Goal: Information Seeking & Learning: Check status

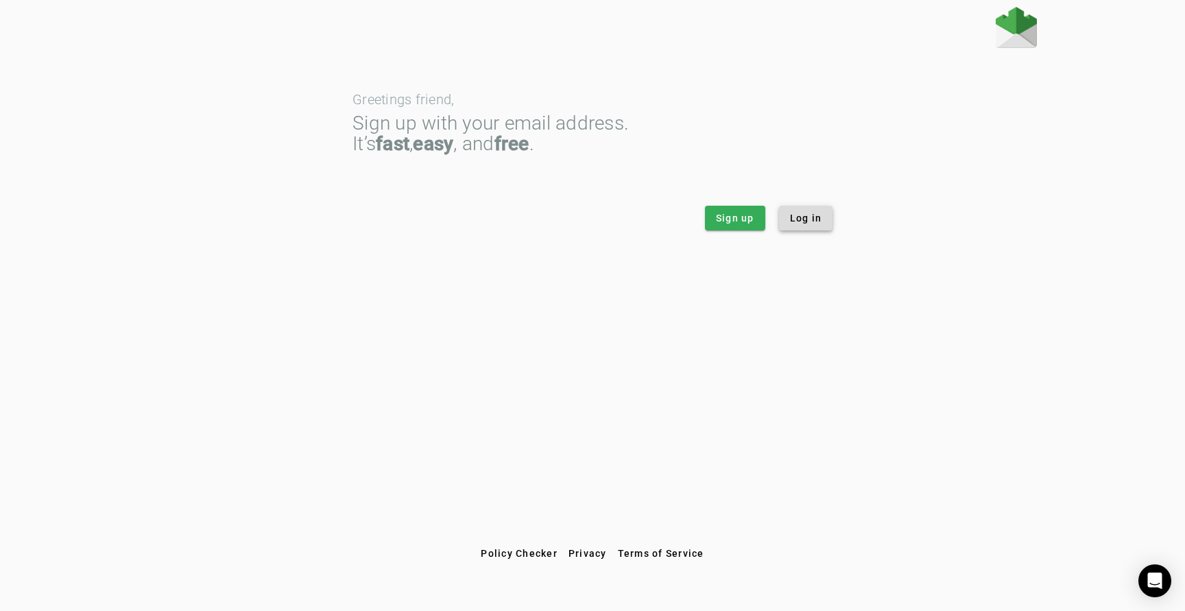
click at [814, 220] on span "Log in" at bounding box center [806, 218] width 32 height 14
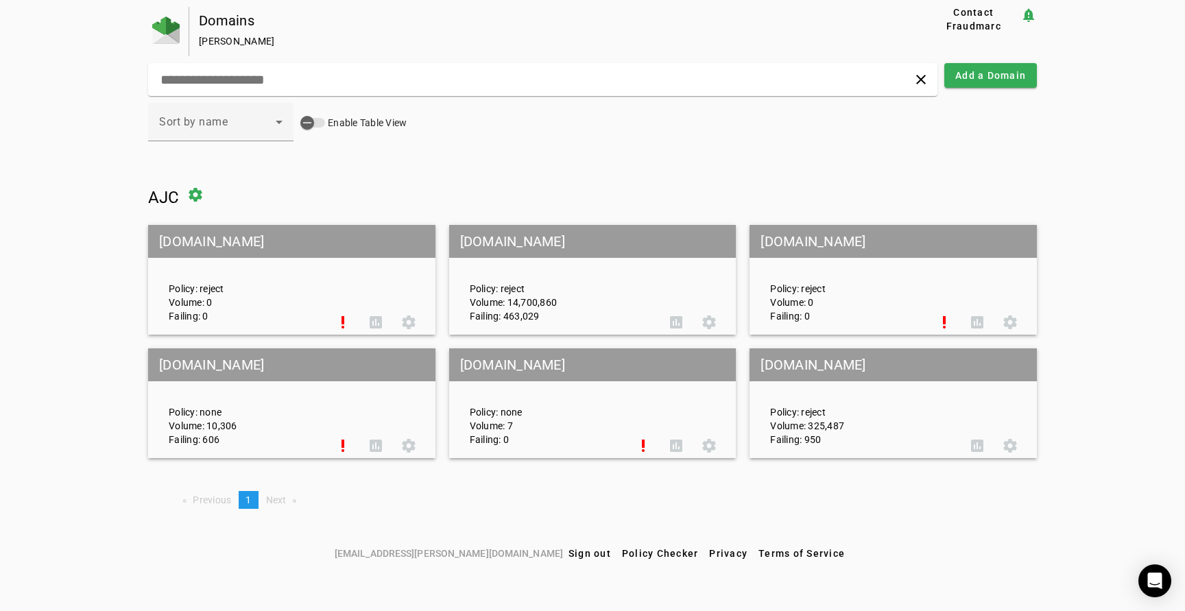
click at [569, 239] on mat-grid-tile-header "[DOMAIN_NAME]" at bounding box center [592, 241] width 287 height 33
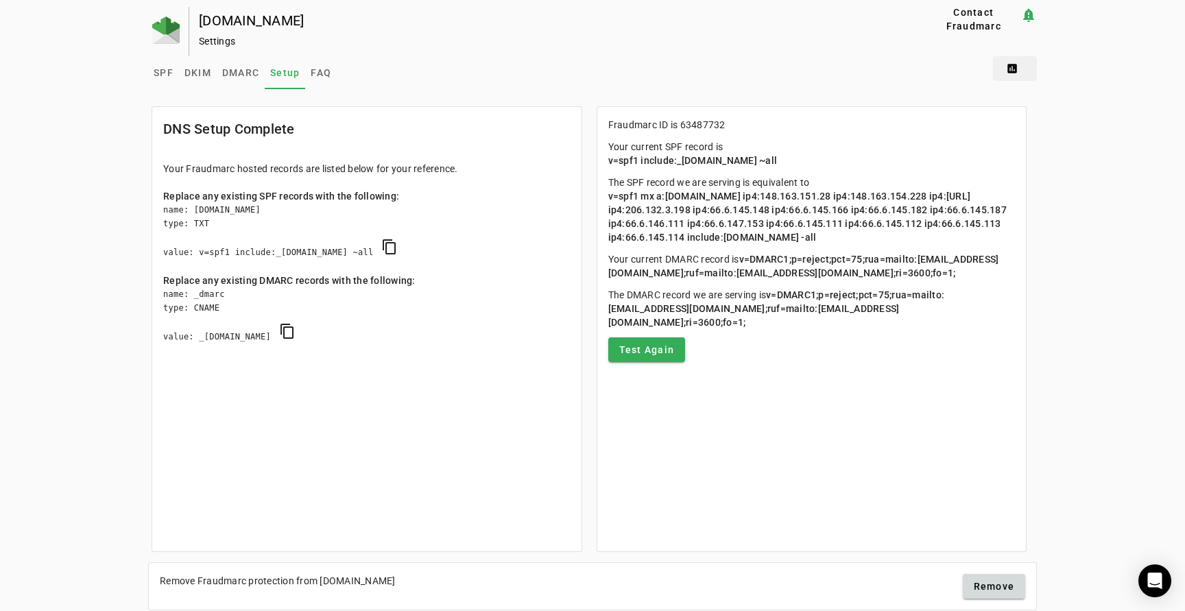
click at [1012, 65] on span at bounding box center [1015, 68] width 44 height 33
click at [1041, 104] on span "DMARC Report" at bounding box center [1044, 103] width 81 height 16
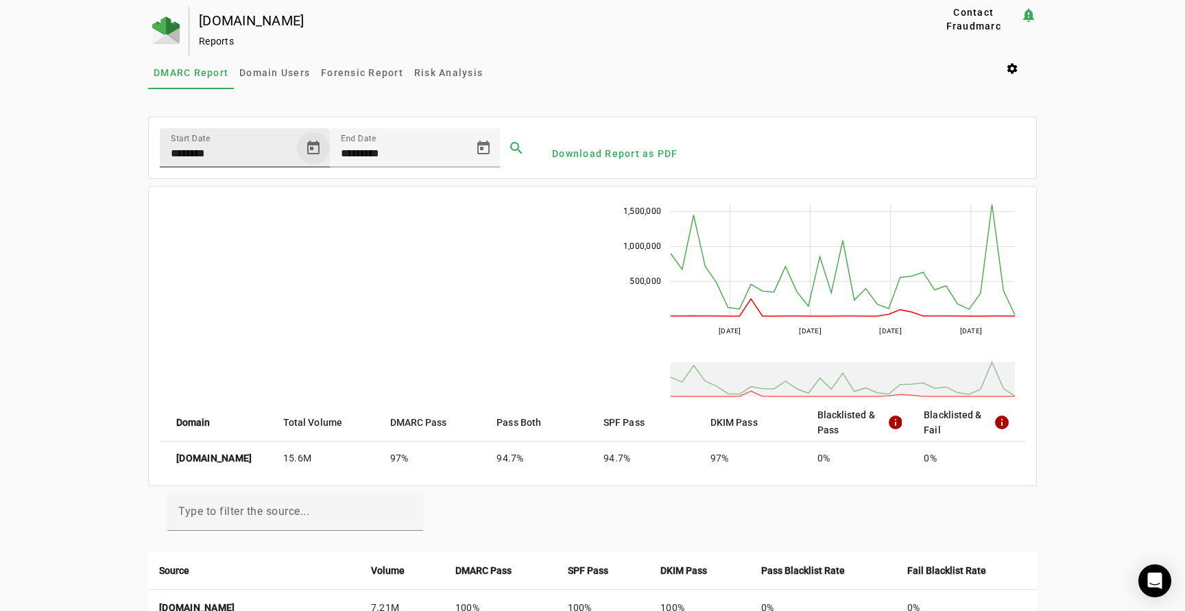
click at [308, 147] on span "Open calendar" at bounding box center [313, 148] width 33 height 33
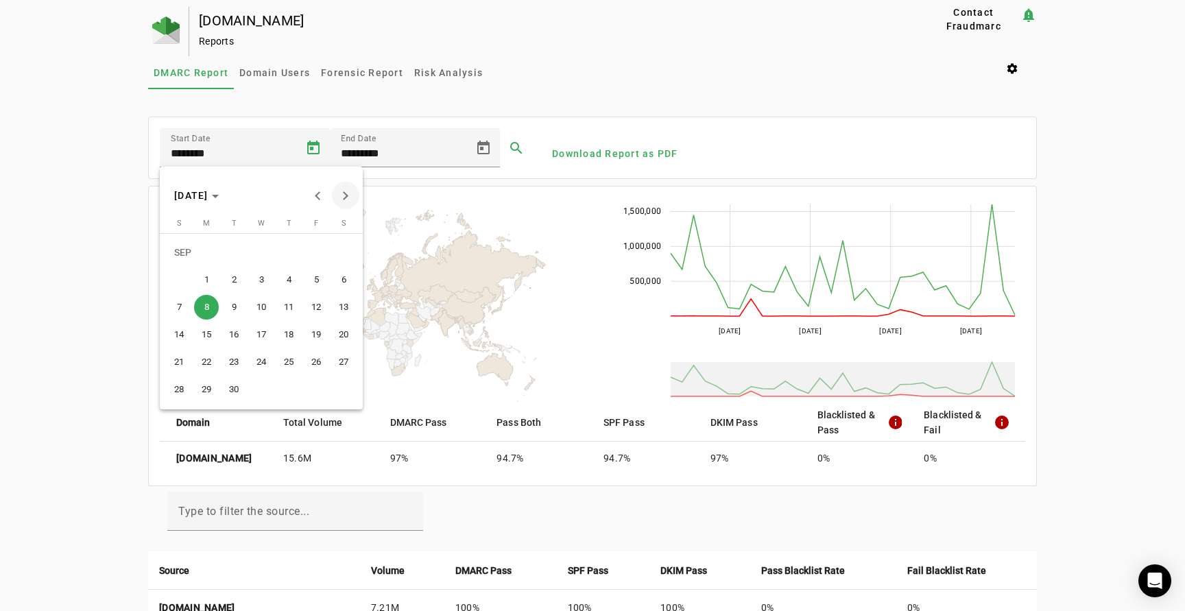
click at [351, 194] on span "Next month" at bounding box center [345, 195] width 27 height 27
click at [203, 280] on span "6" at bounding box center [206, 280] width 25 height 25
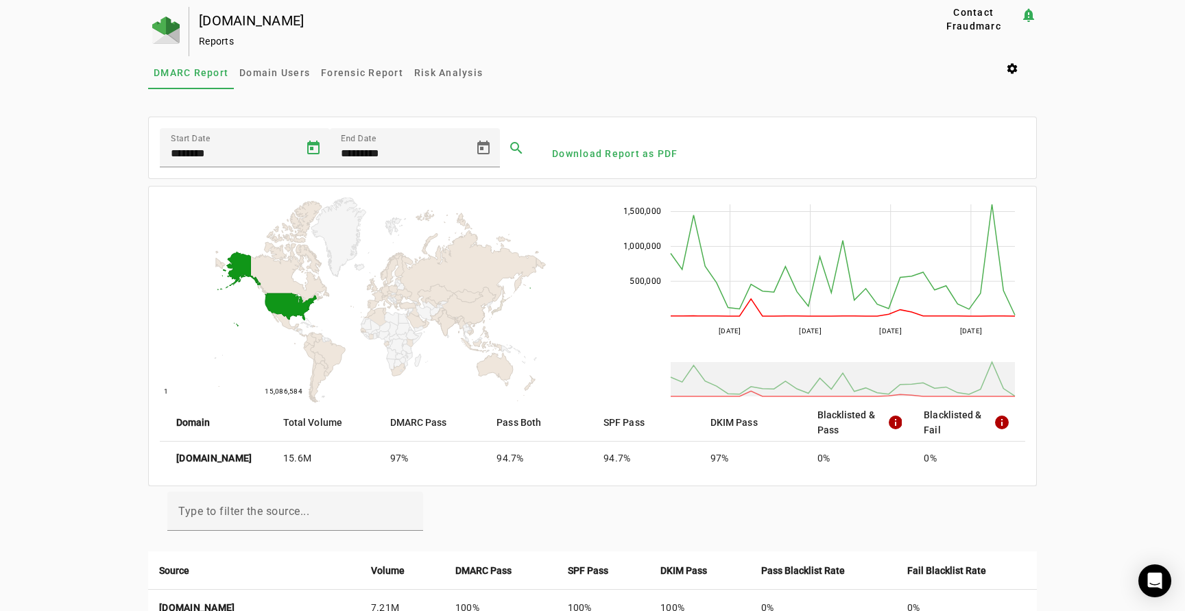
type input "*********"
click at [522, 145] on span at bounding box center [516, 148] width 33 height 33
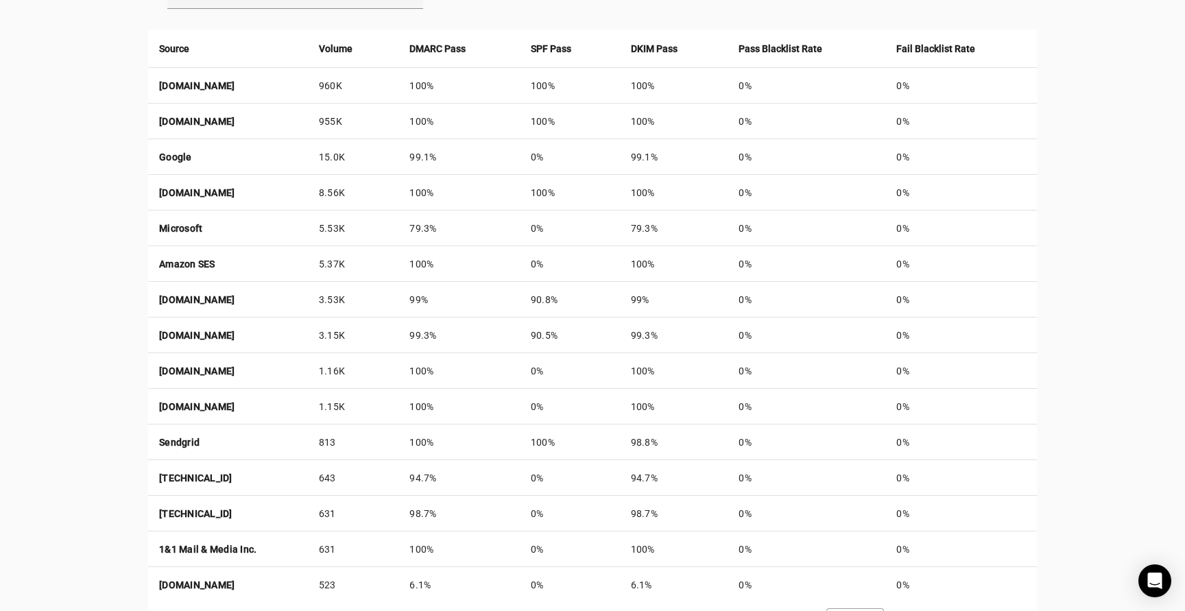
scroll to position [580, 0]
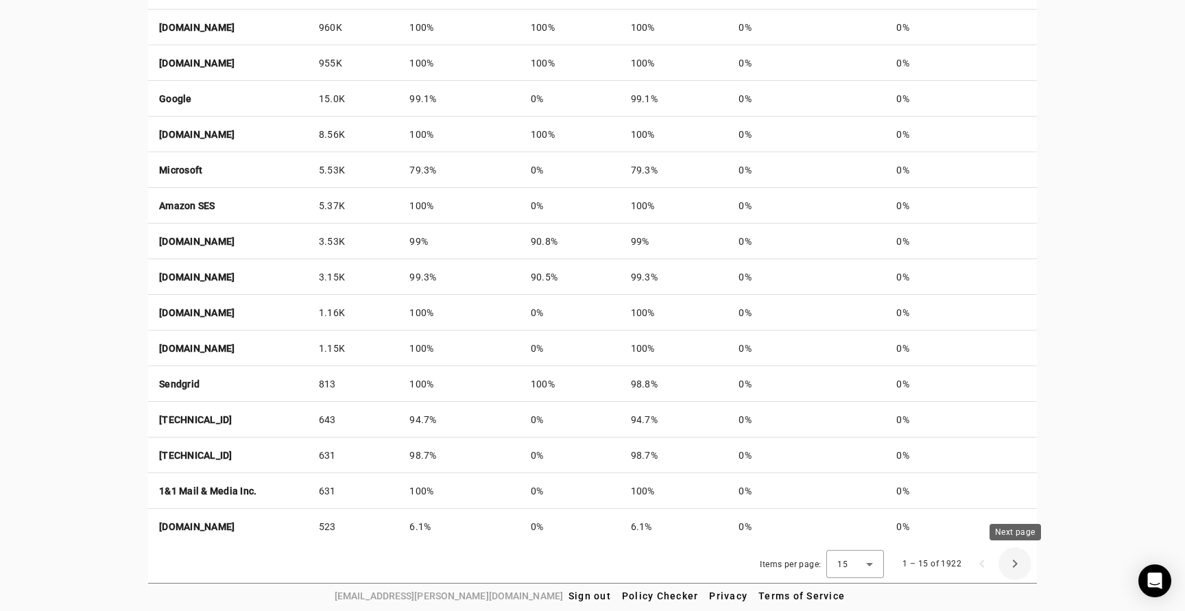
click at [1016, 558] on span "Next page" at bounding box center [1015, 563] width 33 height 33
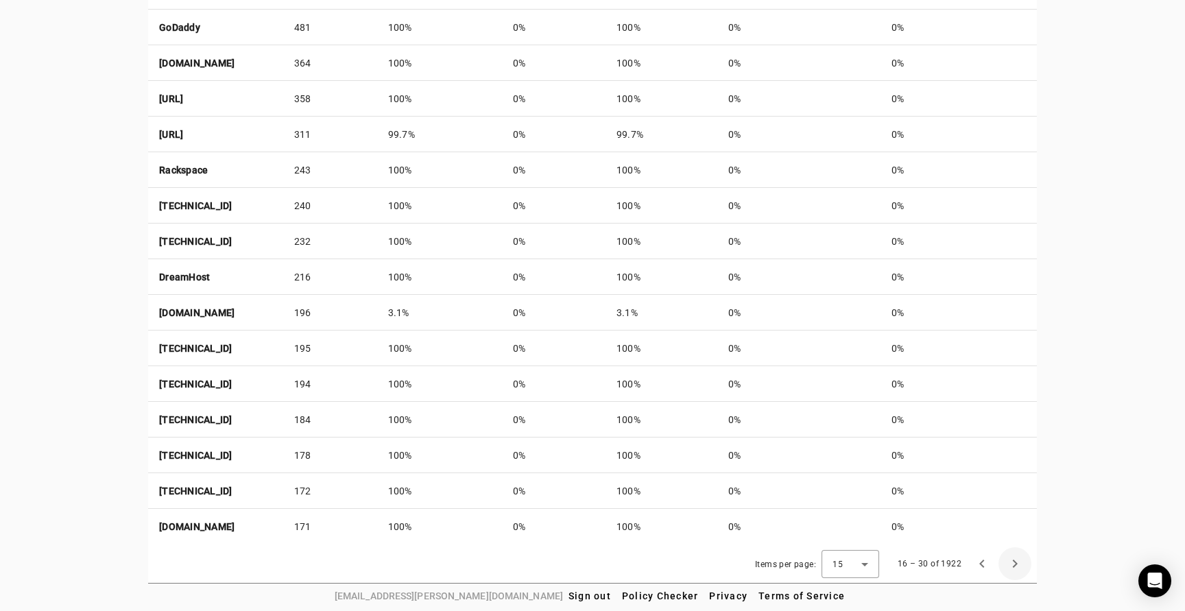
click at [1016, 558] on span "Next page" at bounding box center [1015, 563] width 33 height 33
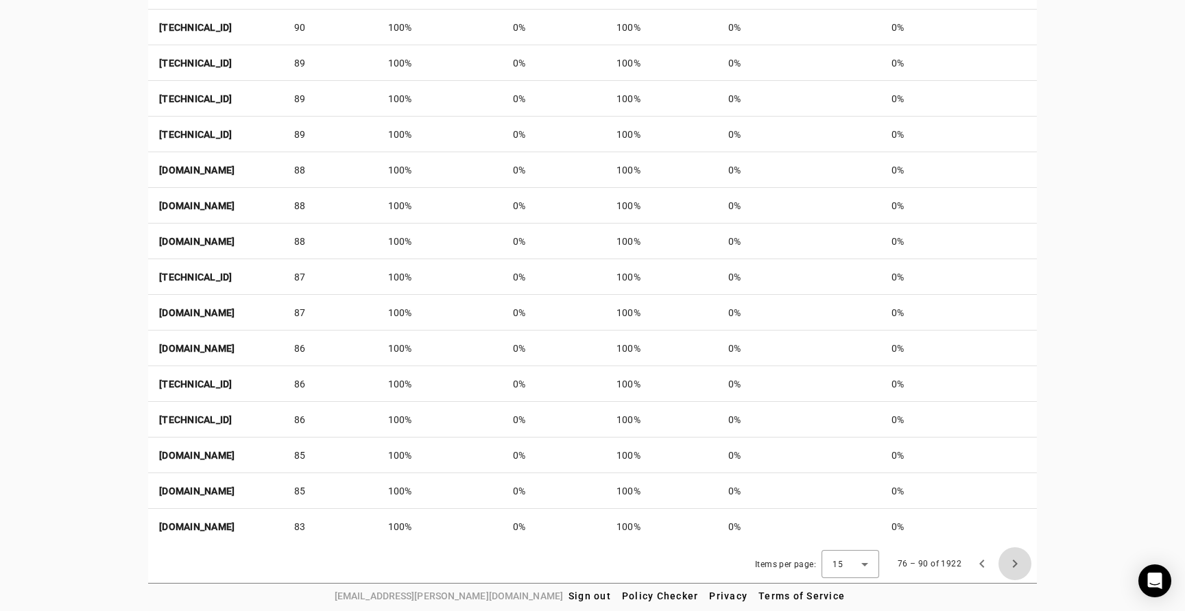
click at [1016, 558] on span "Next page" at bounding box center [1015, 563] width 33 height 33
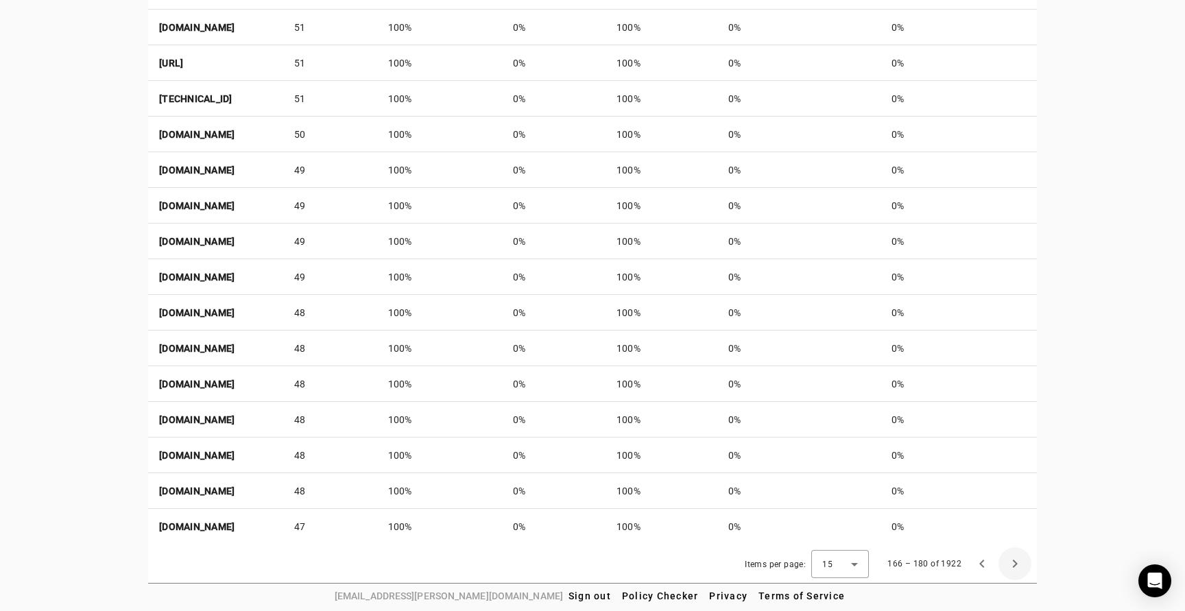
click at [1016, 558] on span "Next page" at bounding box center [1015, 563] width 33 height 33
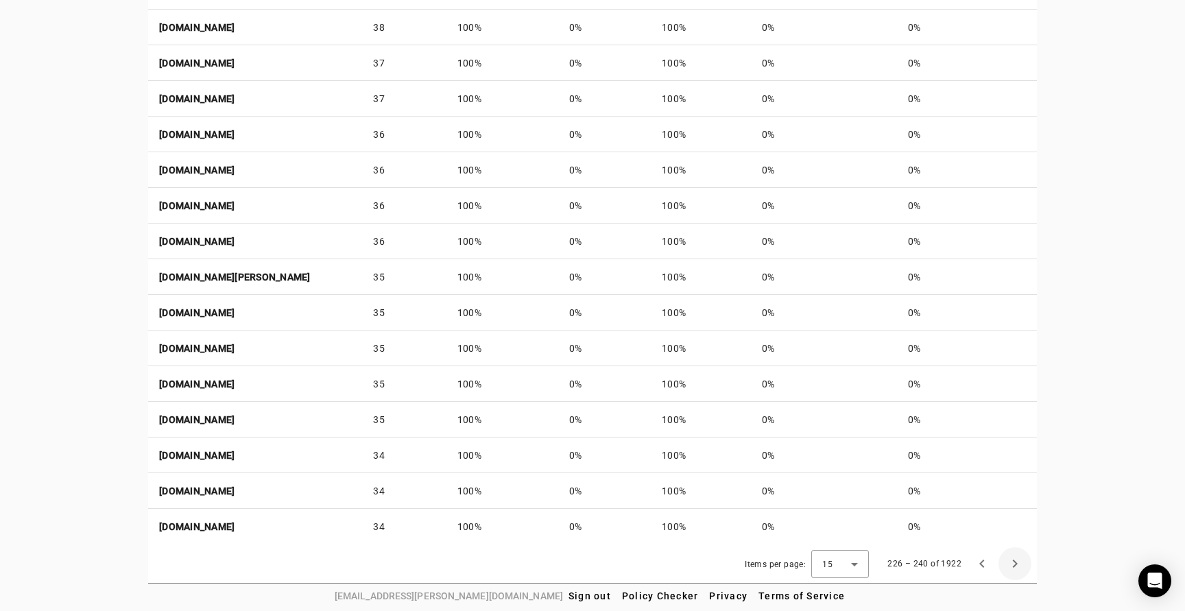
click at [1016, 558] on span "Next page" at bounding box center [1015, 563] width 33 height 33
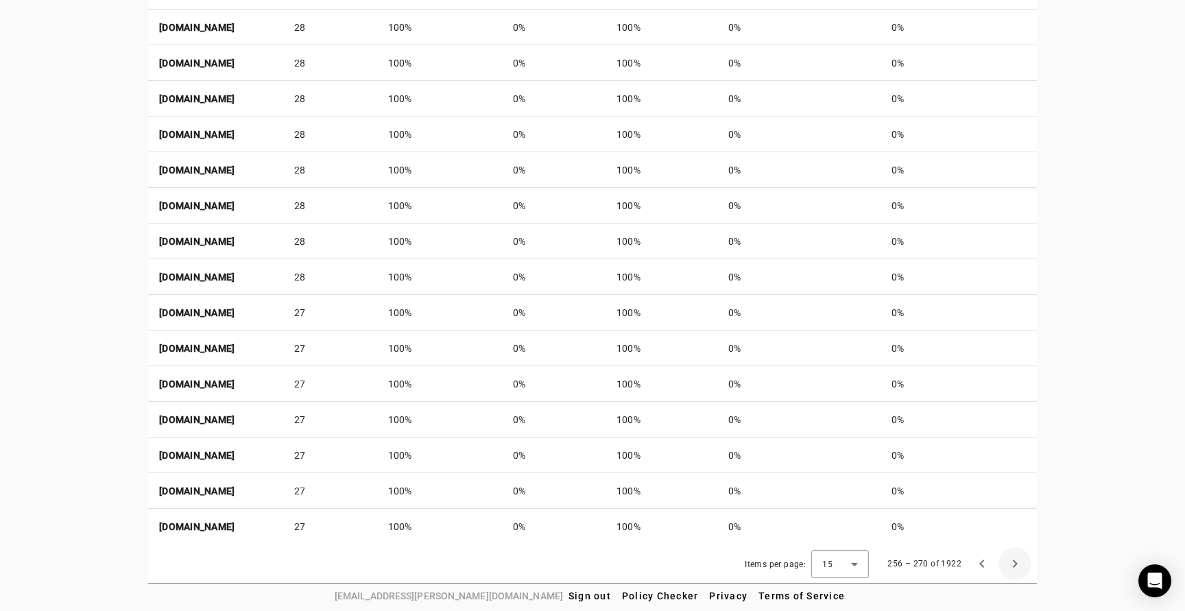
click at [1016, 558] on span "Next page" at bounding box center [1015, 563] width 33 height 33
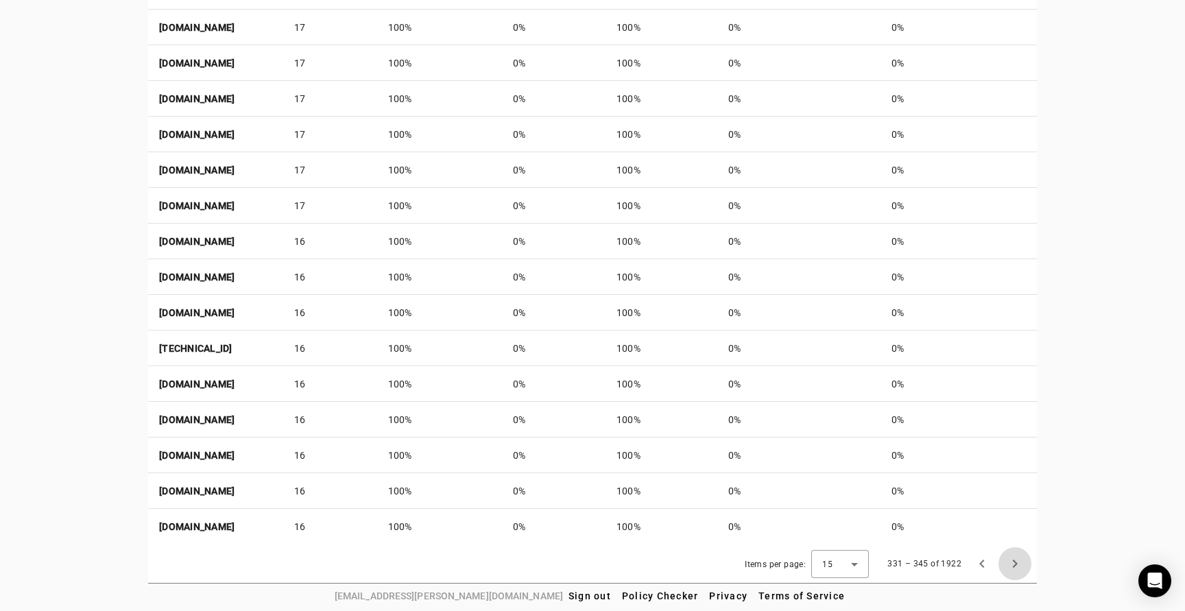
click at [1016, 558] on span "Next page" at bounding box center [1015, 563] width 33 height 33
click at [1016, 562] on span "Next page" at bounding box center [1015, 563] width 33 height 33
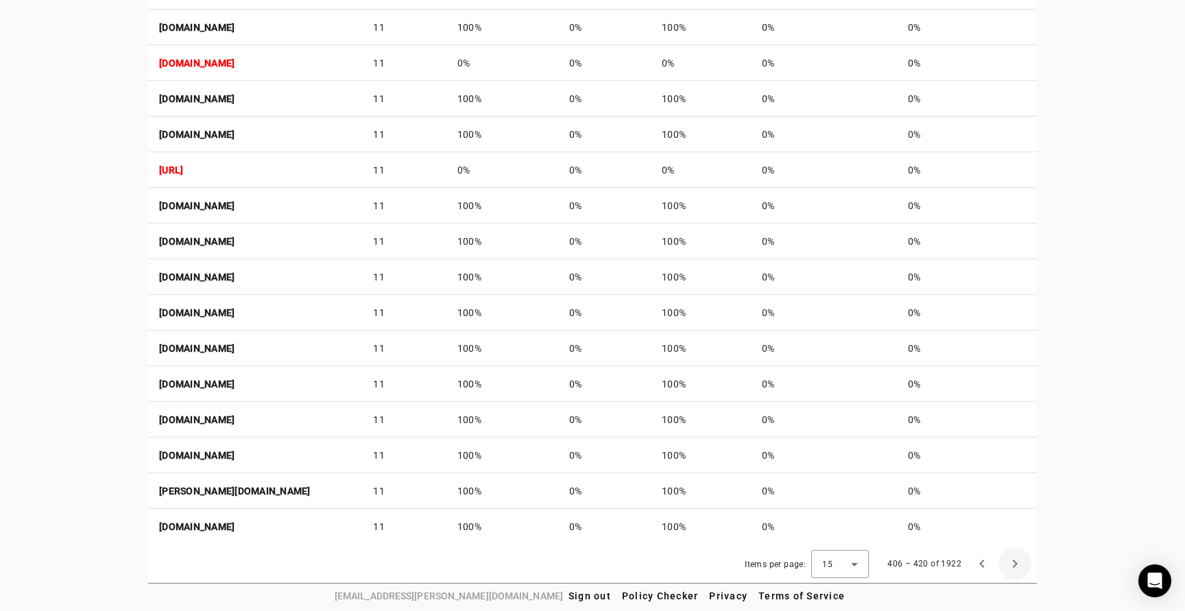
click at [1016, 562] on span "Next page" at bounding box center [1015, 563] width 33 height 33
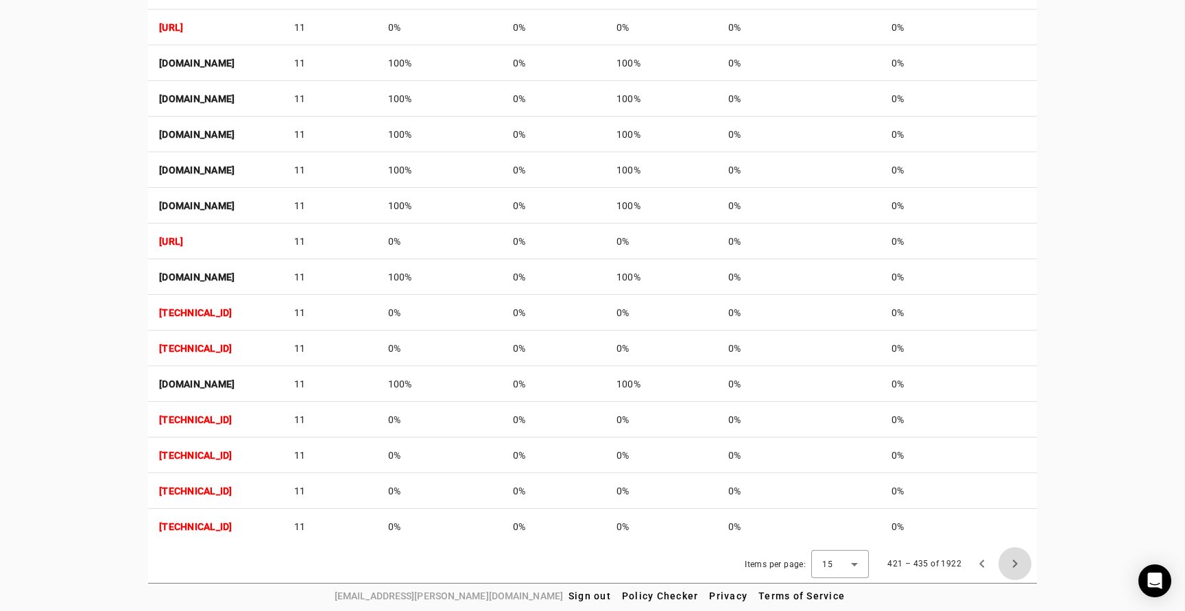
click at [1016, 562] on span "Next page" at bounding box center [1015, 563] width 33 height 33
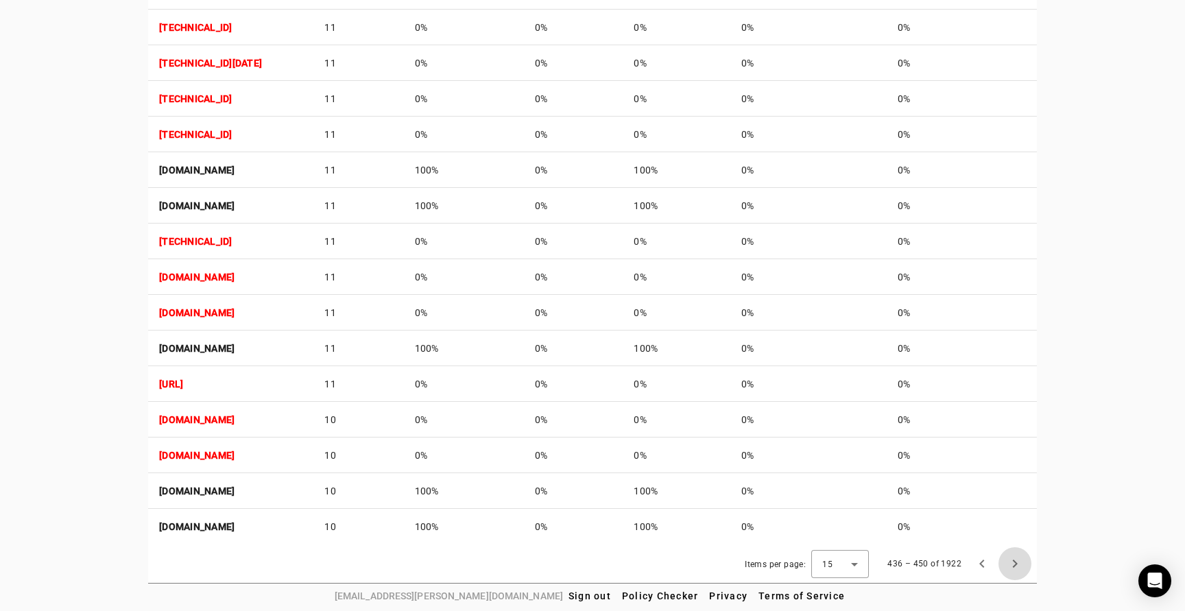
click at [1016, 562] on span "Next page" at bounding box center [1015, 563] width 33 height 33
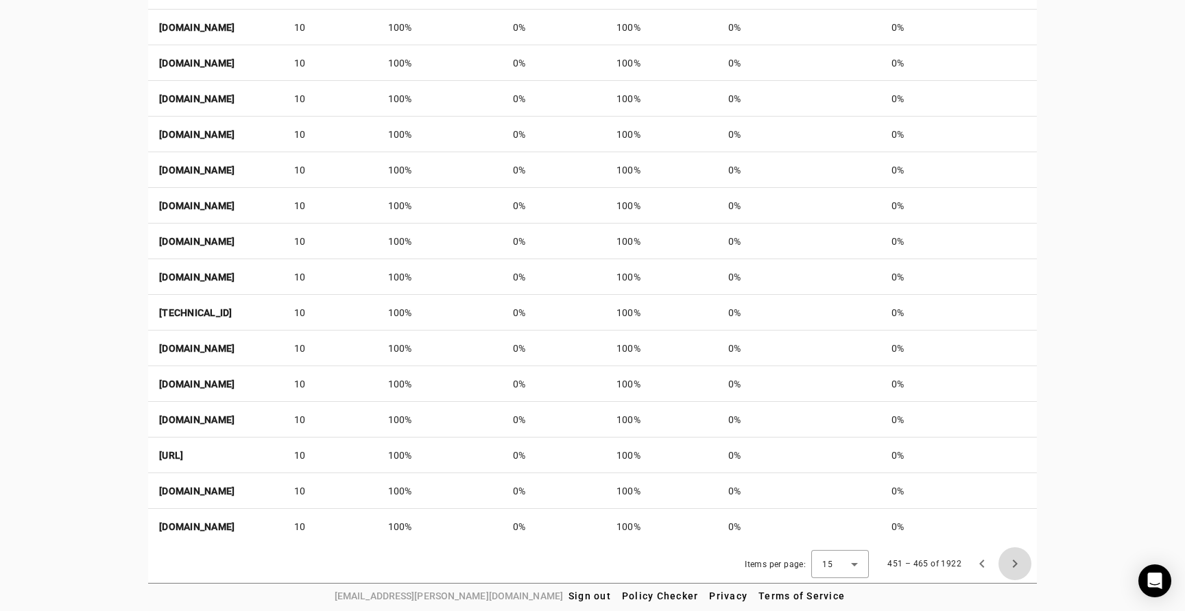
click at [1016, 562] on span "Next page" at bounding box center [1015, 563] width 33 height 33
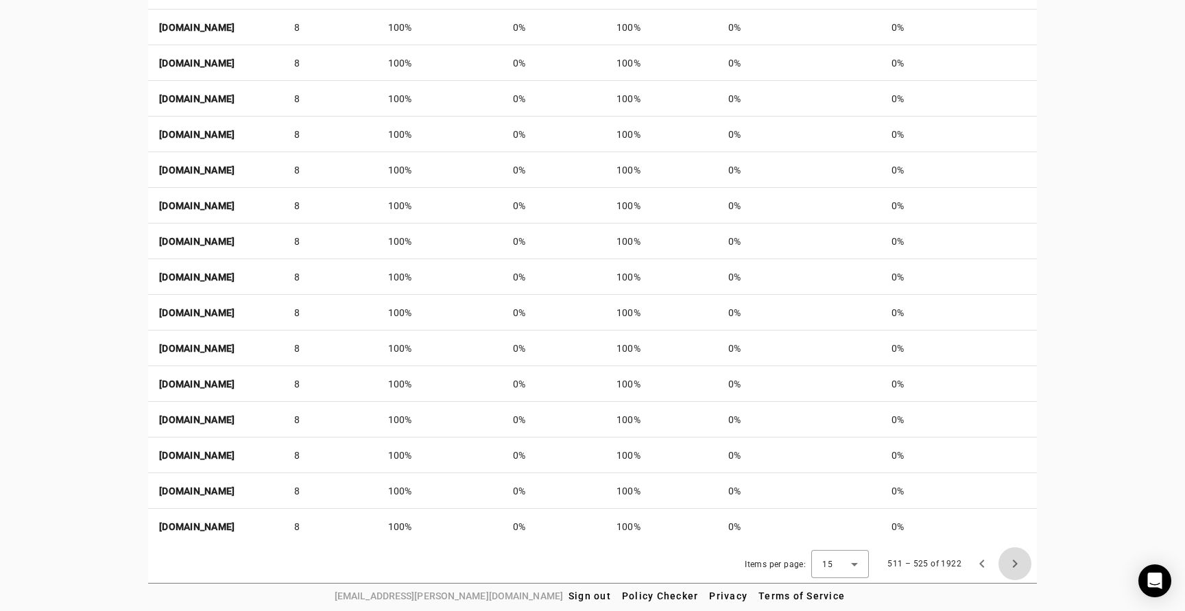
click at [1016, 562] on span "Next page" at bounding box center [1015, 563] width 33 height 33
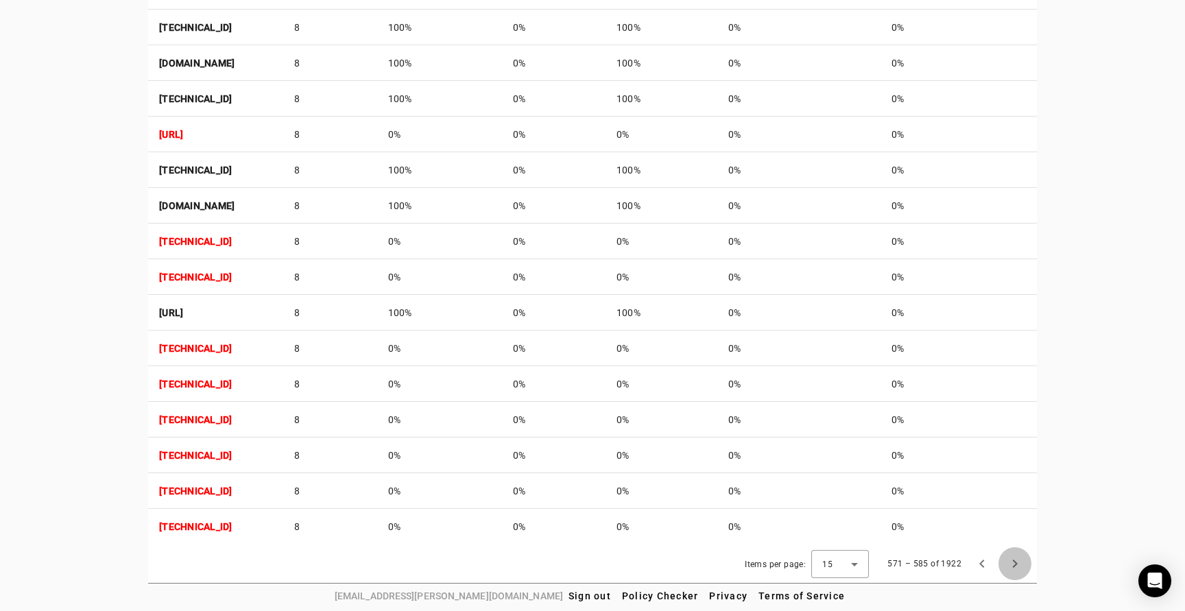
click at [1016, 562] on span "Next page" at bounding box center [1015, 563] width 33 height 33
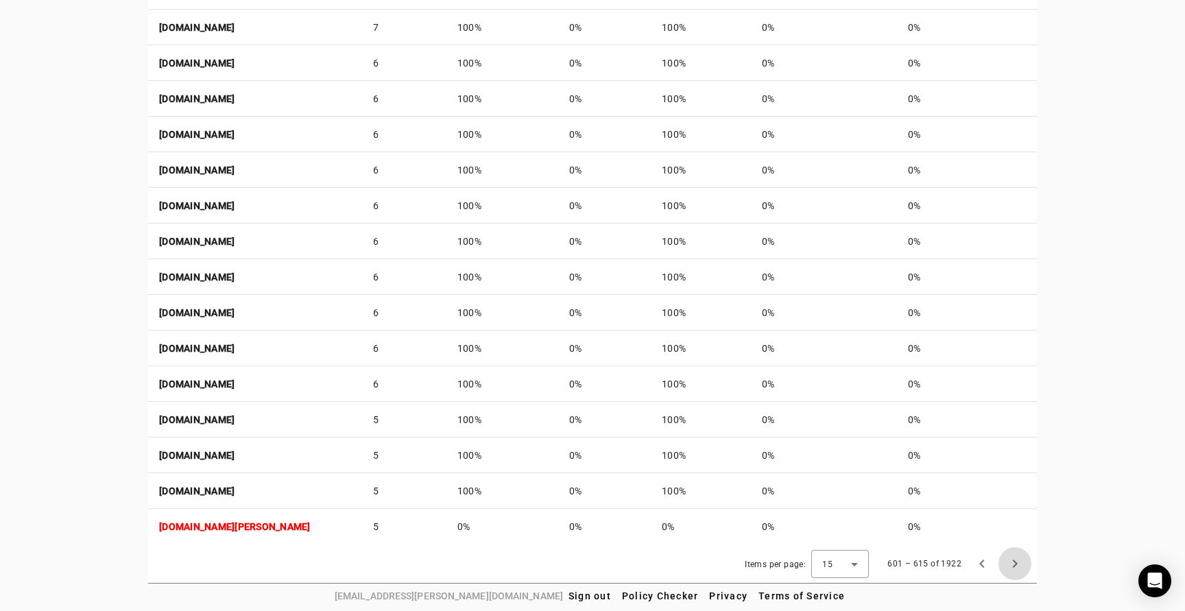
click at [1016, 562] on span "Next page" at bounding box center [1015, 563] width 33 height 33
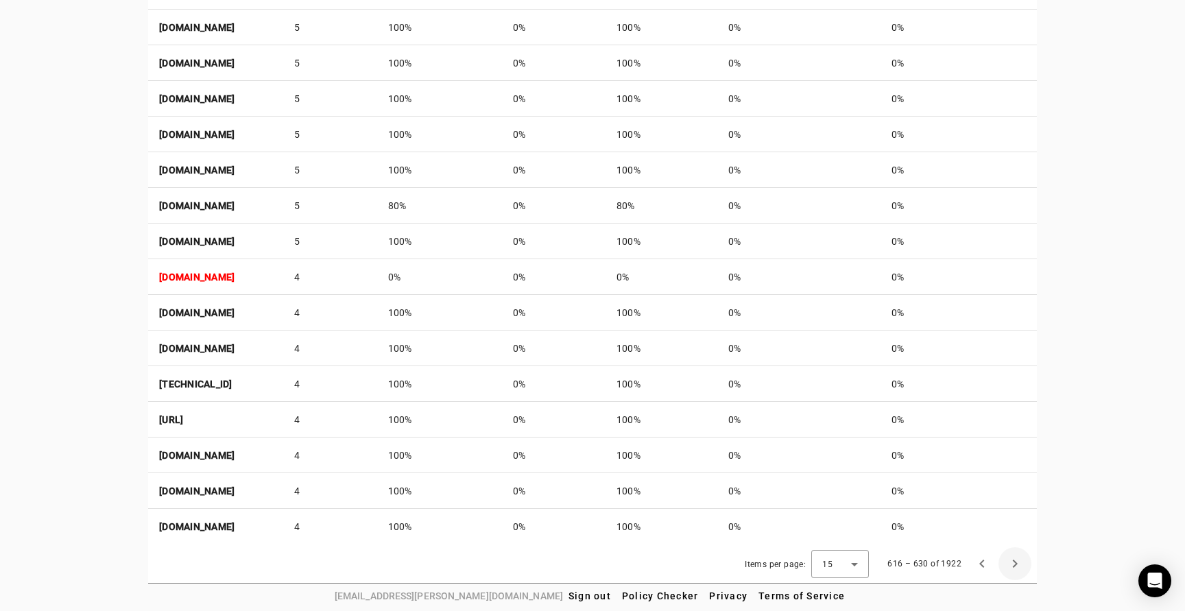
click at [1016, 562] on span "Next page" at bounding box center [1015, 563] width 33 height 33
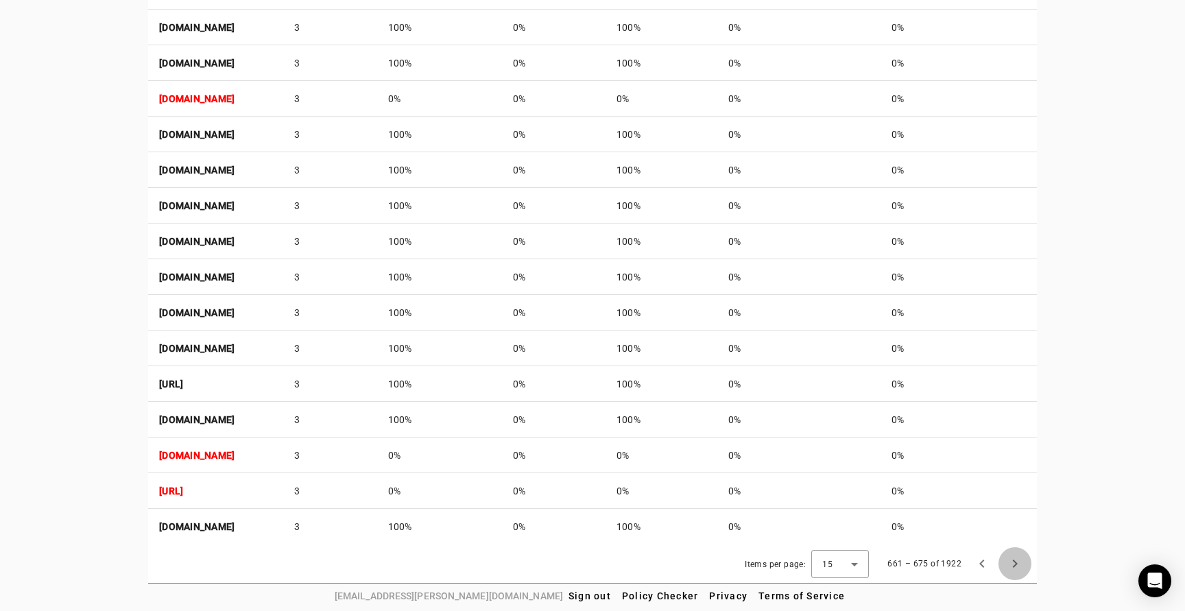
click at [1016, 562] on span "Next page" at bounding box center [1015, 563] width 33 height 33
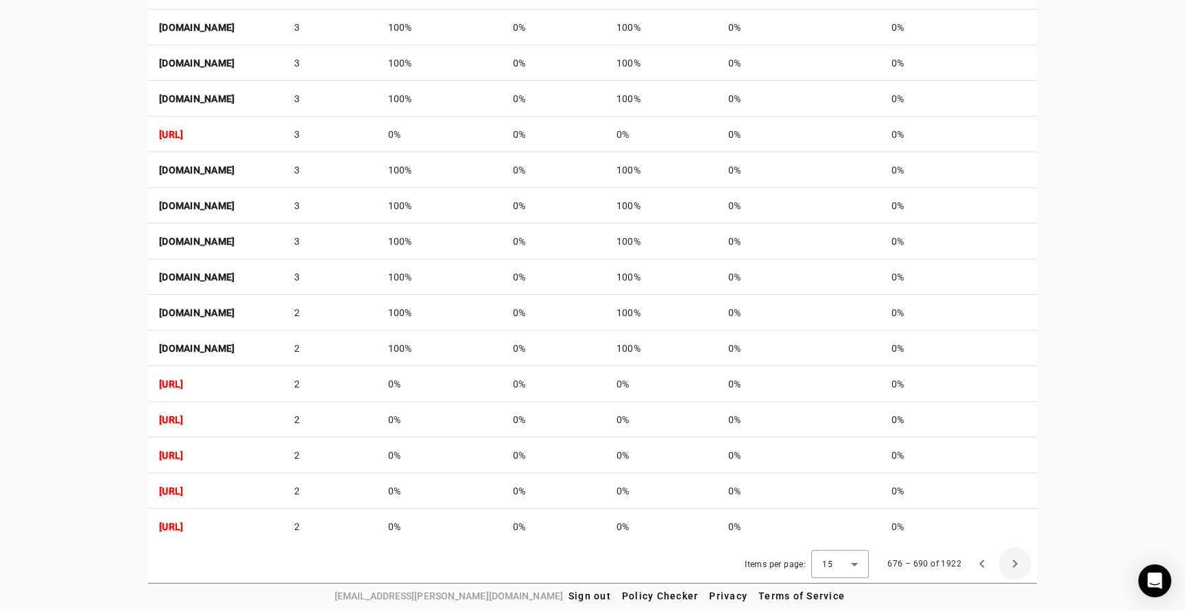
click at [1016, 562] on span "Next page" at bounding box center [1015, 563] width 33 height 33
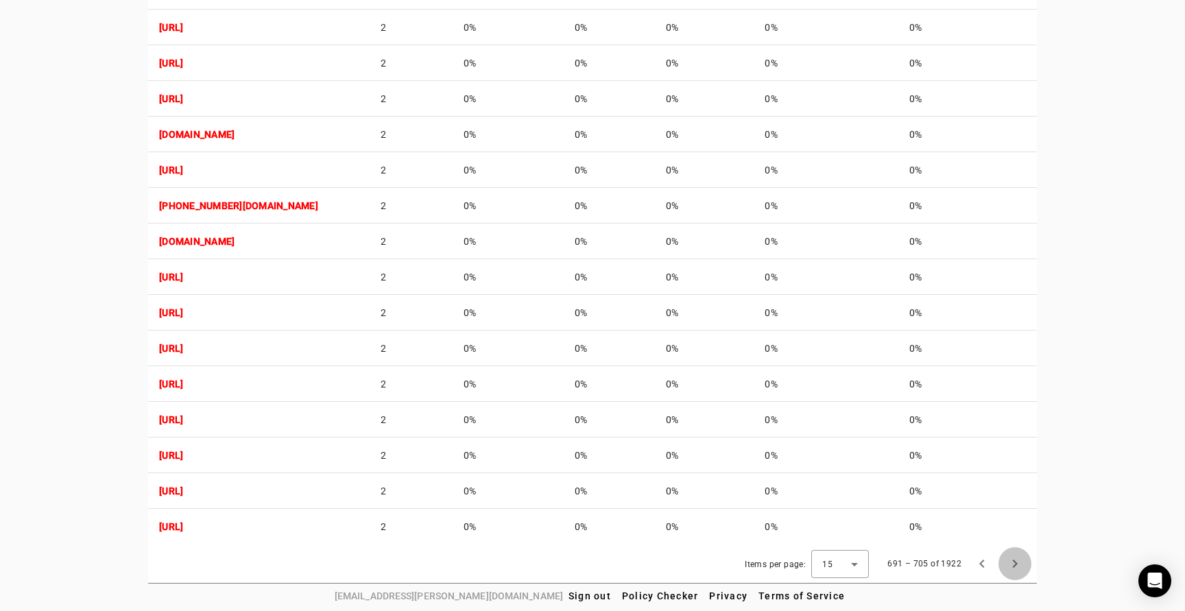
click at [1016, 562] on span "Next page" at bounding box center [1015, 563] width 33 height 33
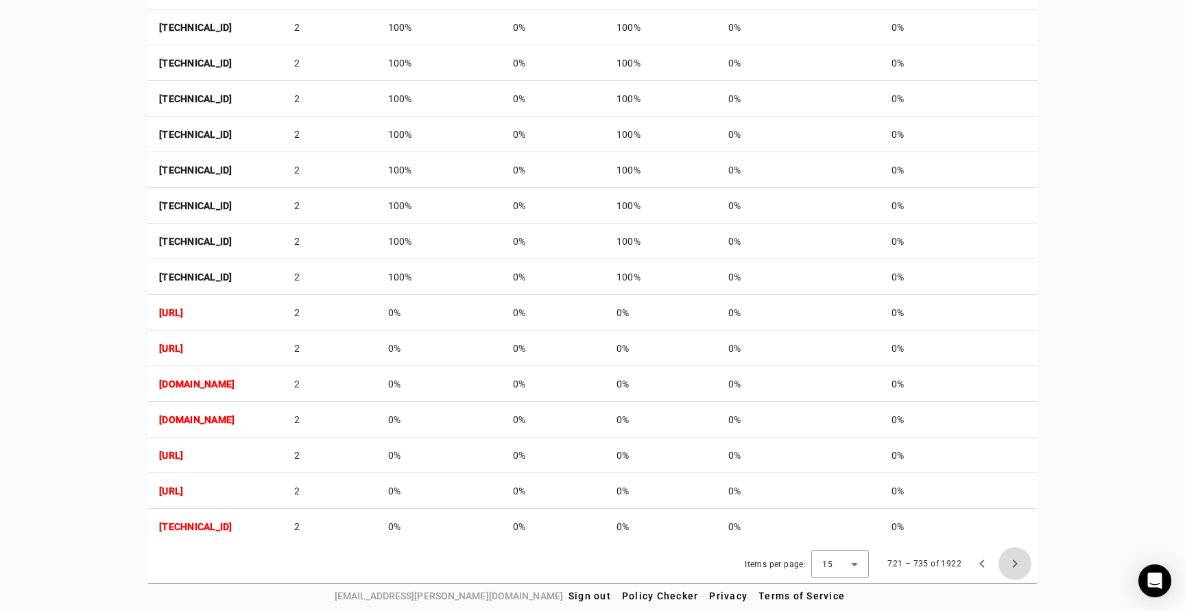
click at [1016, 562] on span "Next page" at bounding box center [1015, 563] width 33 height 33
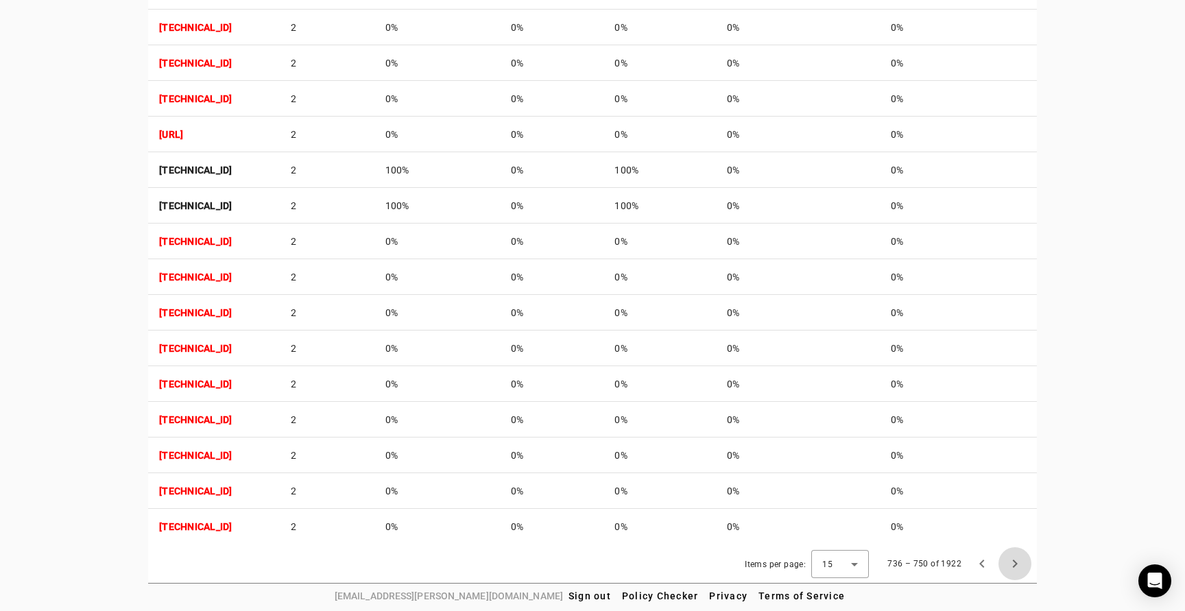
click at [1016, 562] on span "Next page" at bounding box center [1015, 563] width 33 height 33
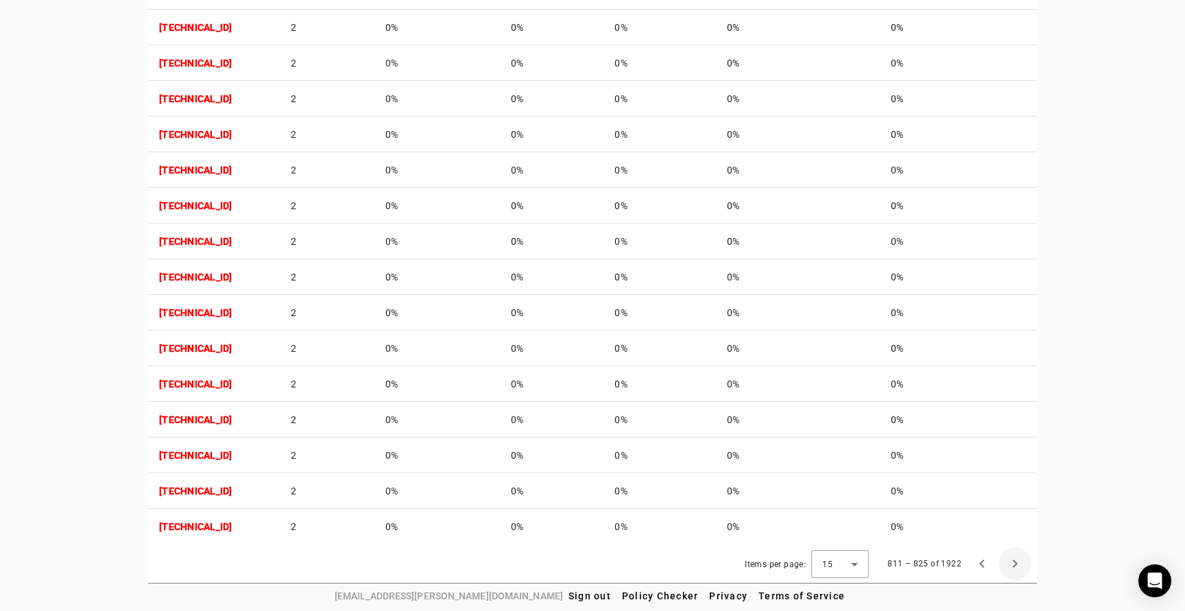
click at [1016, 562] on span "Next page" at bounding box center [1015, 563] width 33 height 33
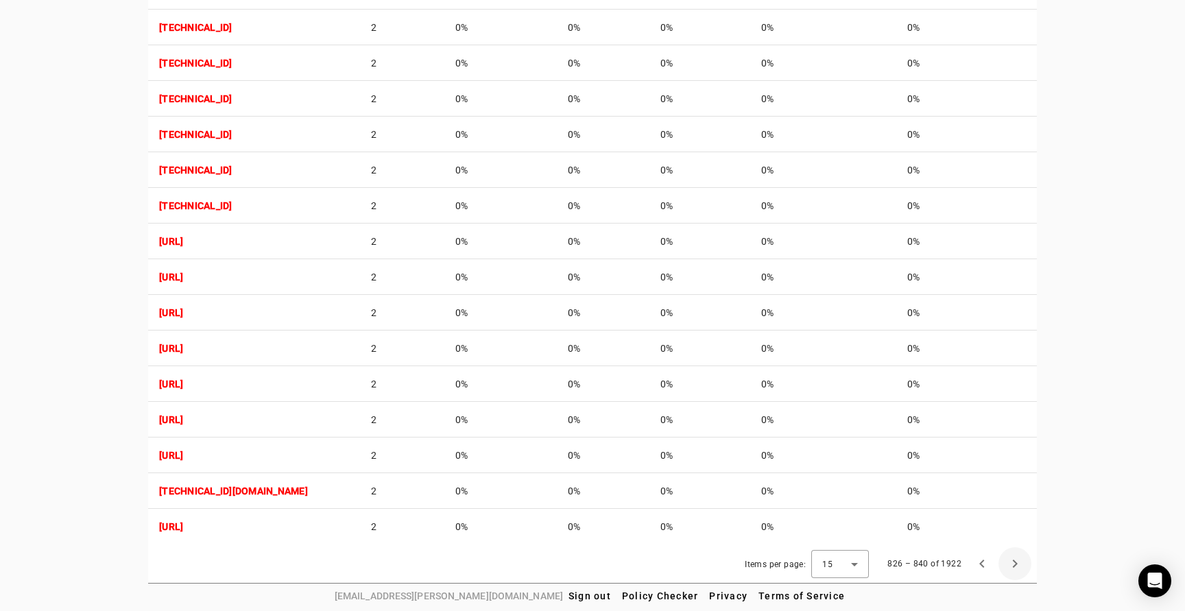
click at [1016, 562] on span "Next page" at bounding box center [1015, 563] width 33 height 33
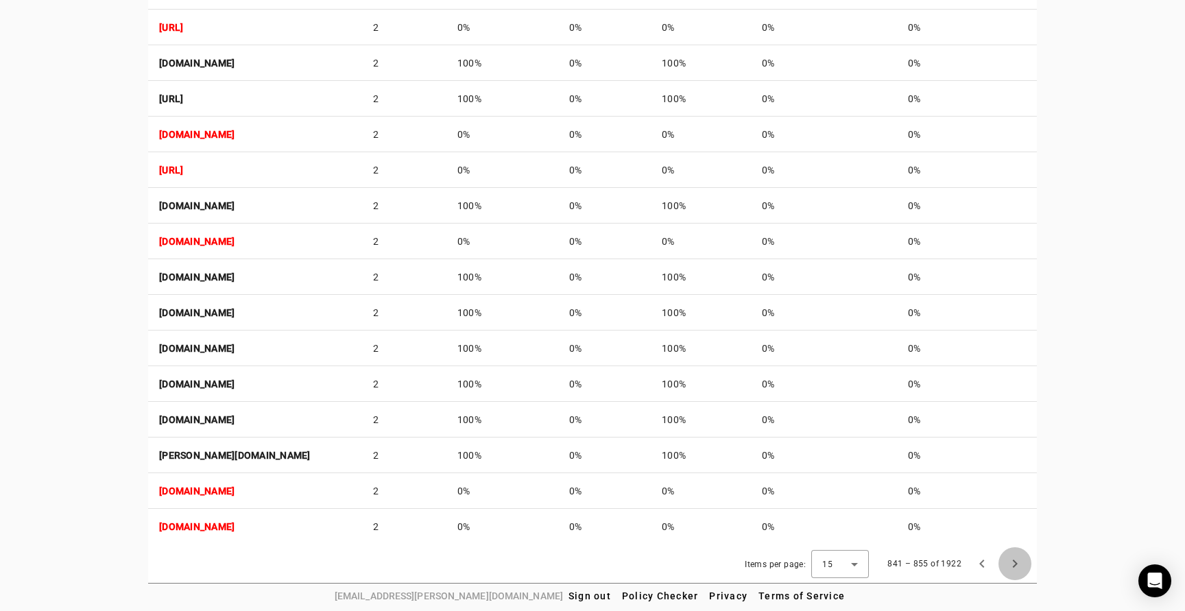
click at [1016, 562] on span "Next page" at bounding box center [1015, 563] width 33 height 33
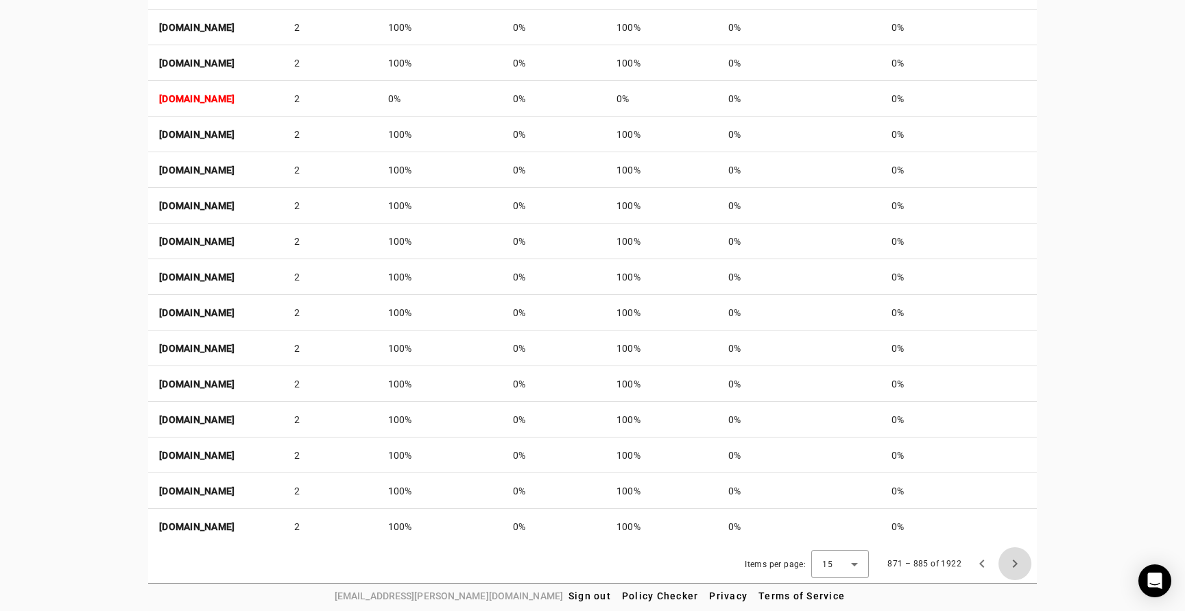
click at [1016, 562] on span "Next page" at bounding box center [1015, 563] width 33 height 33
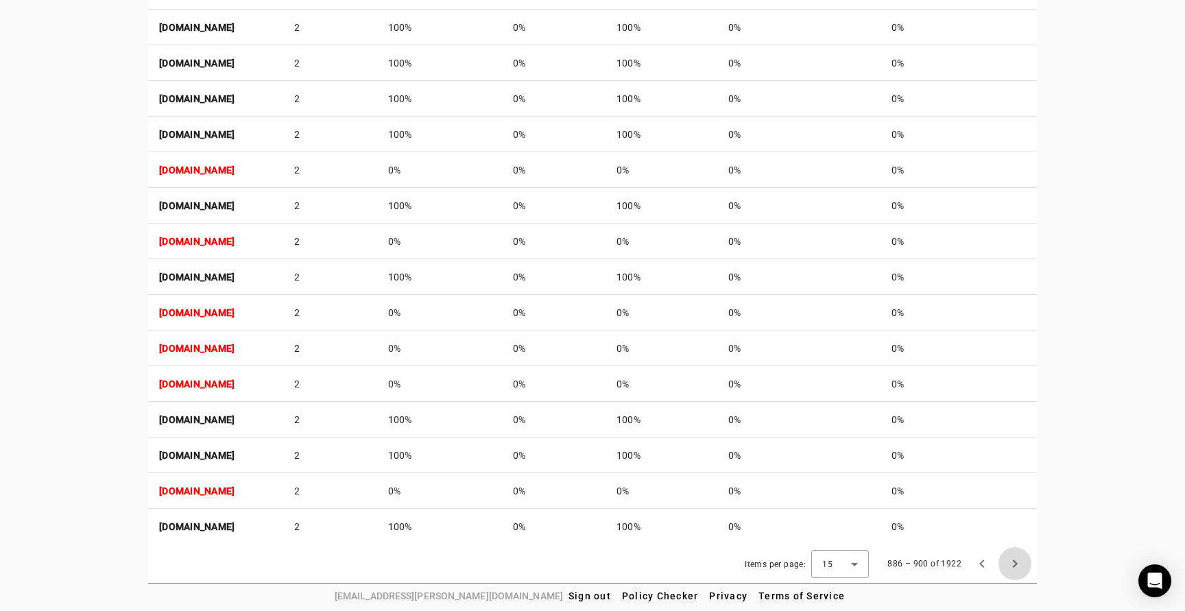
click at [1016, 562] on span "Next page" at bounding box center [1015, 563] width 33 height 33
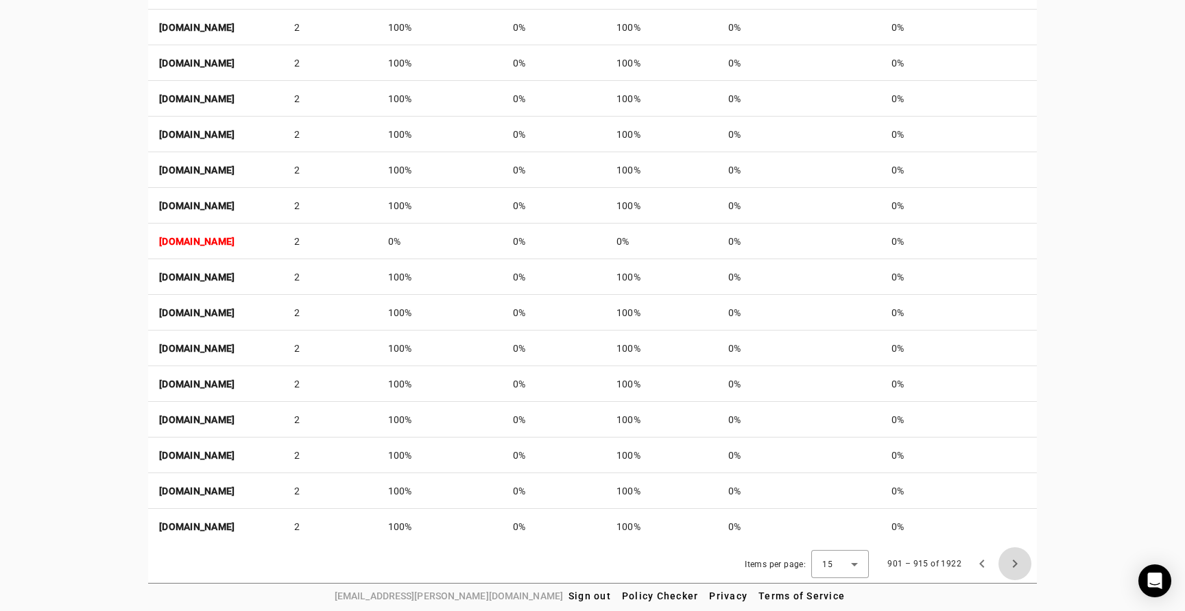
click at [1016, 562] on span "Next page" at bounding box center [1015, 563] width 33 height 33
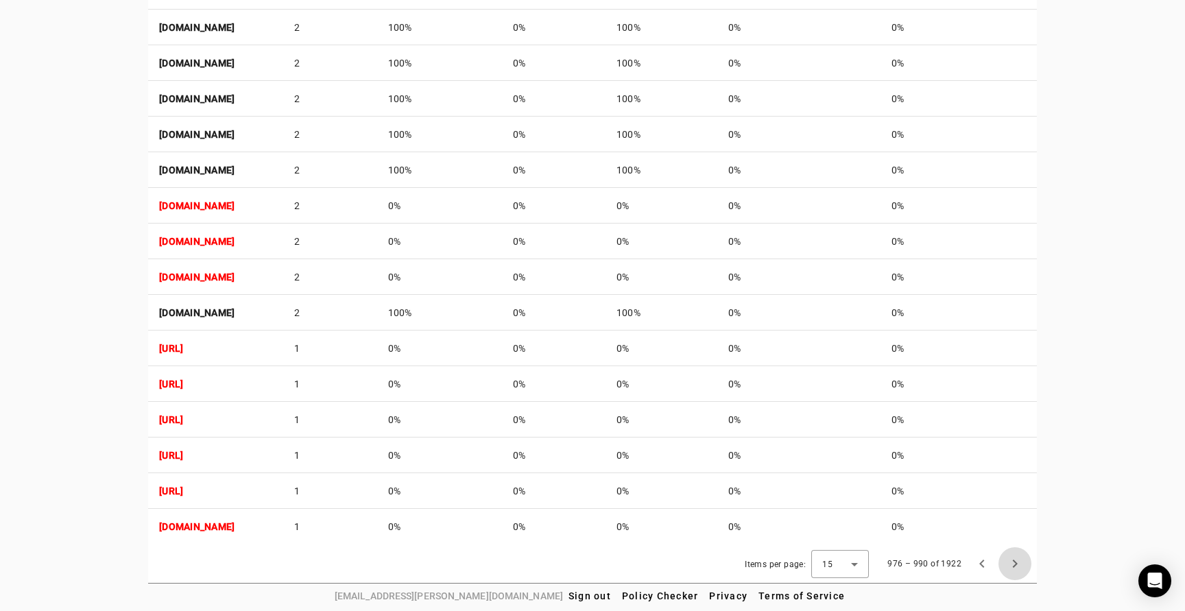
click at [1016, 562] on span "Next page" at bounding box center [1015, 563] width 33 height 33
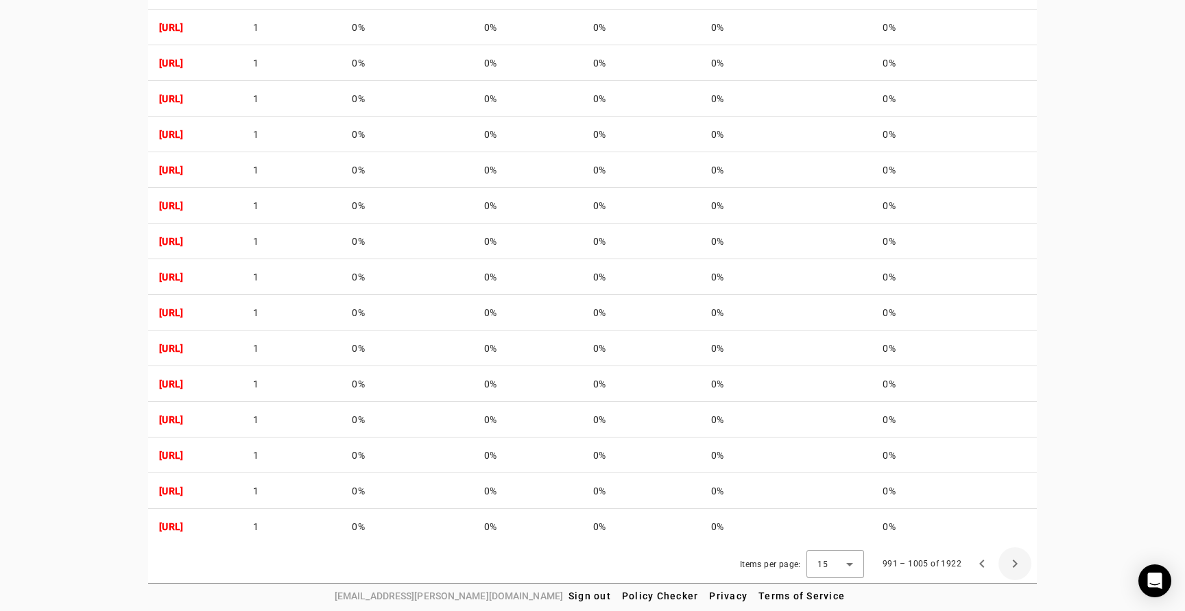
click at [1016, 562] on span "Next page" at bounding box center [1015, 563] width 33 height 33
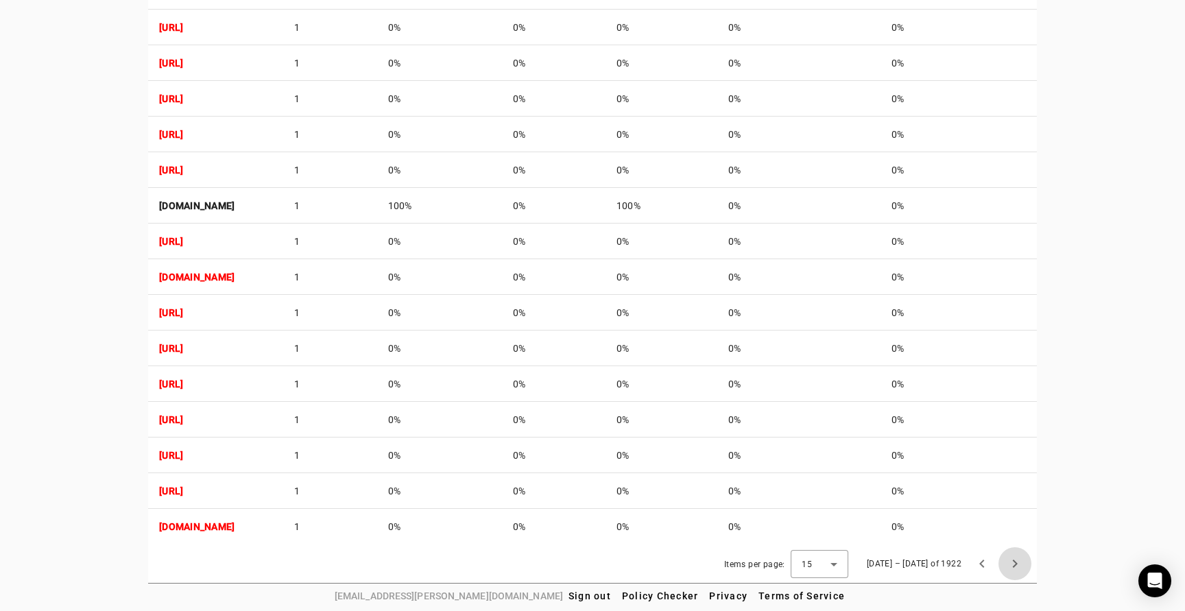
click at [1016, 562] on span "Next page" at bounding box center [1015, 563] width 33 height 33
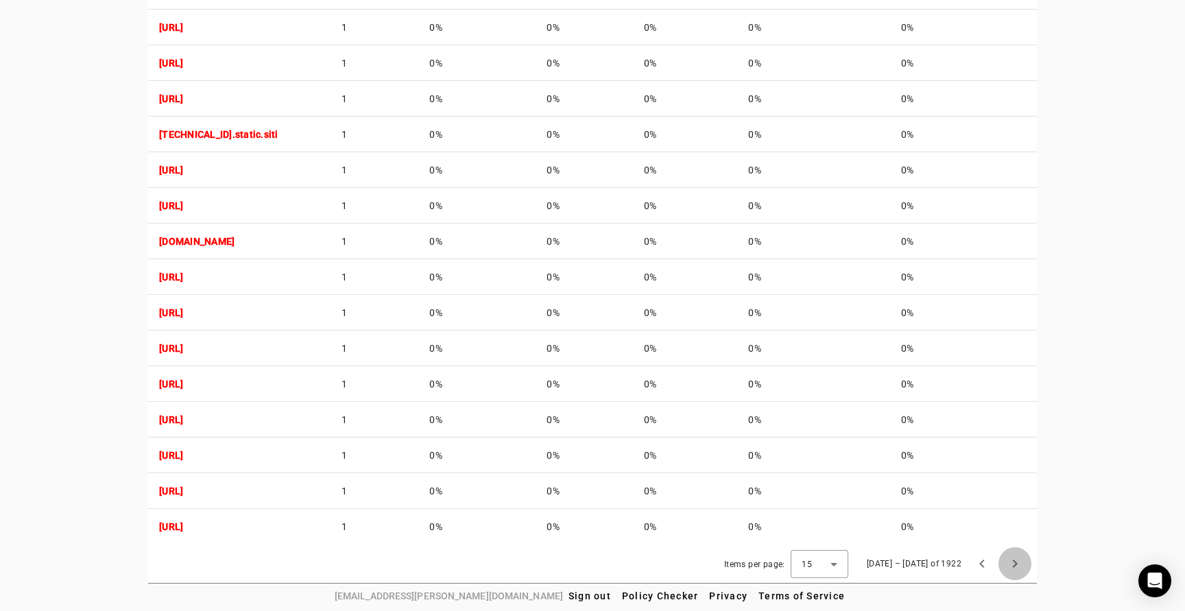
click at [1016, 562] on span "Next page" at bounding box center [1015, 563] width 33 height 33
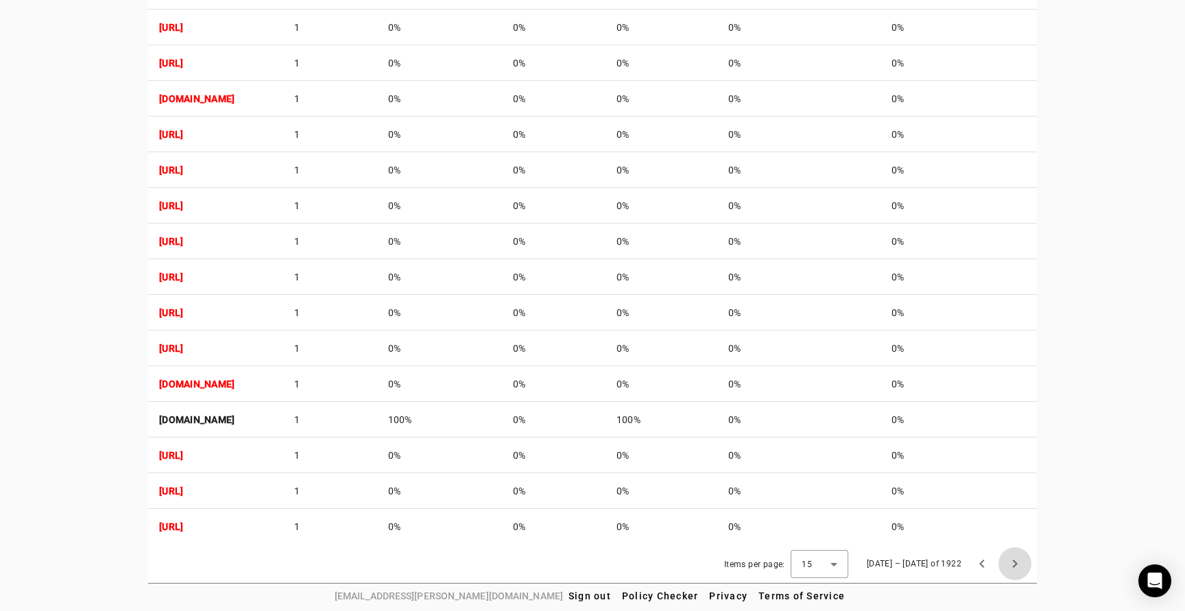
click at [1016, 562] on span "Next page" at bounding box center [1015, 563] width 33 height 33
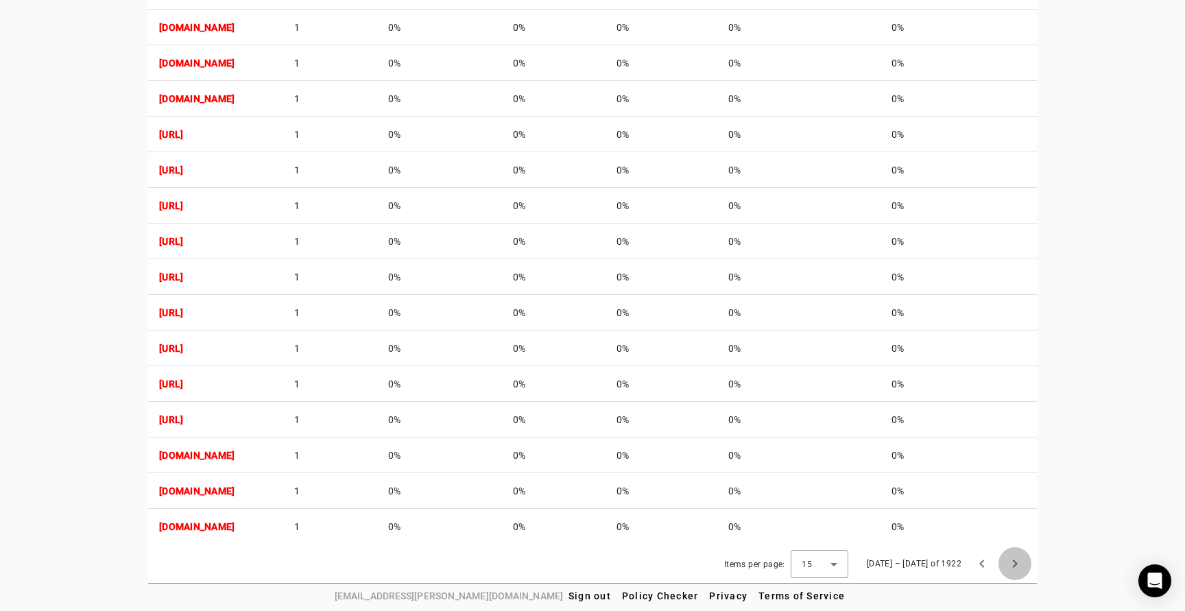
click at [1016, 562] on span "Next page" at bounding box center [1015, 563] width 33 height 33
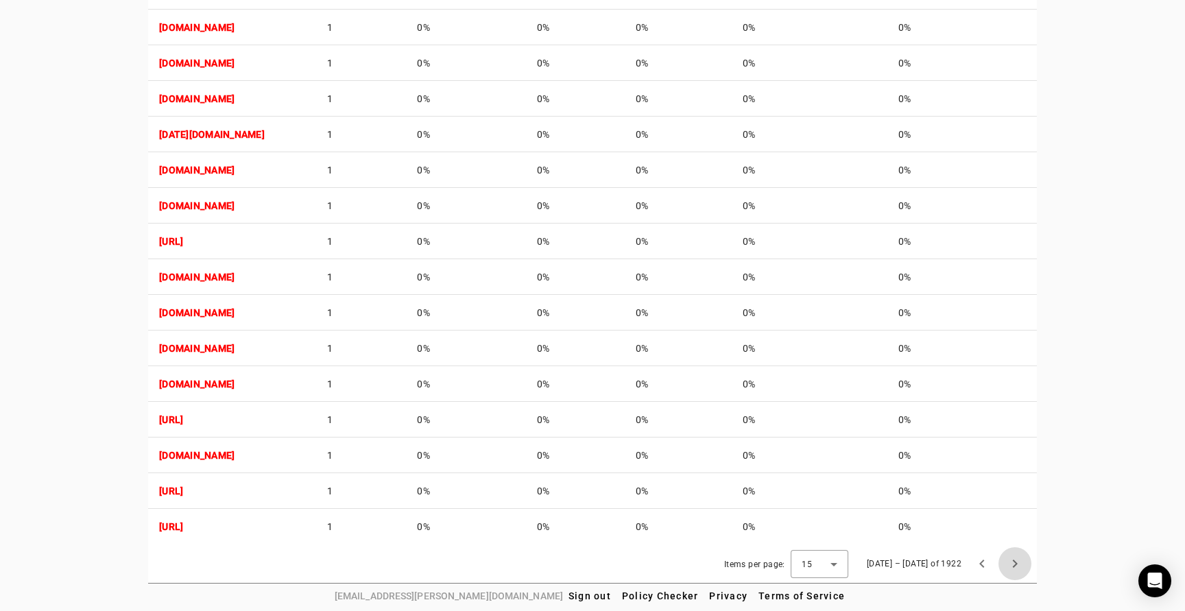
click at [1016, 562] on span "Next page" at bounding box center [1015, 563] width 33 height 33
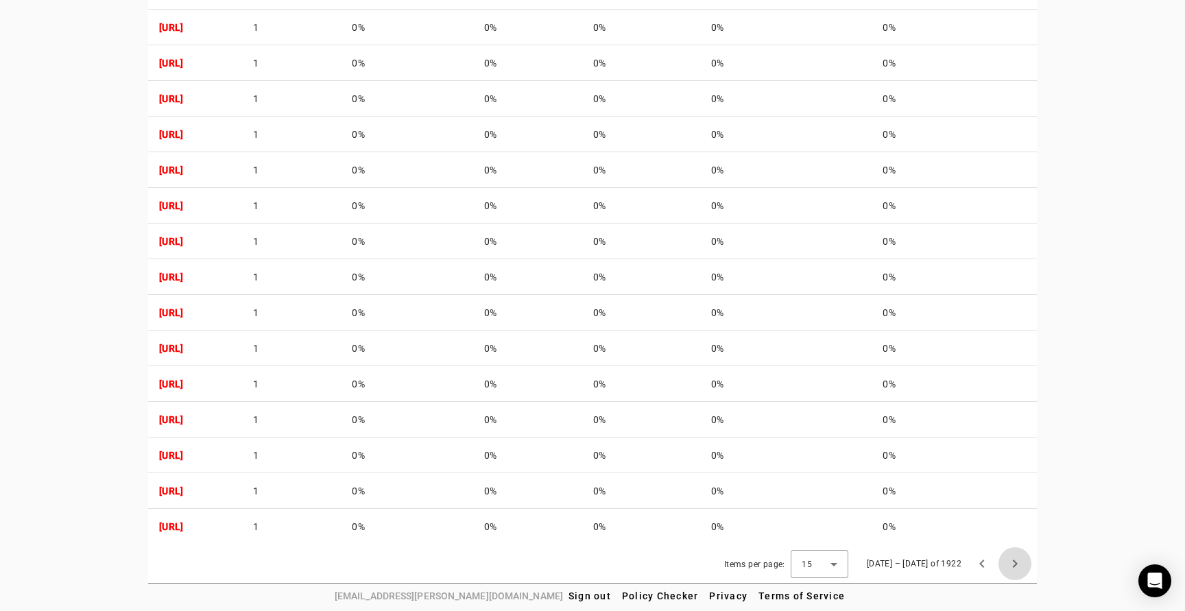
click at [1016, 562] on span "Next page" at bounding box center [1015, 563] width 33 height 33
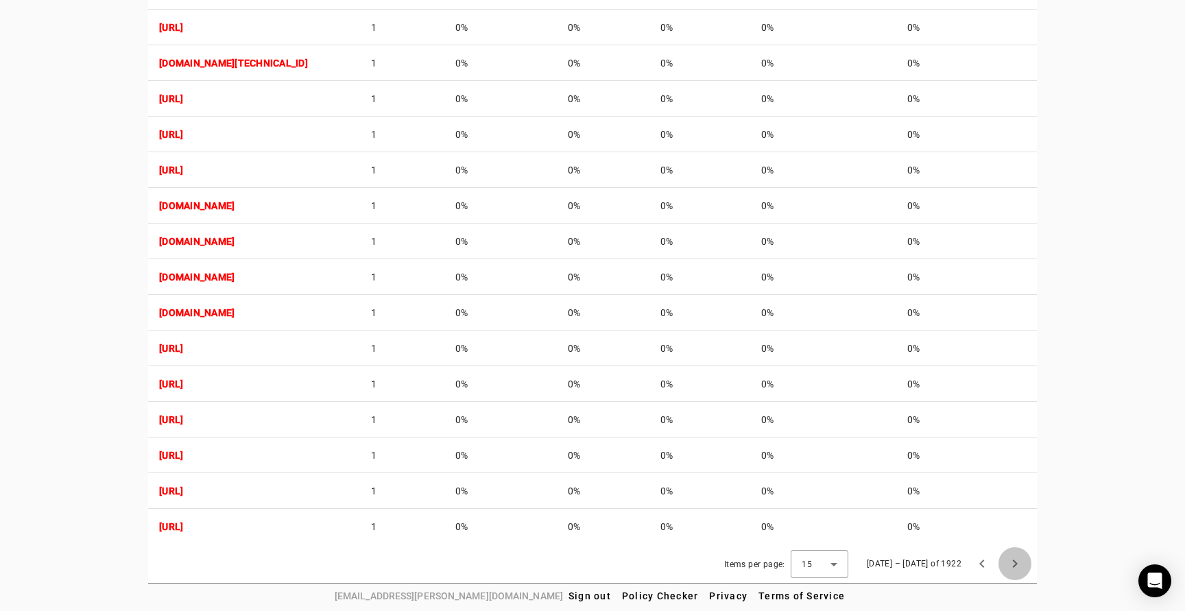
click at [1016, 562] on span "Next page" at bounding box center [1015, 563] width 33 height 33
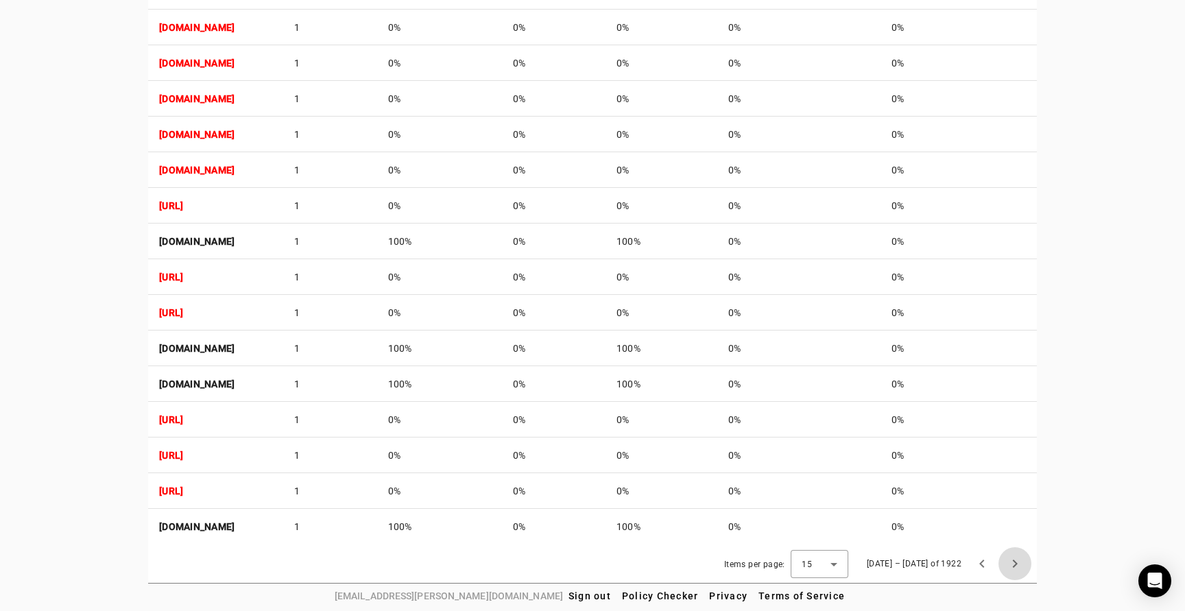
click at [1016, 562] on span "Next page" at bounding box center [1015, 563] width 33 height 33
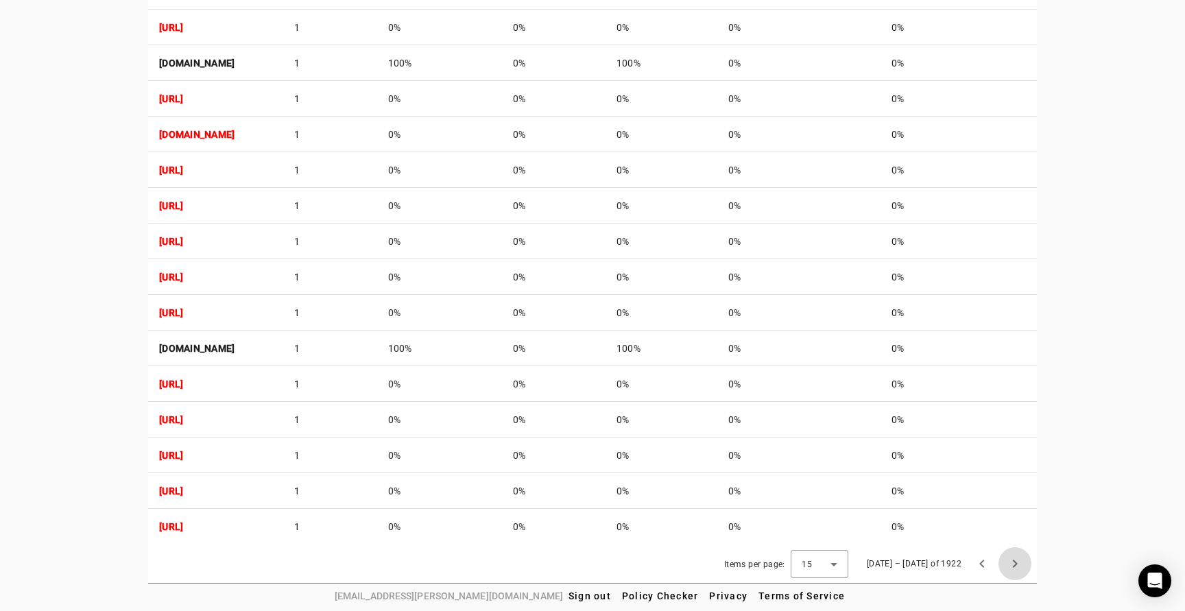
click at [1016, 562] on span "Next page" at bounding box center [1015, 563] width 33 height 33
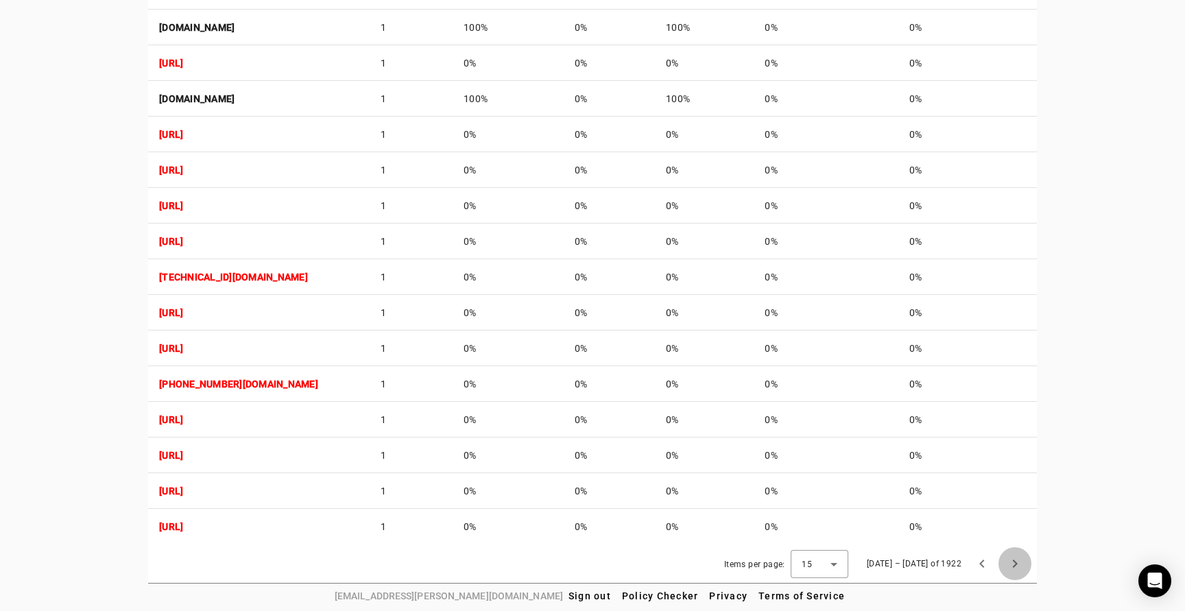
click at [1016, 562] on span "Next page" at bounding box center [1015, 563] width 33 height 33
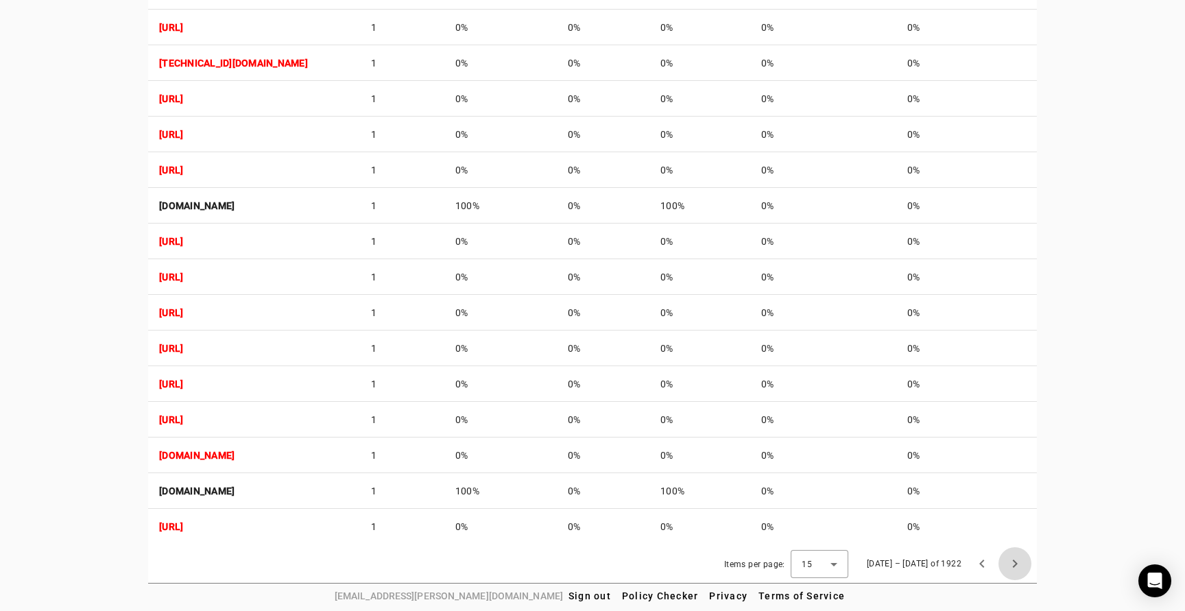
click at [1016, 562] on span "Next page" at bounding box center [1015, 563] width 33 height 33
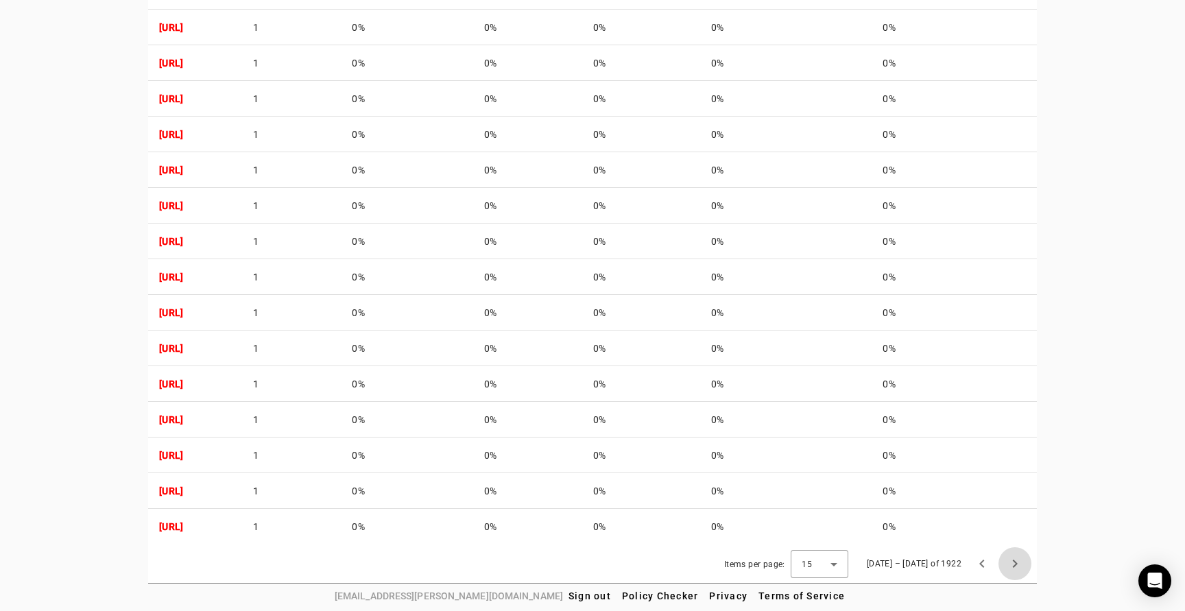
click at [1016, 562] on span "Next page" at bounding box center [1015, 563] width 33 height 33
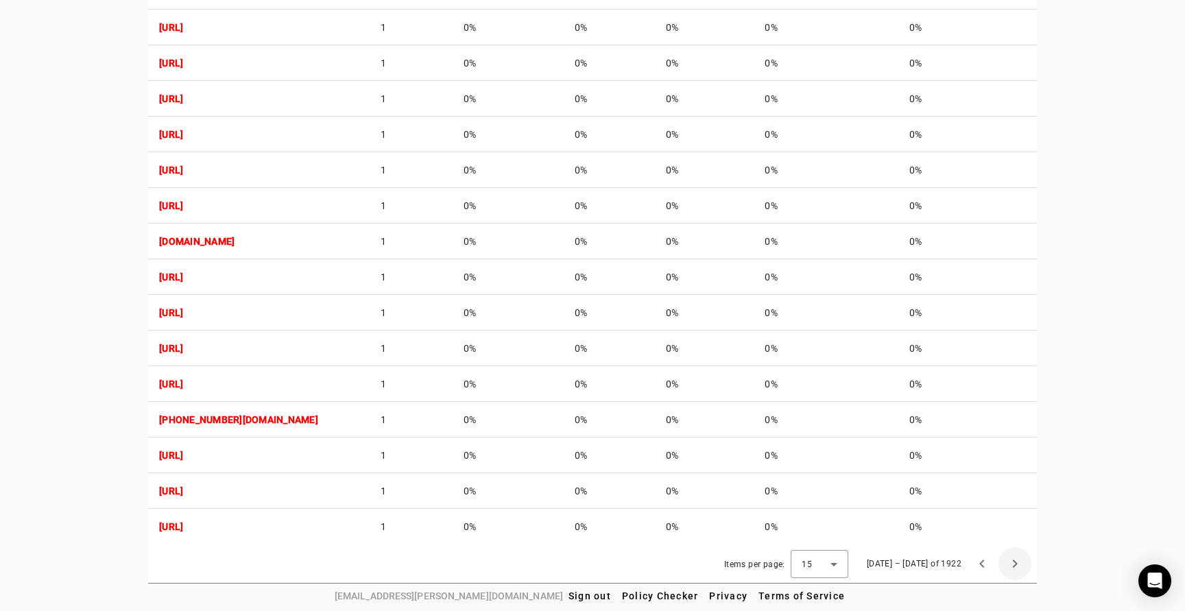
click at [1016, 562] on span "Next page" at bounding box center [1015, 563] width 33 height 33
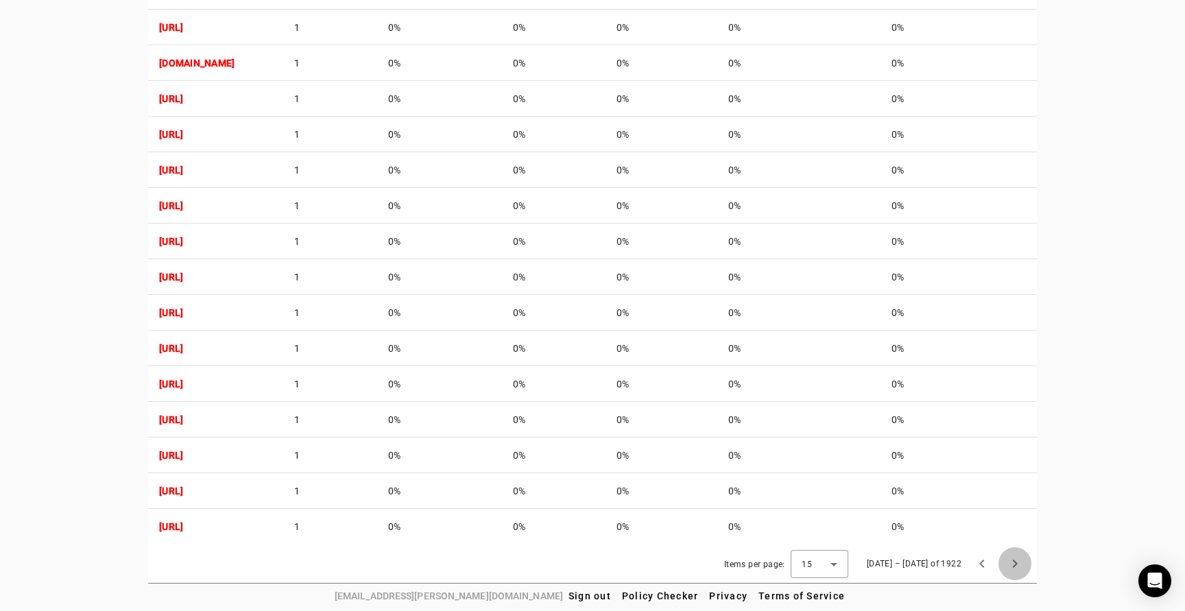
click at [1016, 562] on span "Next page" at bounding box center [1015, 563] width 33 height 33
click at [983, 558] on span "Previous page" at bounding box center [982, 563] width 33 height 33
click at [982, 558] on span "Previous page" at bounding box center [982, 563] width 33 height 33
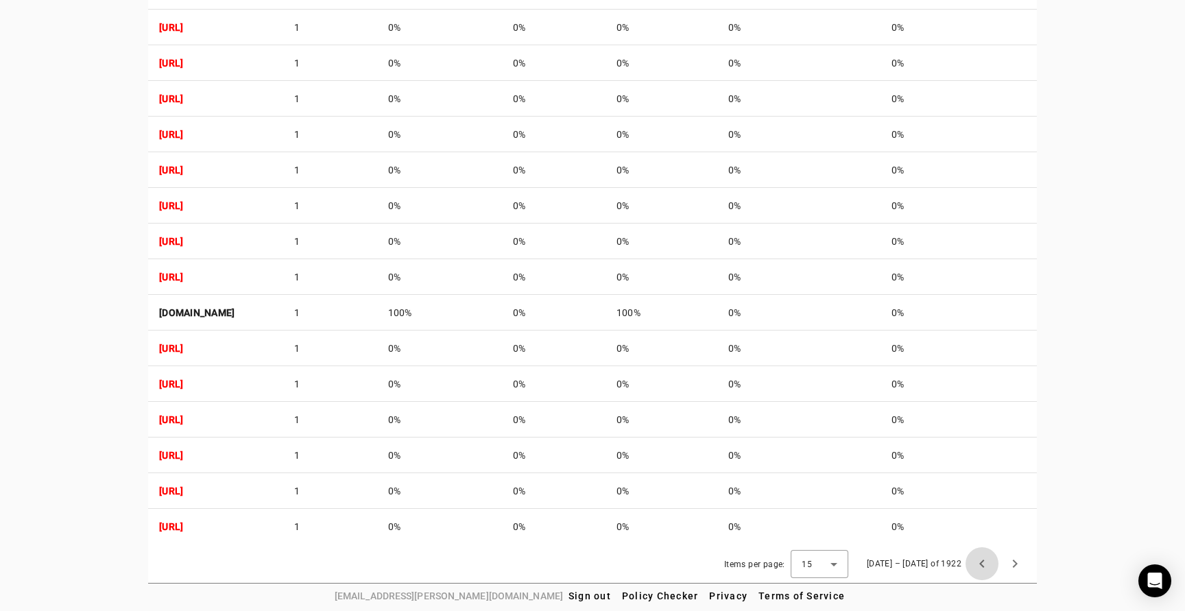
click at [982, 558] on span "Previous page" at bounding box center [982, 563] width 33 height 33
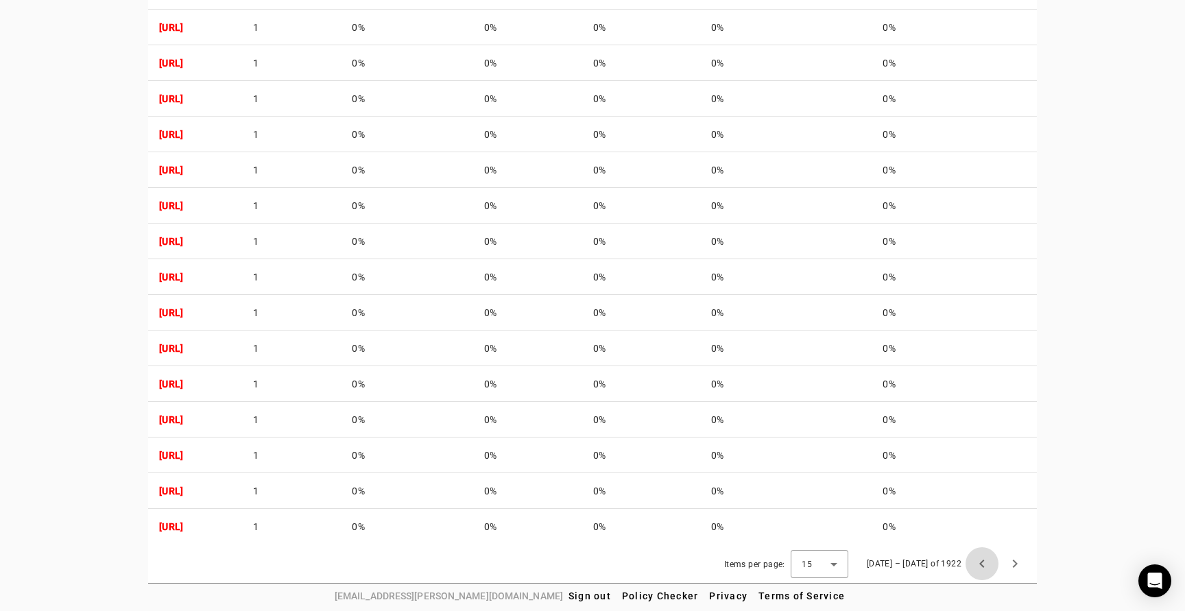
click at [982, 558] on span "Previous page" at bounding box center [982, 563] width 33 height 33
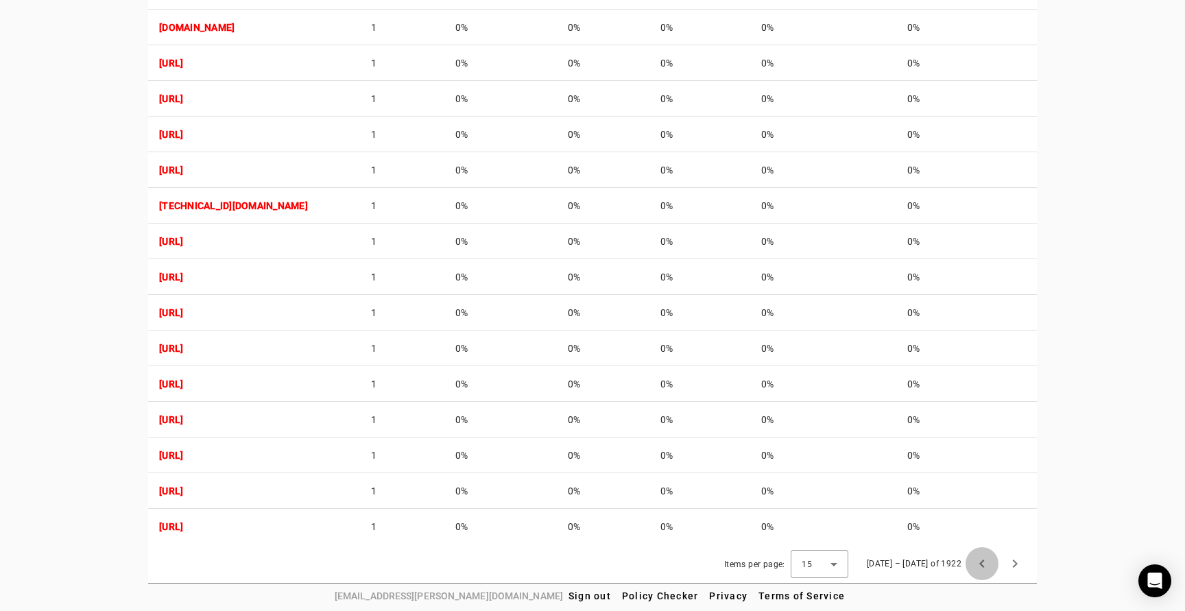
click at [982, 558] on span "Previous page" at bounding box center [982, 563] width 33 height 33
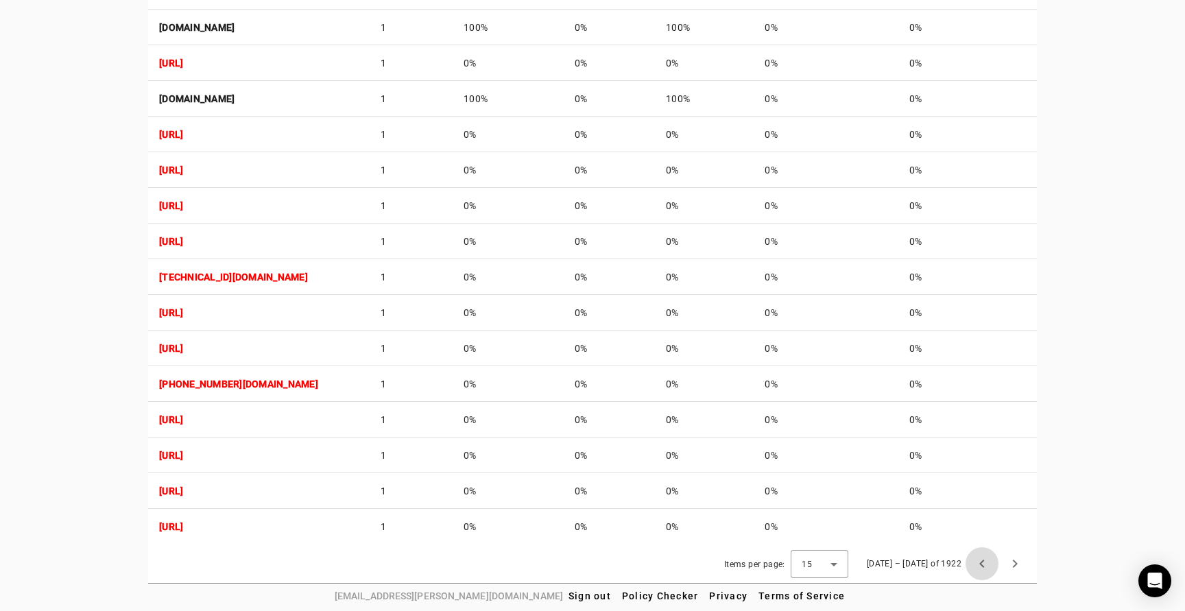
click at [982, 558] on span "Previous page" at bounding box center [982, 563] width 33 height 33
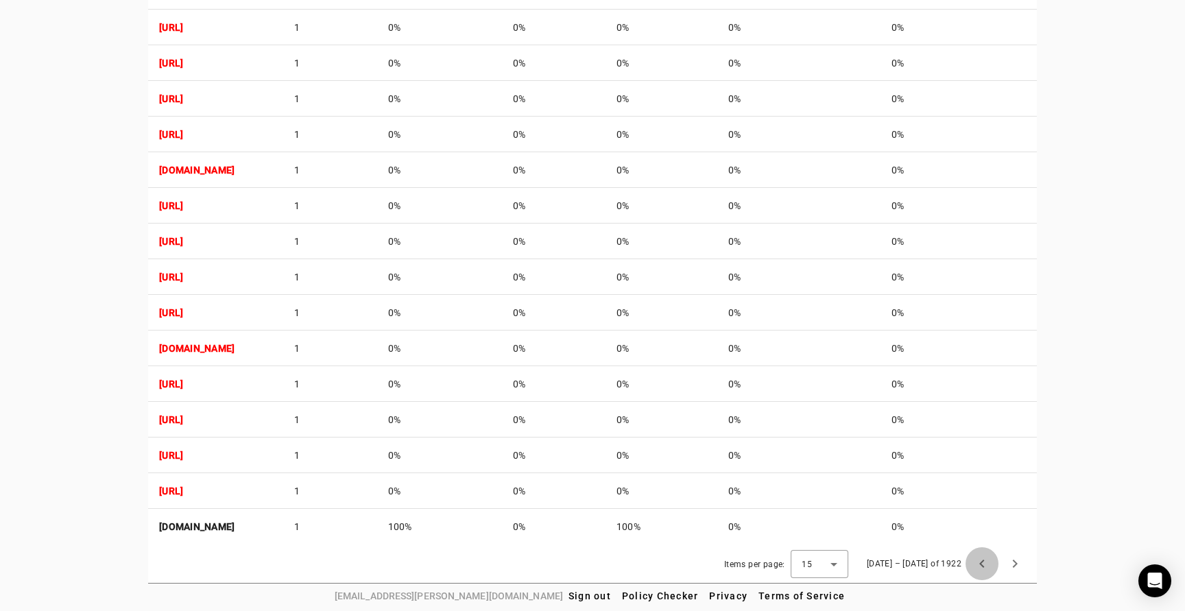
click at [982, 558] on span "Previous page" at bounding box center [982, 563] width 33 height 33
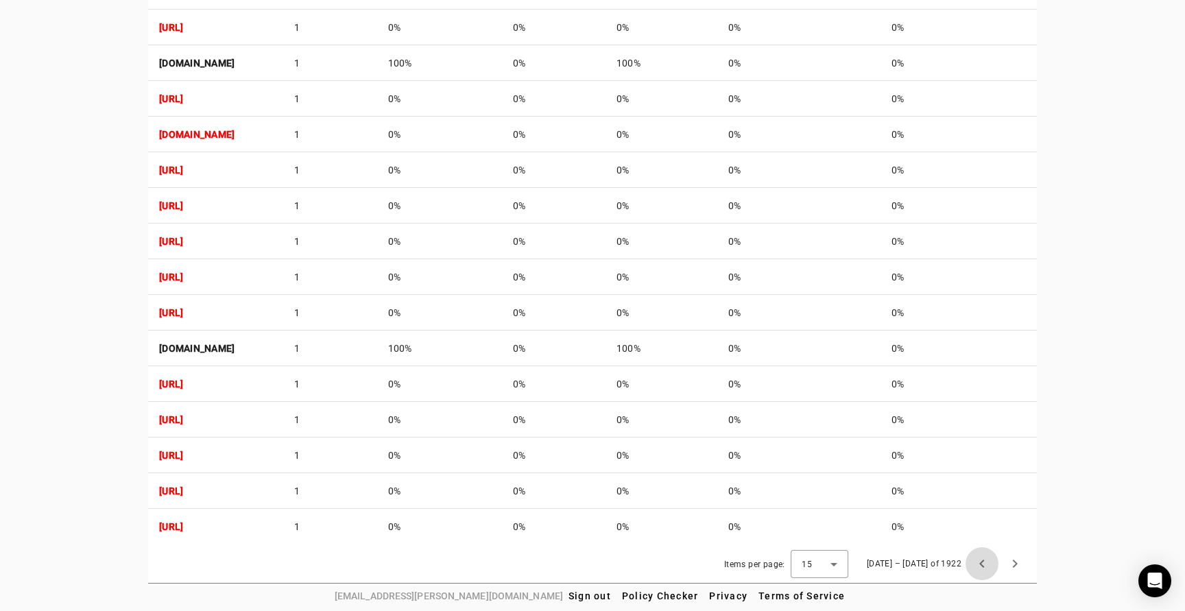
click at [982, 558] on span "Previous page" at bounding box center [982, 563] width 33 height 33
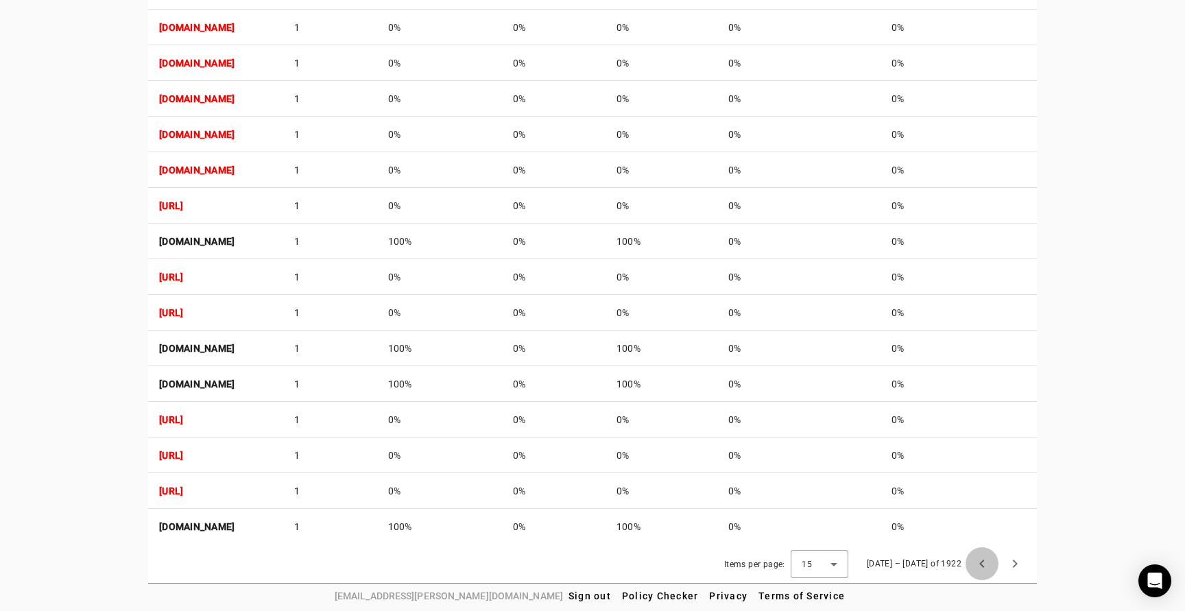
click at [982, 558] on span "Previous page" at bounding box center [982, 563] width 33 height 33
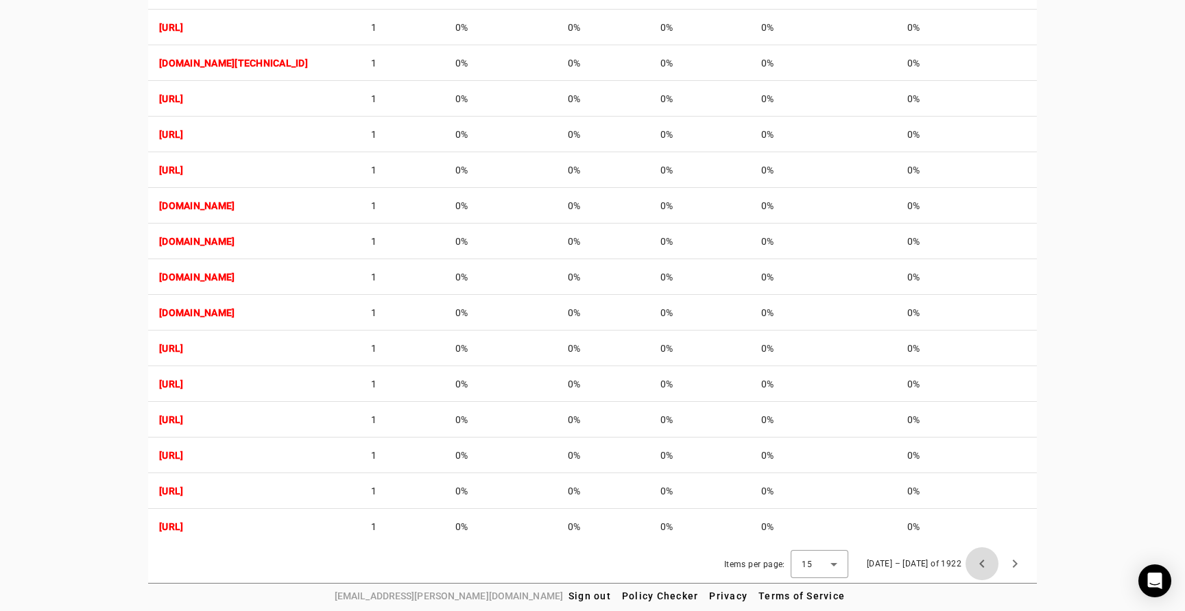
click at [982, 558] on span "Previous page" at bounding box center [982, 563] width 33 height 33
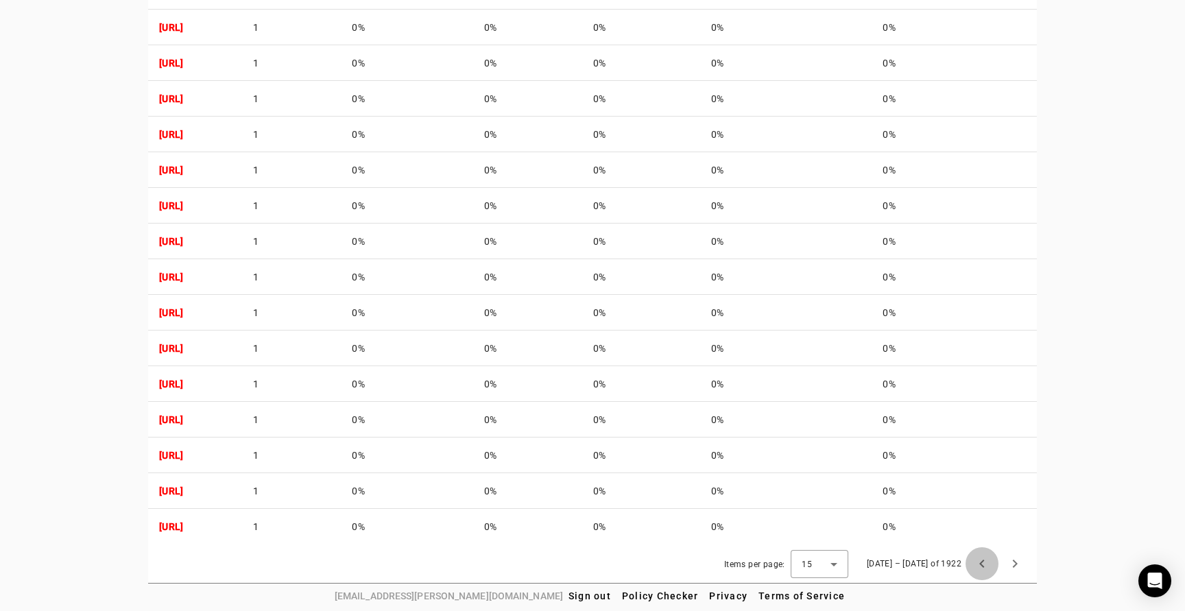
click at [982, 558] on span "Previous page" at bounding box center [982, 563] width 33 height 33
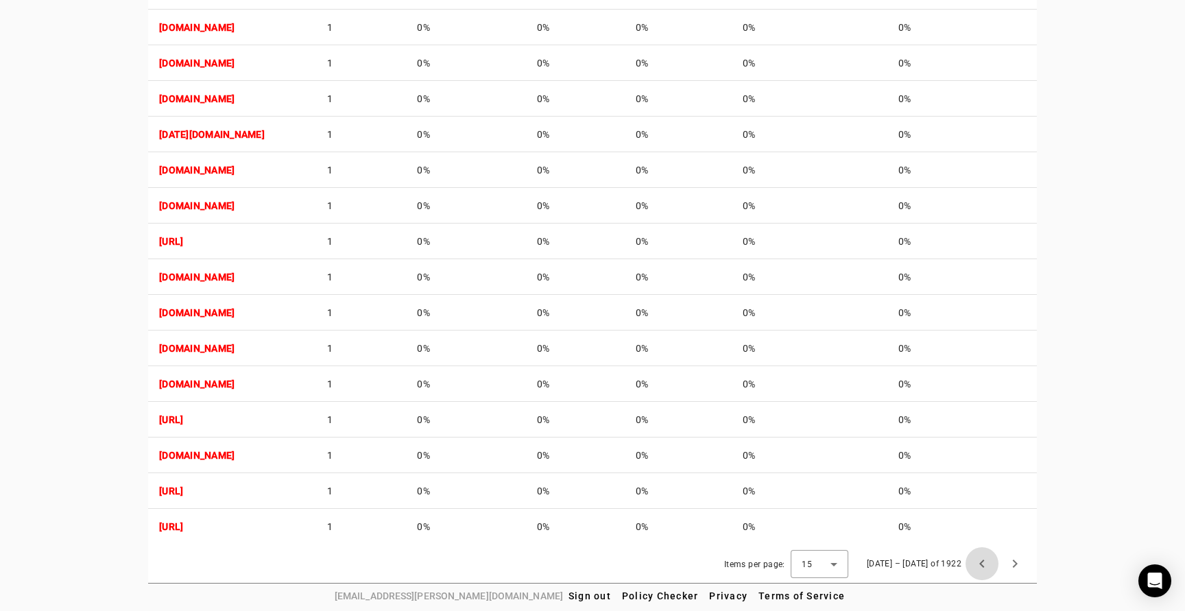
click at [982, 558] on span "Previous page" at bounding box center [982, 563] width 33 height 33
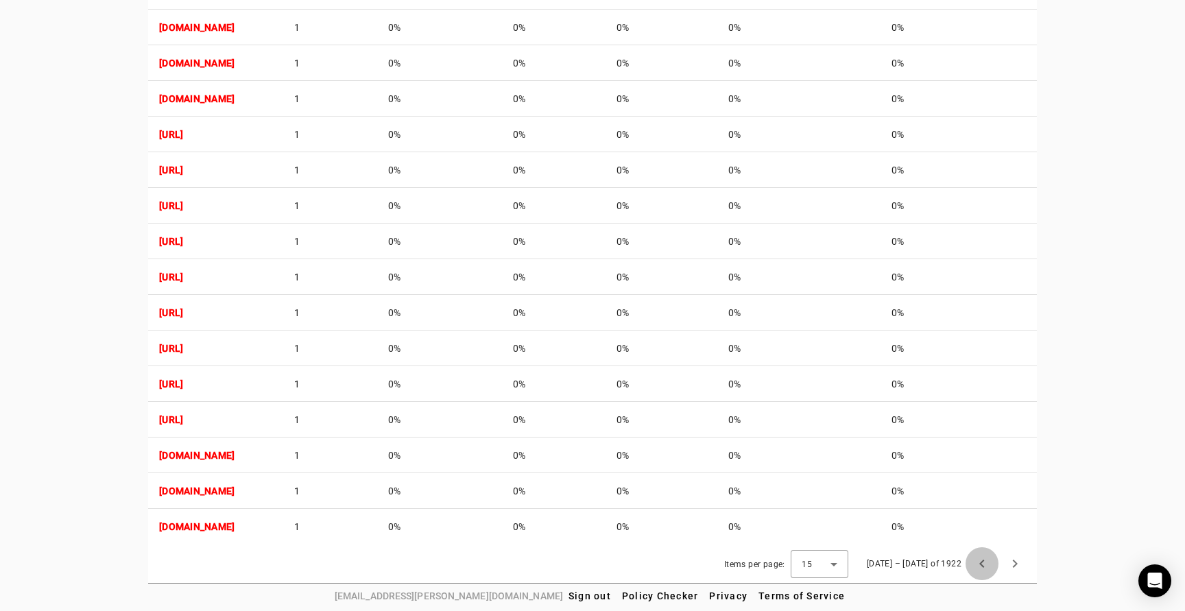
click at [982, 558] on span "Previous page" at bounding box center [982, 563] width 33 height 33
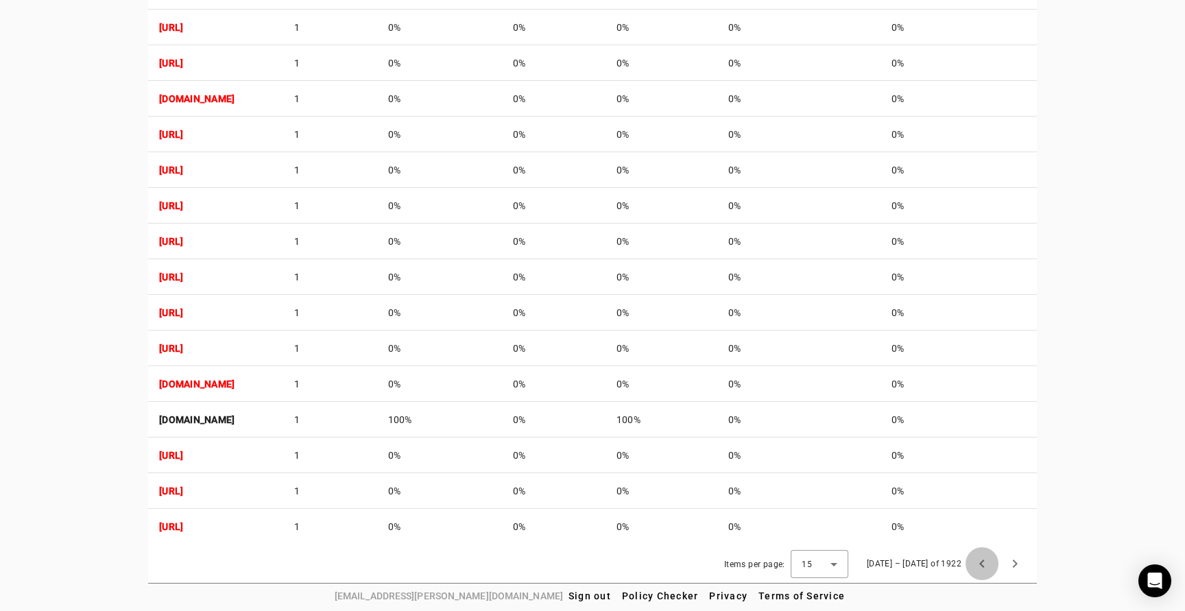
click at [982, 558] on span "Previous page" at bounding box center [982, 563] width 33 height 33
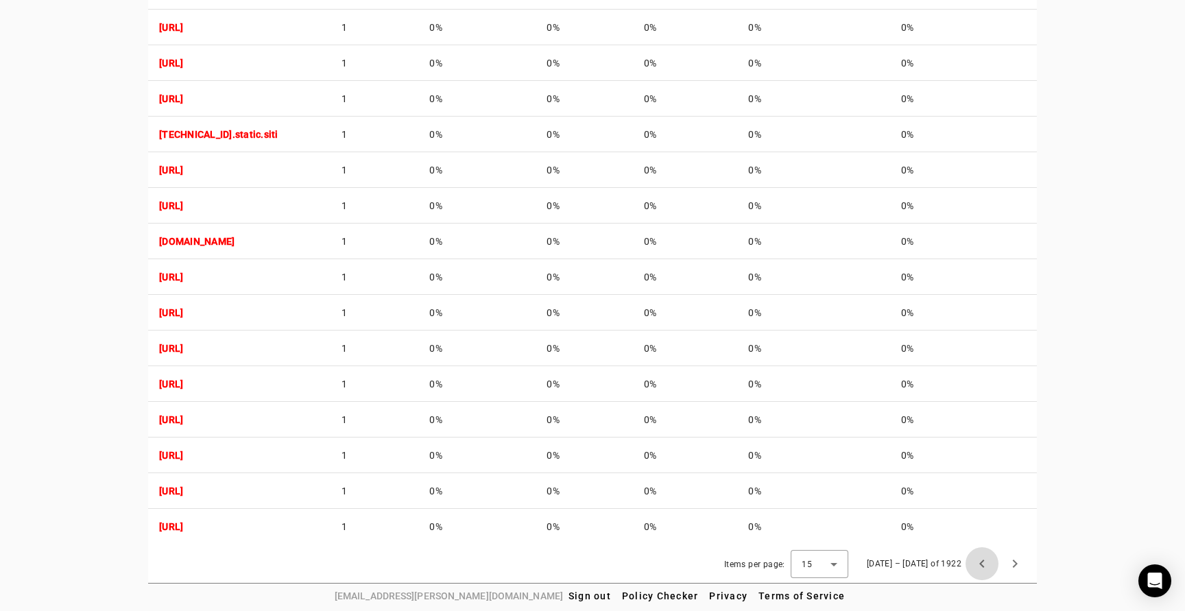
click at [982, 558] on span "Previous page" at bounding box center [982, 563] width 33 height 33
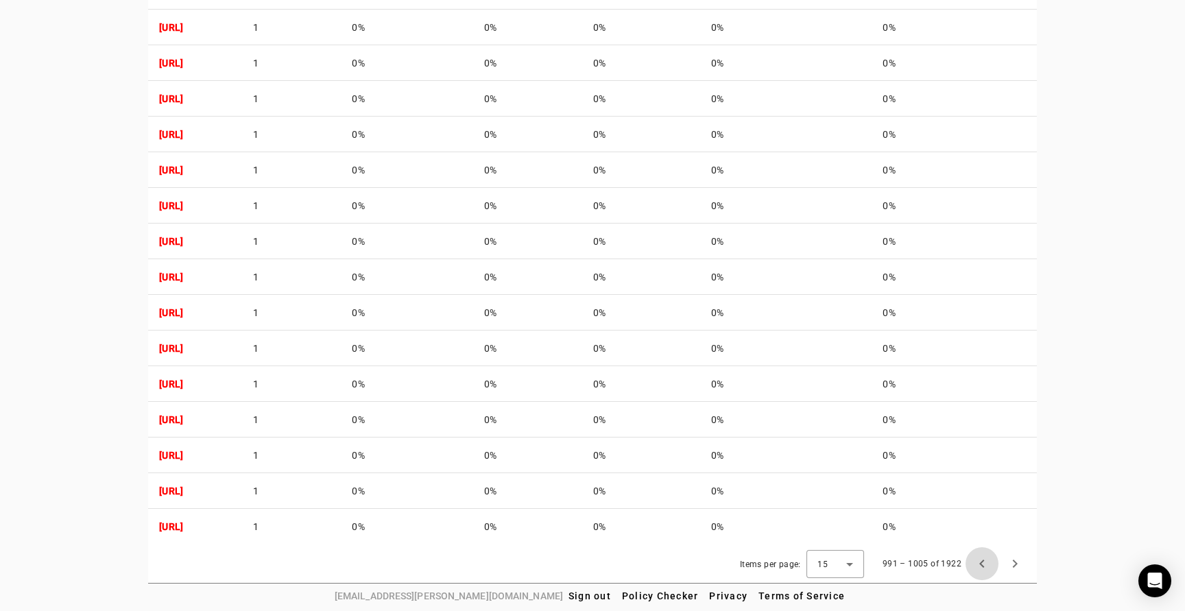
click at [982, 558] on span "Previous page" at bounding box center [982, 563] width 33 height 33
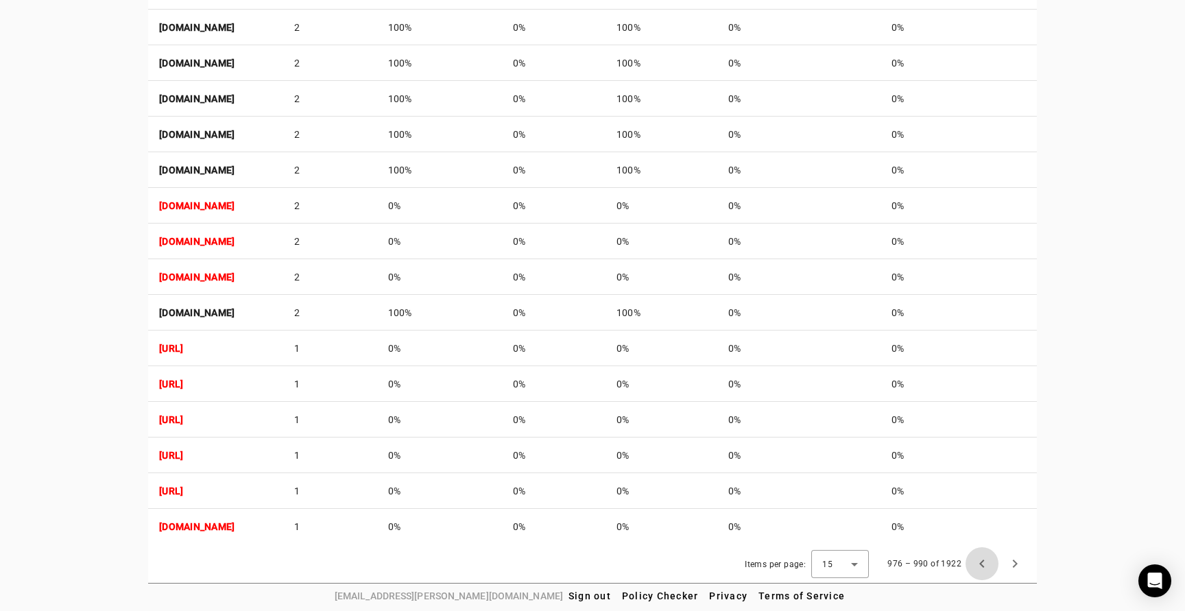
click at [982, 558] on span "Previous page" at bounding box center [982, 563] width 33 height 33
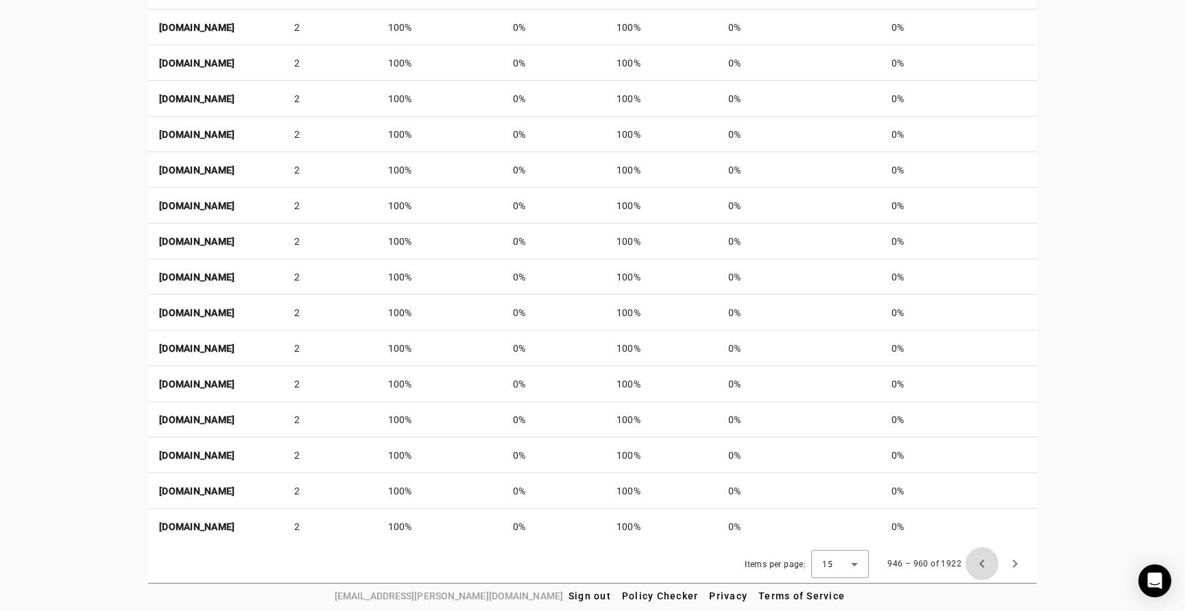
click at [982, 558] on span "Previous page" at bounding box center [982, 563] width 33 height 33
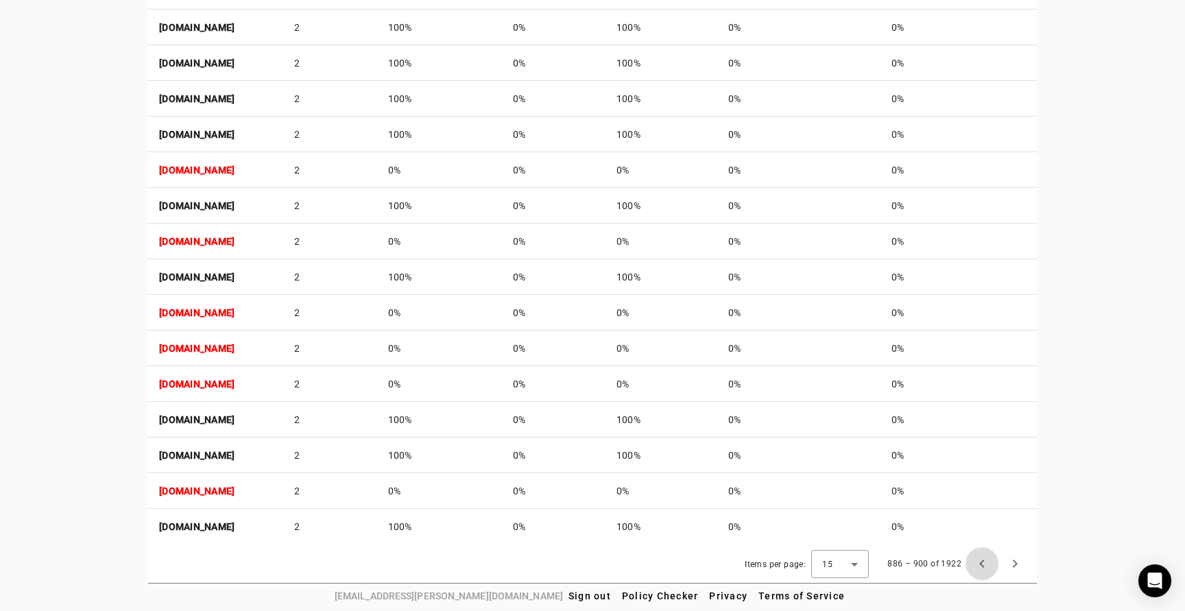
click at [982, 558] on span "Previous page" at bounding box center [982, 563] width 33 height 33
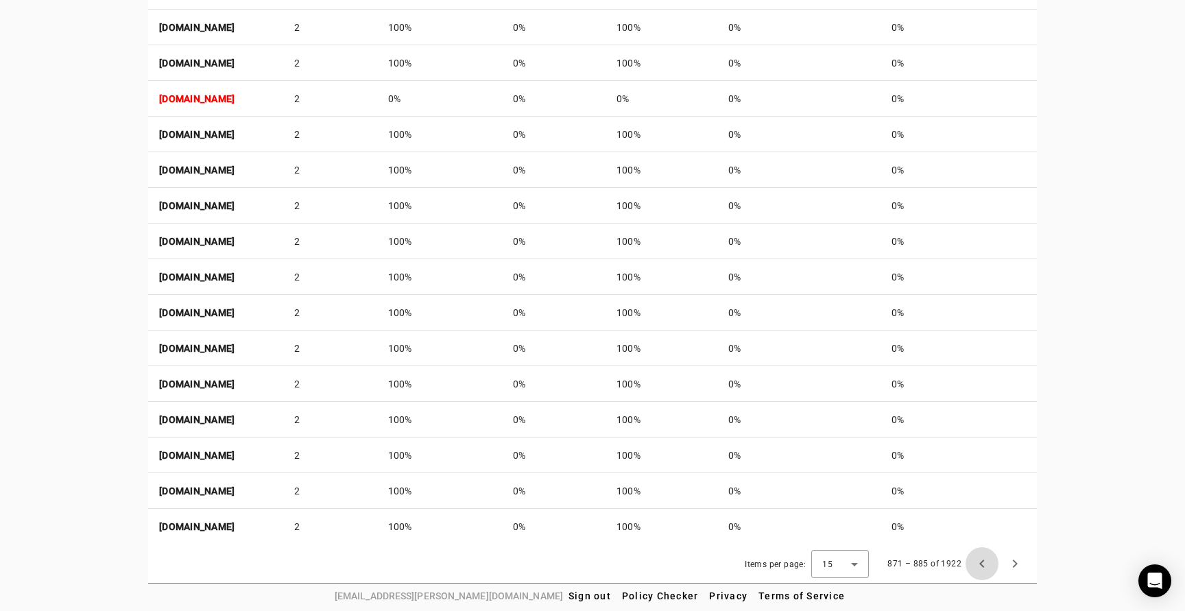
click at [982, 558] on span "Previous page" at bounding box center [982, 563] width 33 height 33
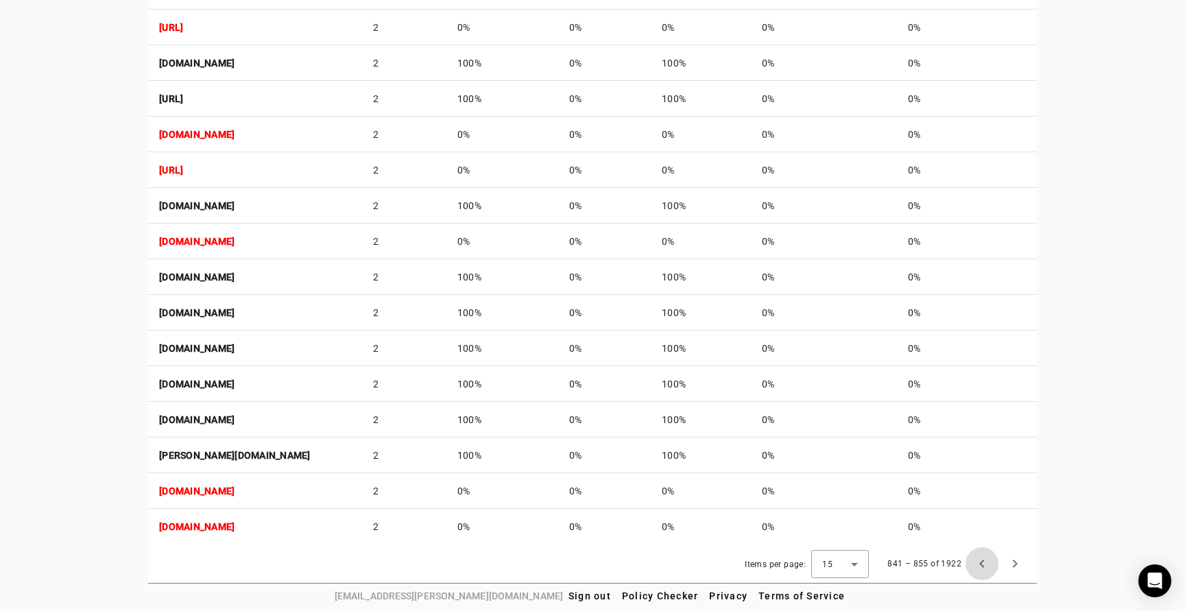
click at [982, 558] on span "Previous page" at bounding box center [982, 563] width 33 height 33
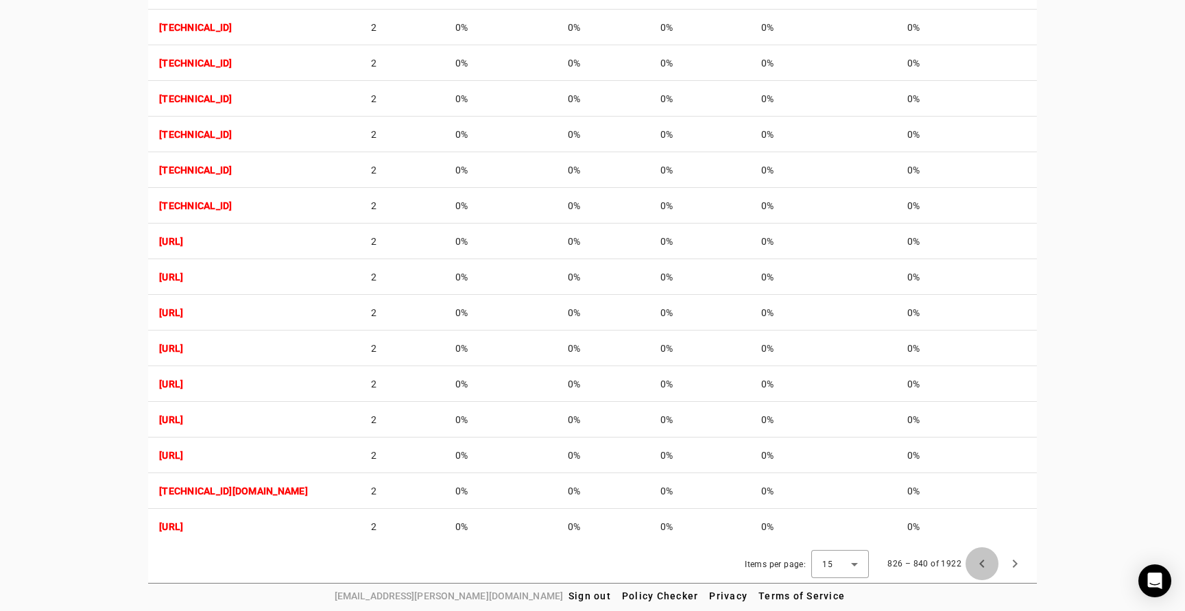
click at [982, 558] on span "Previous page" at bounding box center [982, 563] width 33 height 33
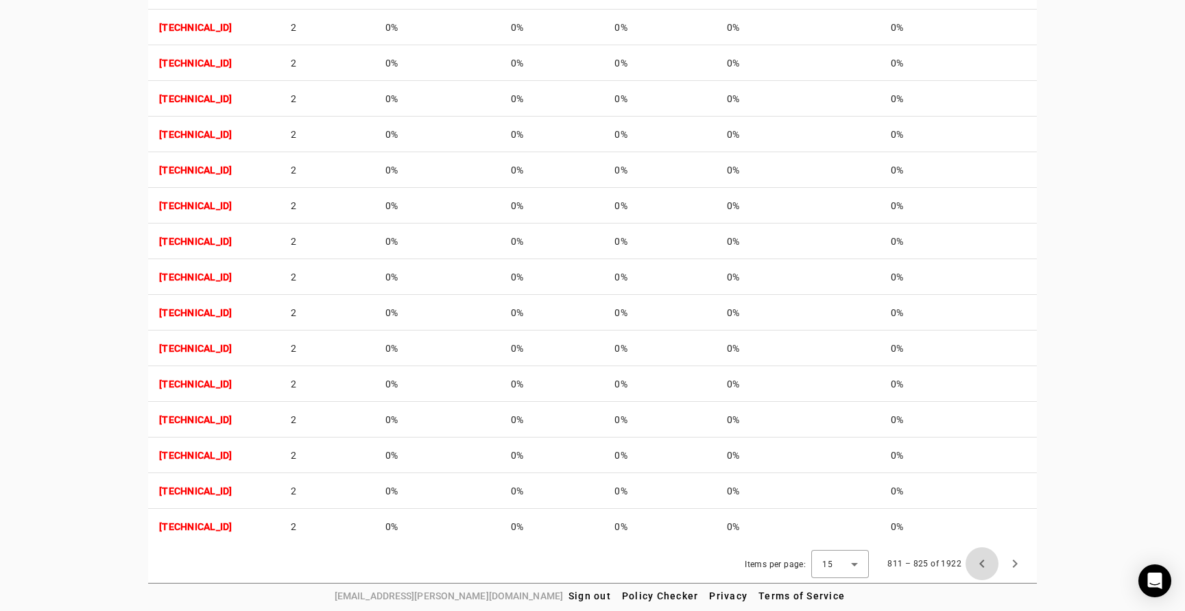
click at [982, 558] on span "Previous page" at bounding box center [982, 563] width 33 height 33
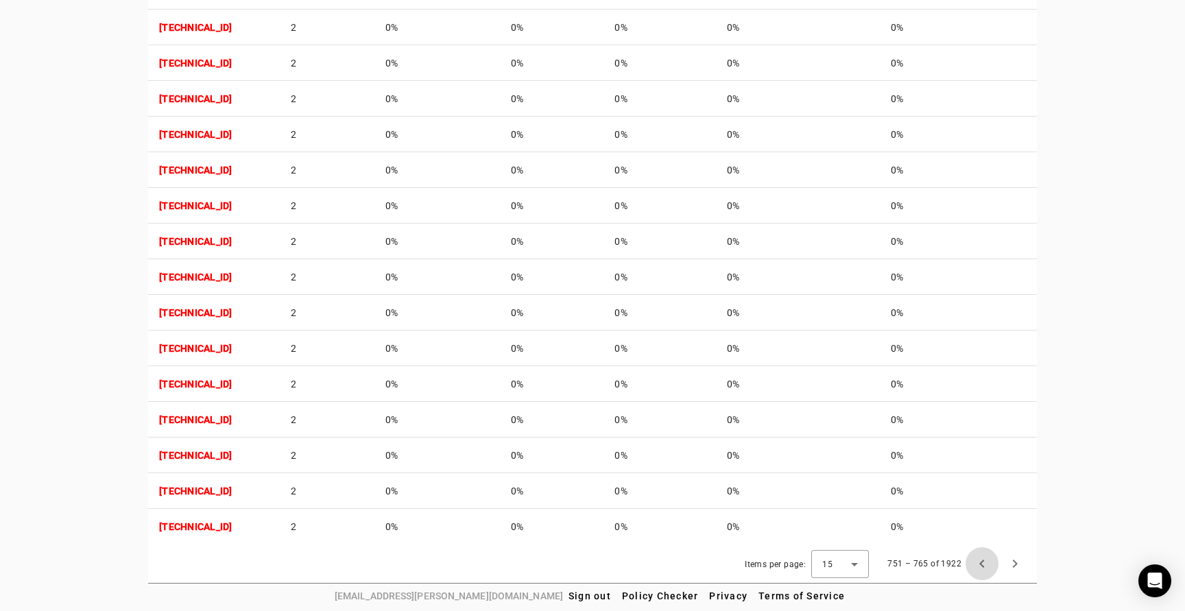
click at [982, 558] on span "Previous page" at bounding box center [982, 563] width 33 height 33
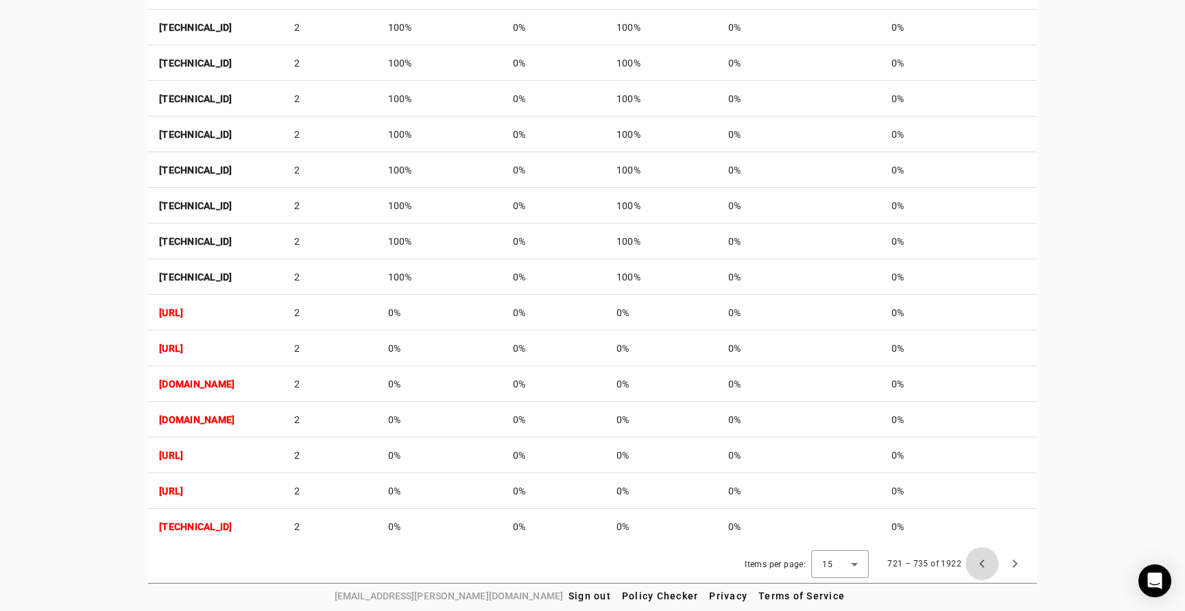
click at [982, 558] on span "Previous page" at bounding box center [982, 563] width 33 height 33
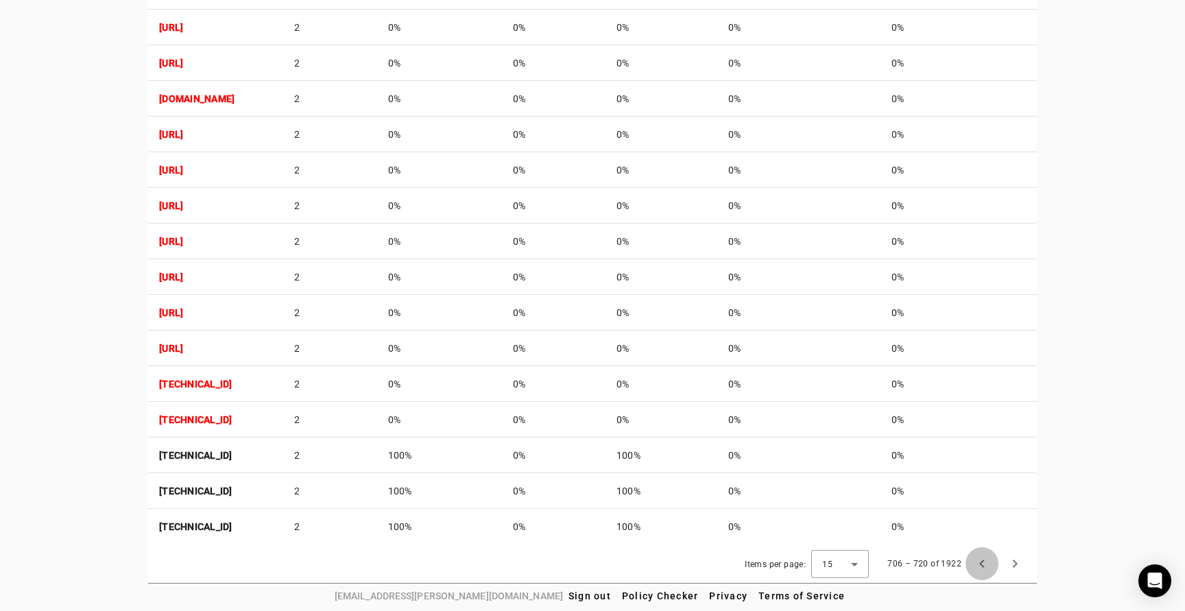
click at [982, 558] on span "Previous page" at bounding box center [982, 563] width 33 height 33
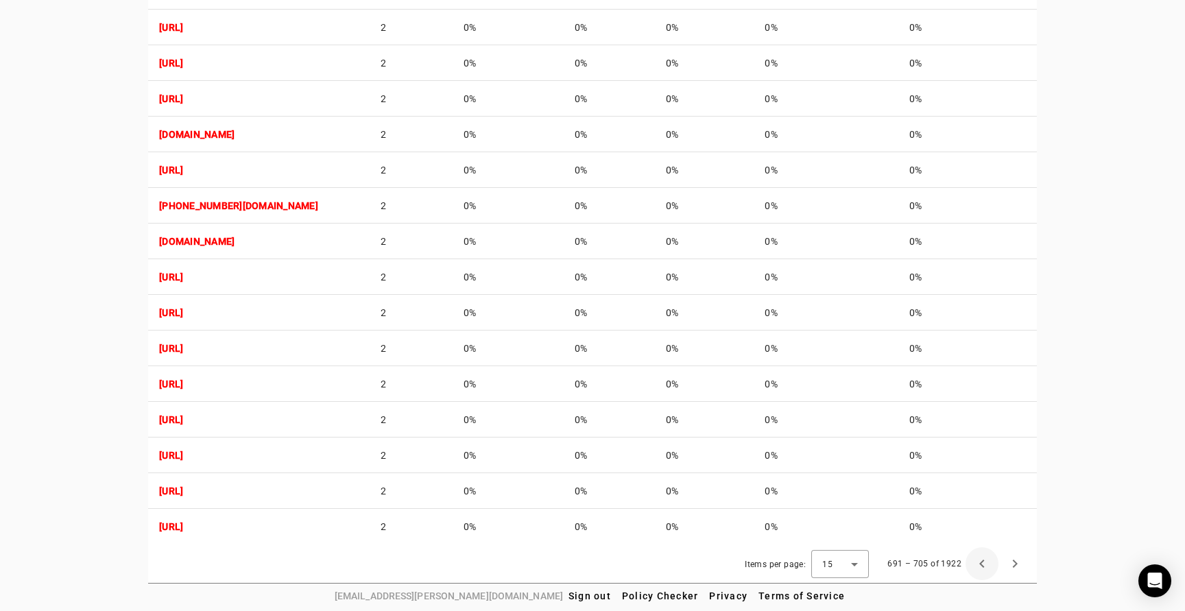
click at [982, 558] on span "Previous page" at bounding box center [982, 563] width 33 height 33
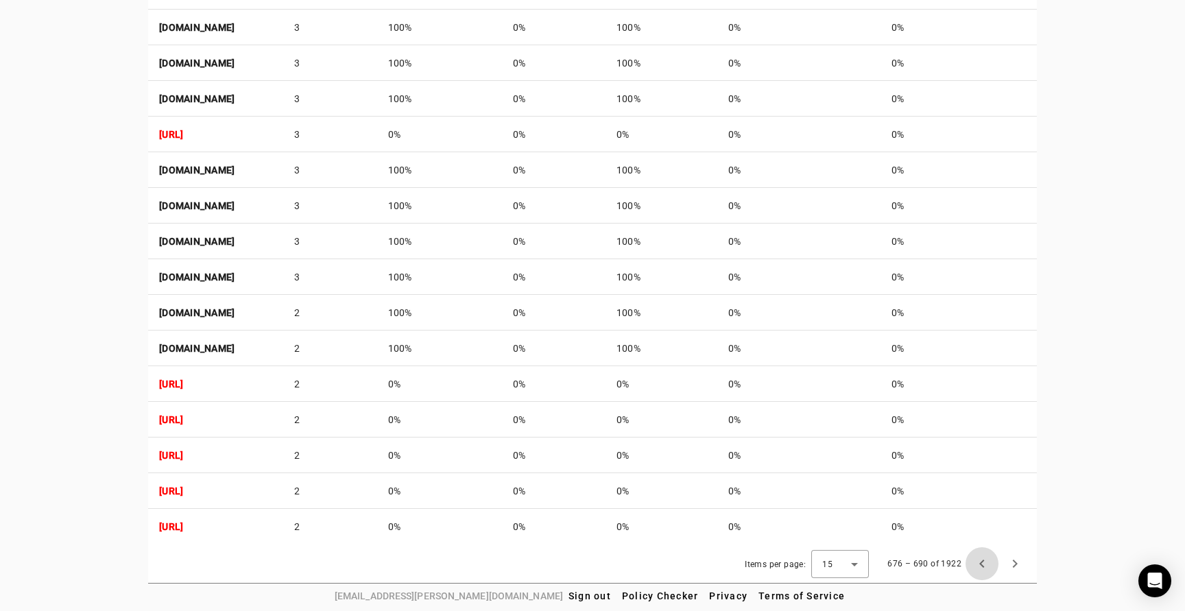
click at [982, 558] on span "Previous page" at bounding box center [982, 563] width 33 height 33
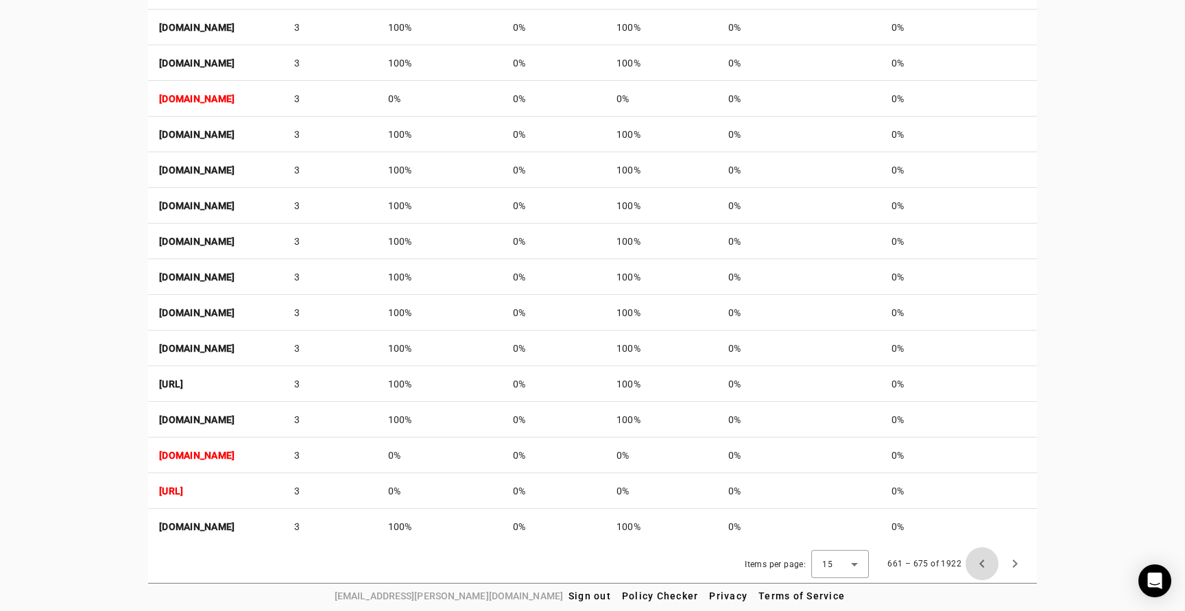
click at [982, 558] on span "Previous page" at bounding box center [982, 563] width 33 height 33
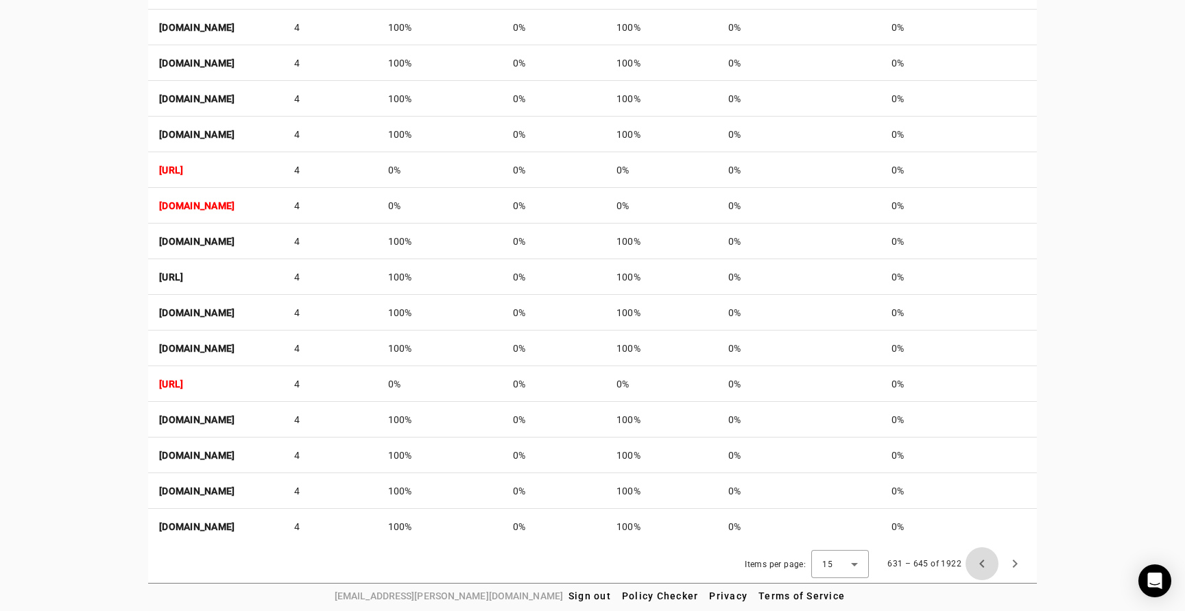
click at [982, 558] on span "Previous page" at bounding box center [982, 563] width 33 height 33
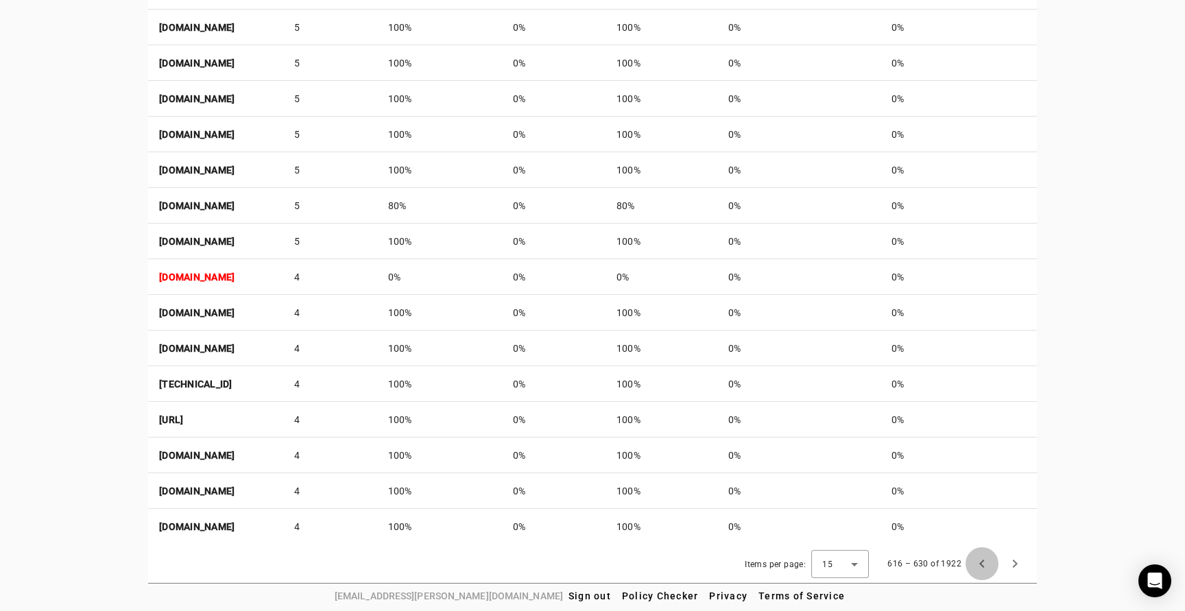
click at [982, 558] on span "Previous page" at bounding box center [982, 563] width 33 height 33
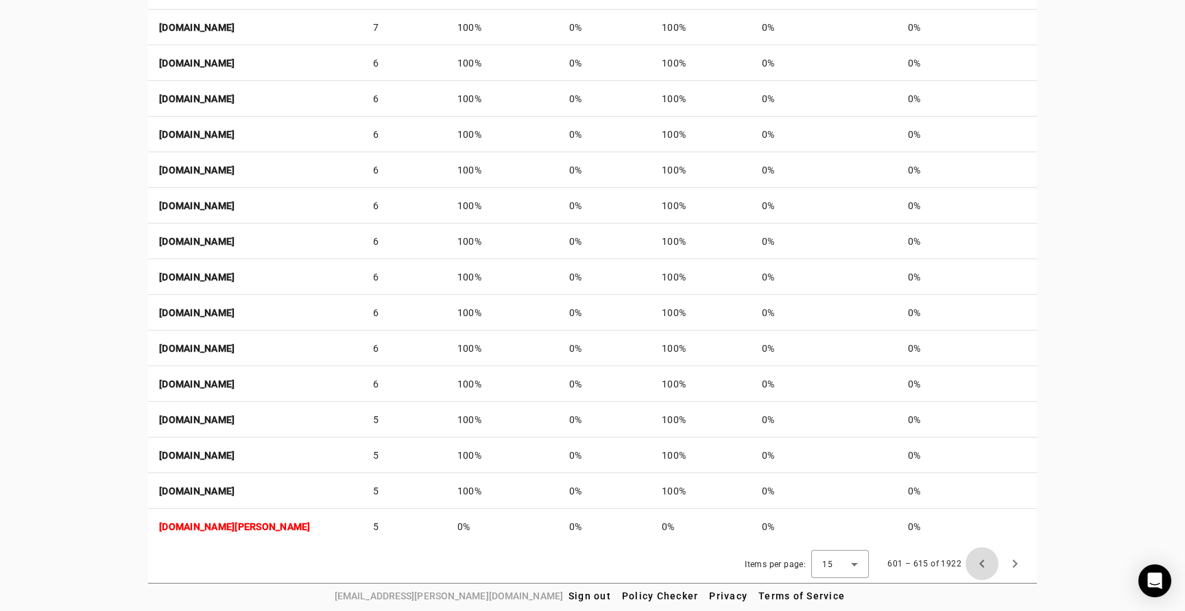
click at [982, 558] on span "Previous page" at bounding box center [982, 563] width 33 height 33
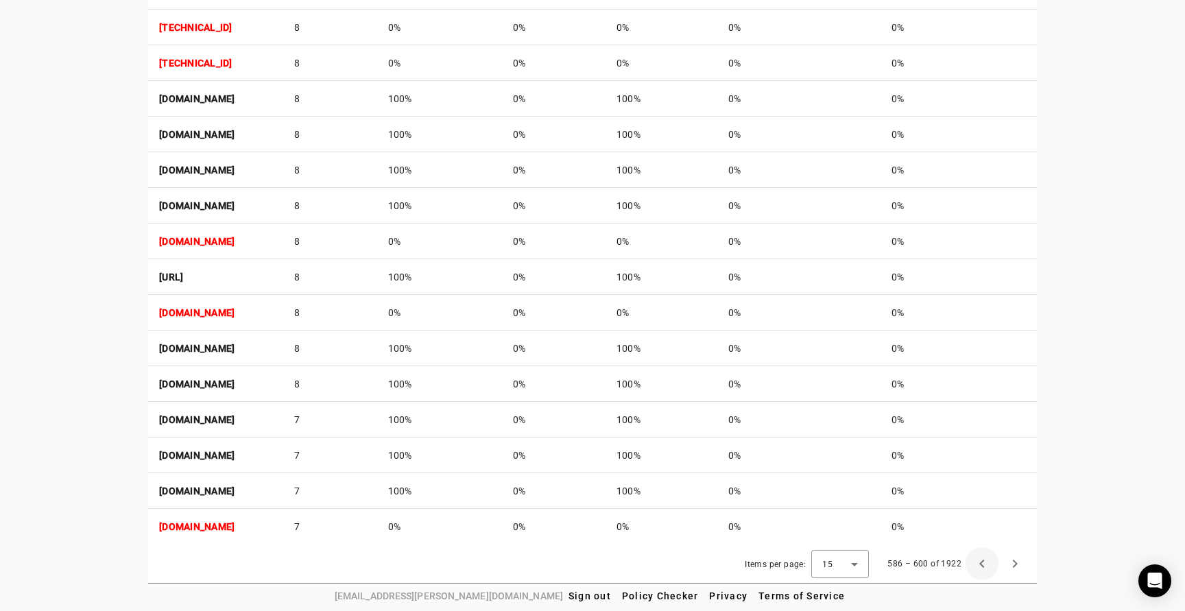
click at [982, 558] on span "Previous page" at bounding box center [982, 563] width 33 height 33
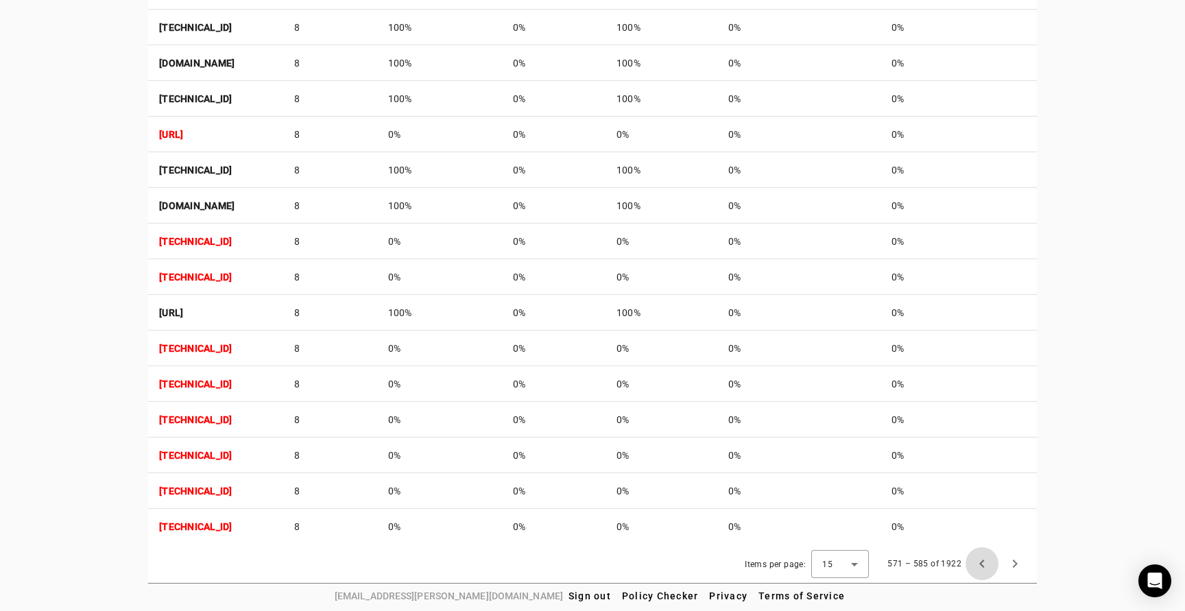
click at [982, 558] on span "Previous page" at bounding box center [982, 563] width 33 height 33
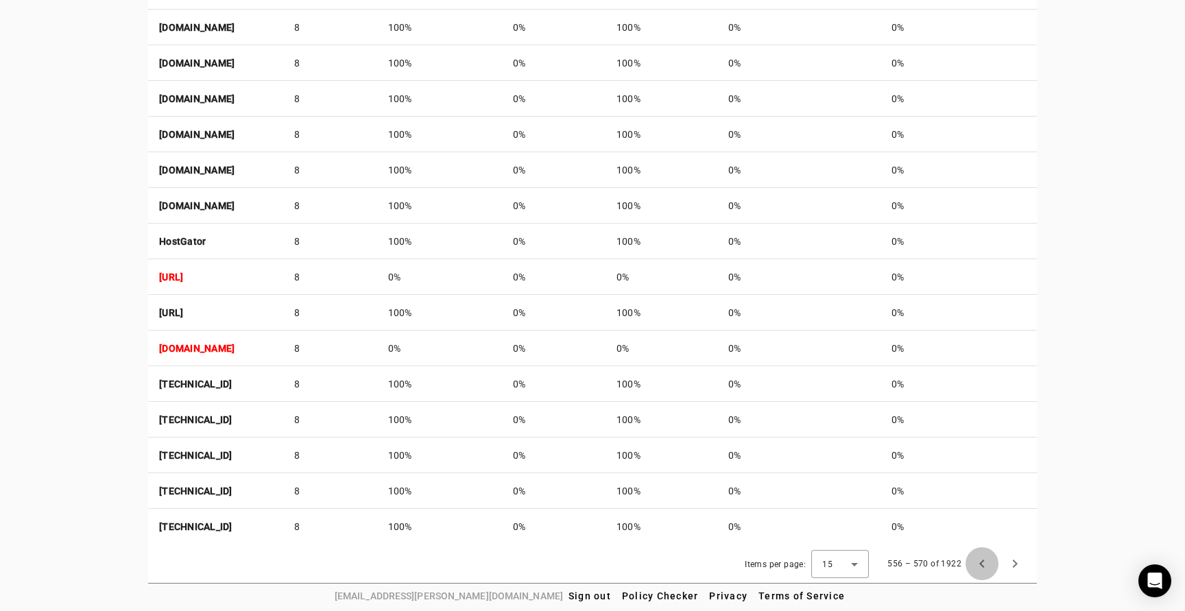
click at [982, 558] on span "Previous page" at bounding box center [982, 563] width 33 height 33
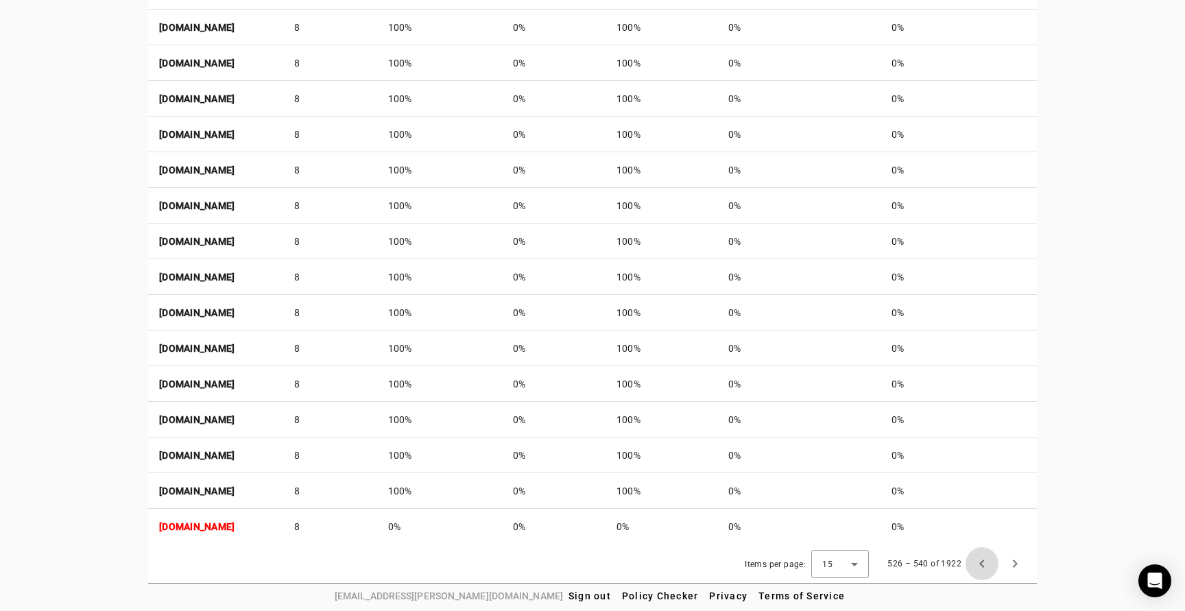
click at [982, 558] on span "Previous page" at bounding box center [982, 563] width 33 height 33
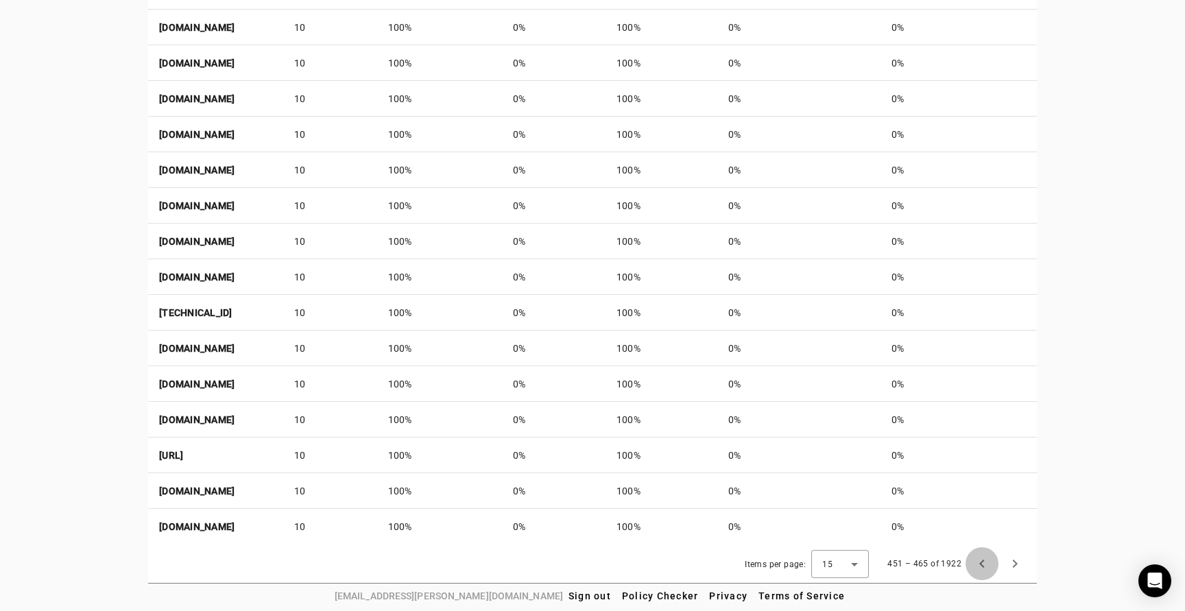
click at [982, 558] on span "Previous page" at bounding box center [982, 563] width 33 height 33
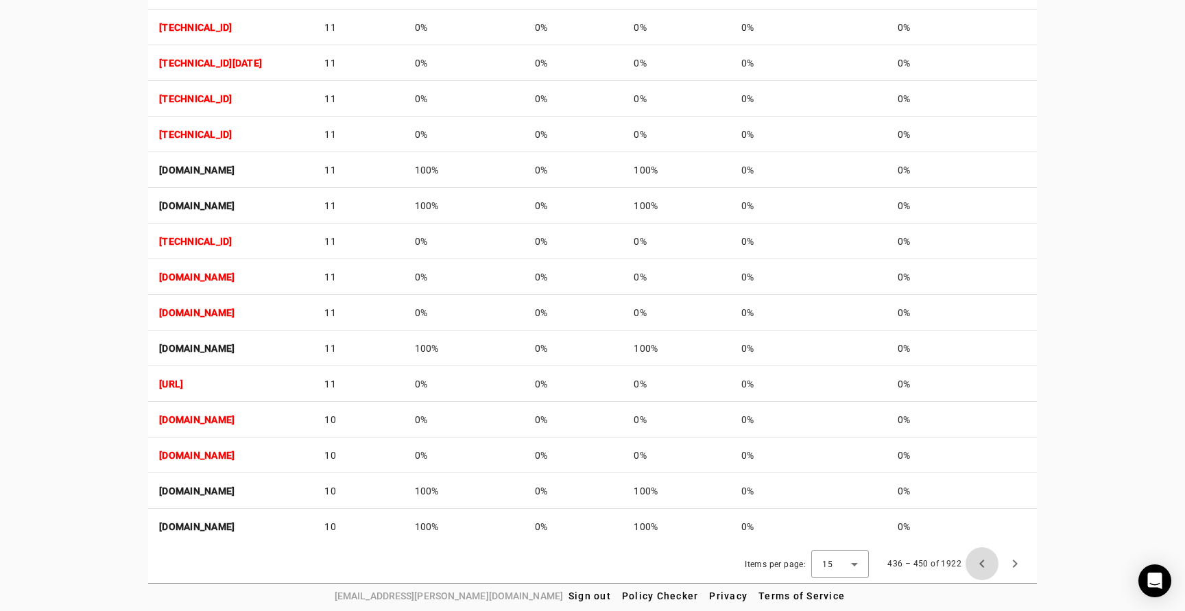
click at [982, 558] on span "Previous page" at bounding box center [982, 563] width 33 height 33
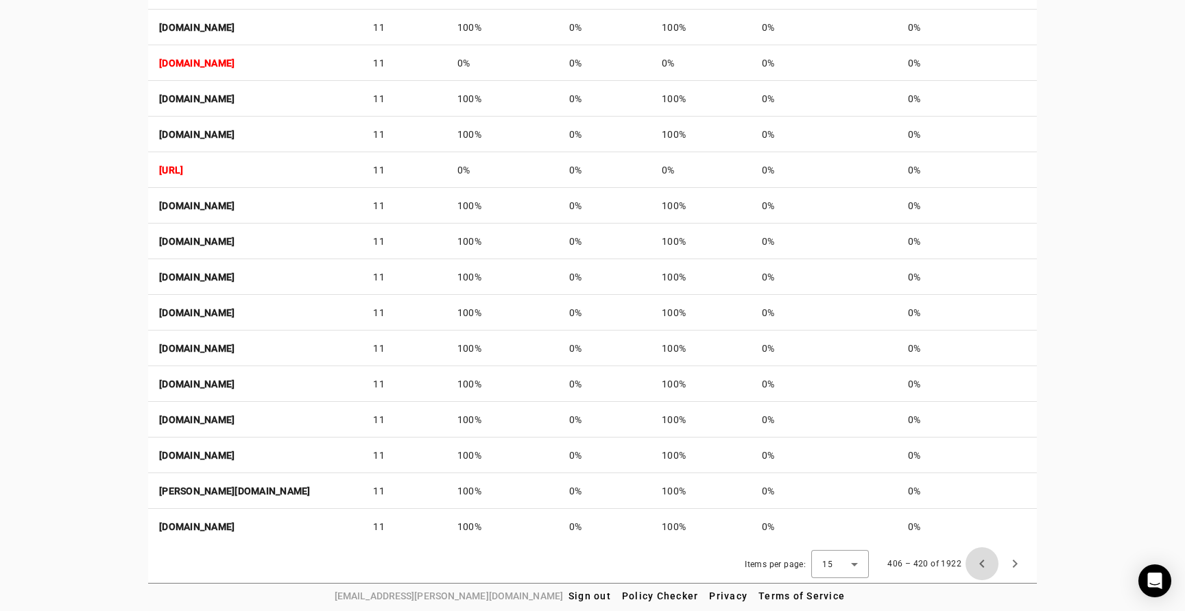
click at [982, 558] on span "Previous page" at bounding box center [982, 563] width 33 height 33
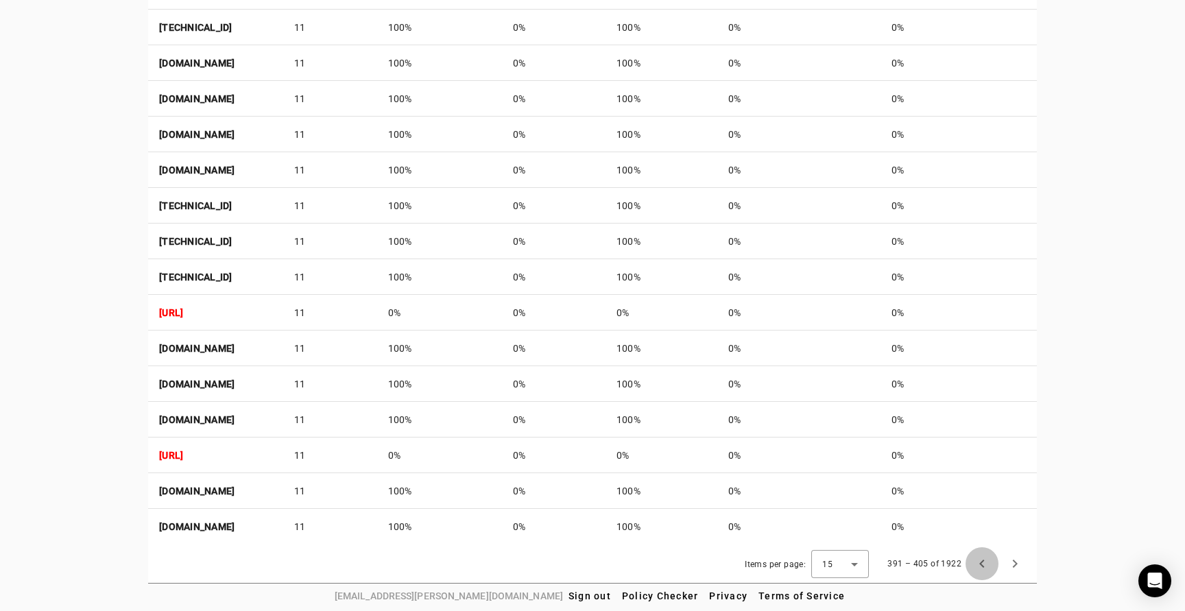
click at [982, 558] on span "Previous page" at bounding box center [982, 563] width 33 height 33
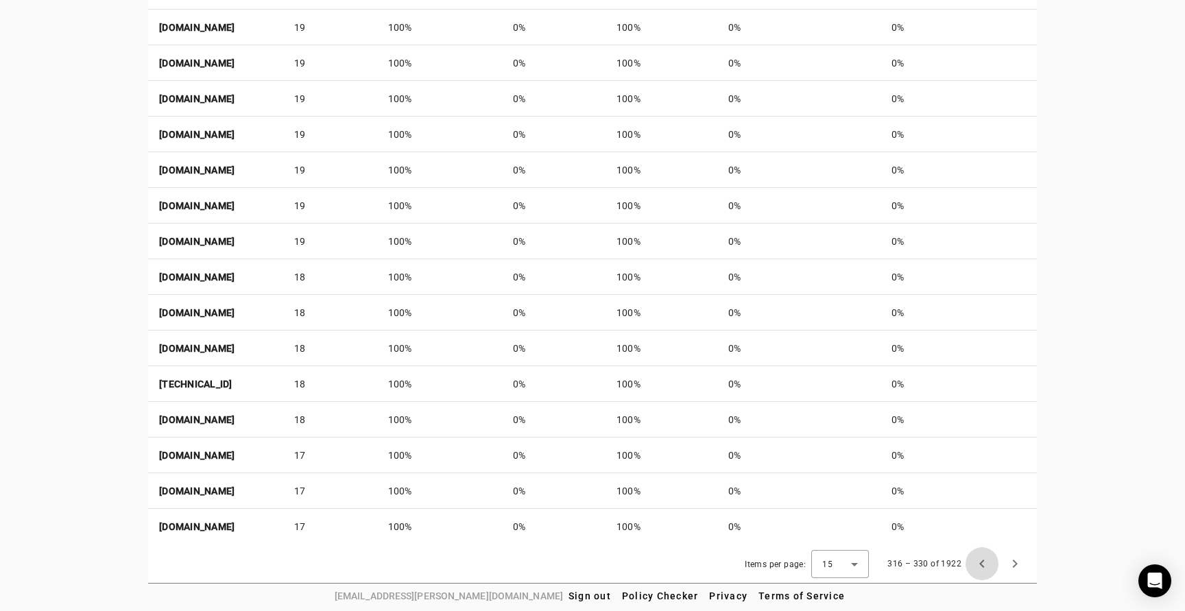
click at [982, 558] on span "Previous page" at bounding box center [982, 563] width 33 height 33
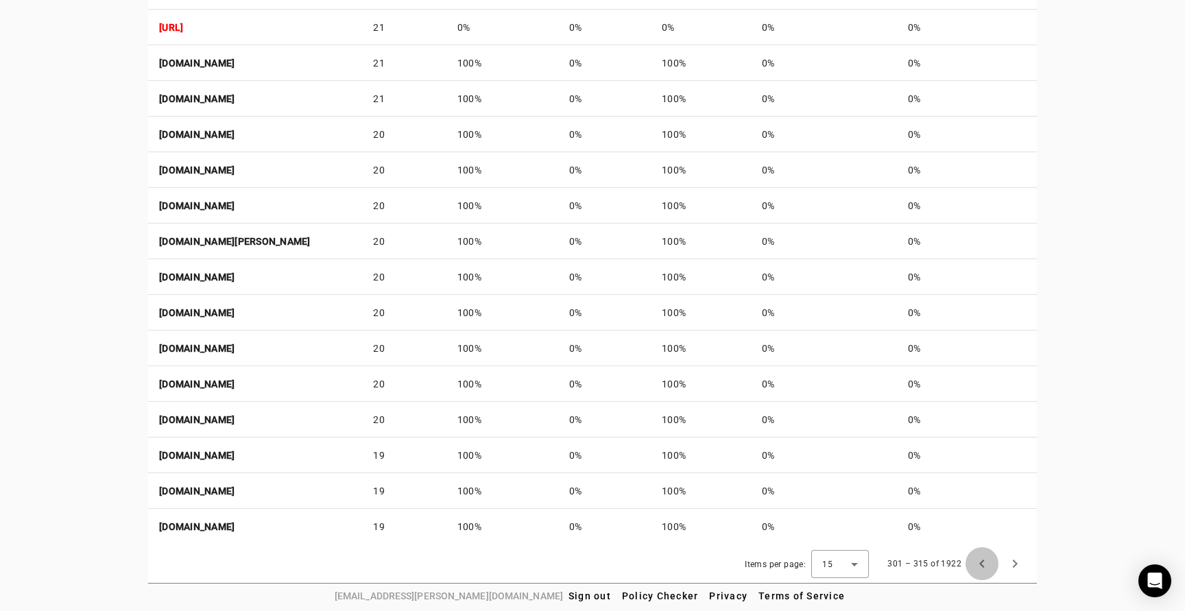
click at [982, 558] on span "Previous page" at bounding box center [982, 563] width 33 height 33
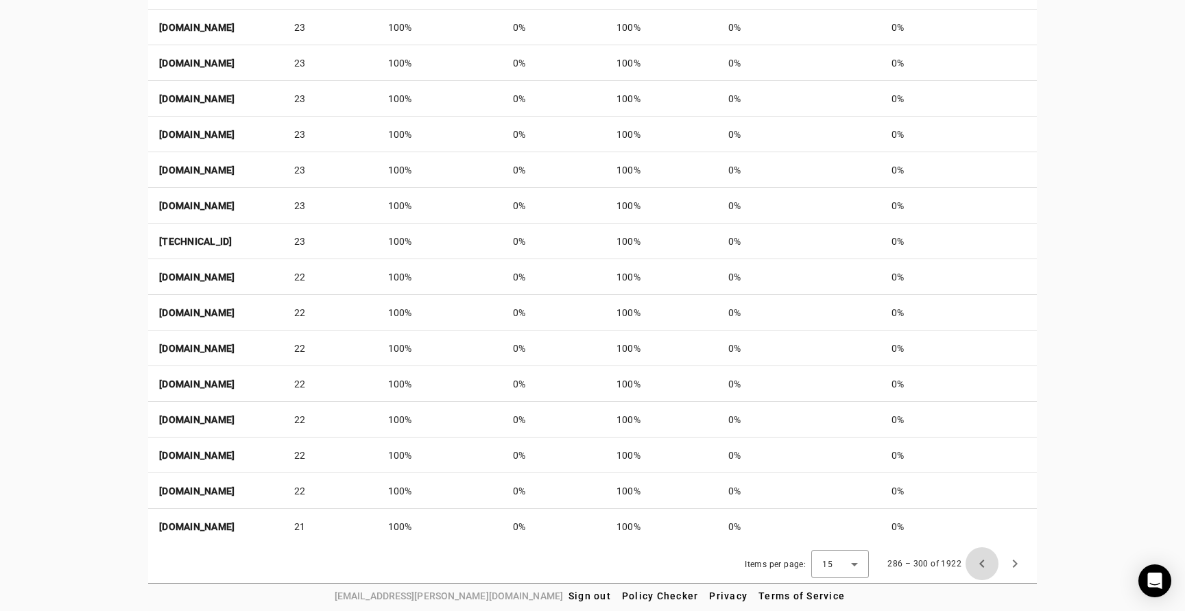
click at [982, 558] on span "Previous page" at bounding box center [982, 563] width 33 height 33
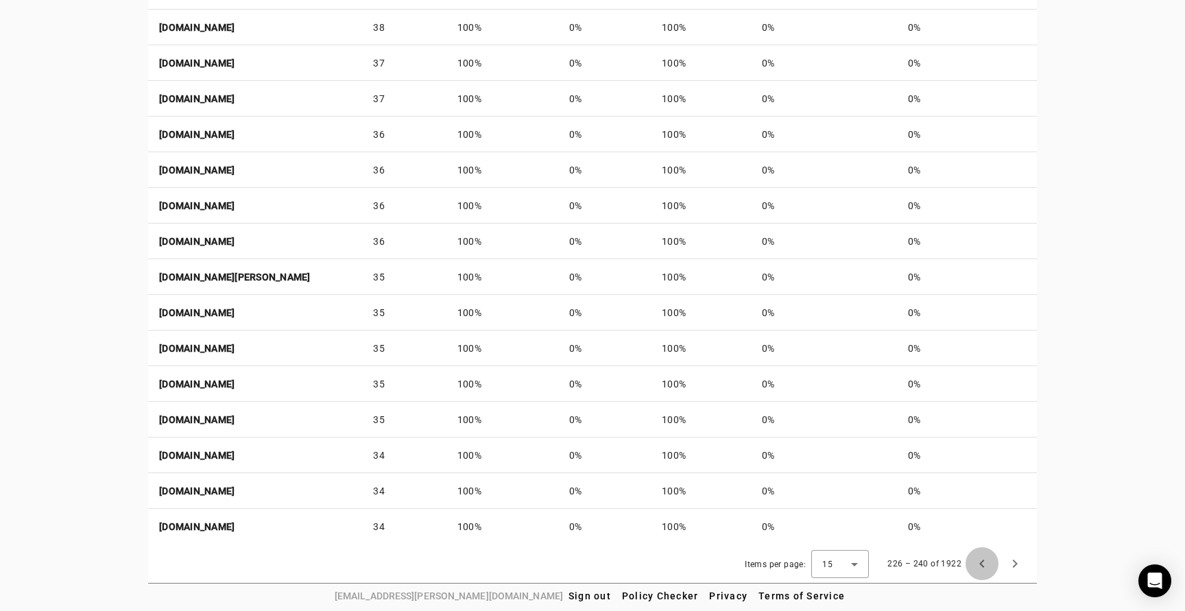
click at [982, 558] on span "Previous page" at bounding box center [982, 563] width 33 height 33
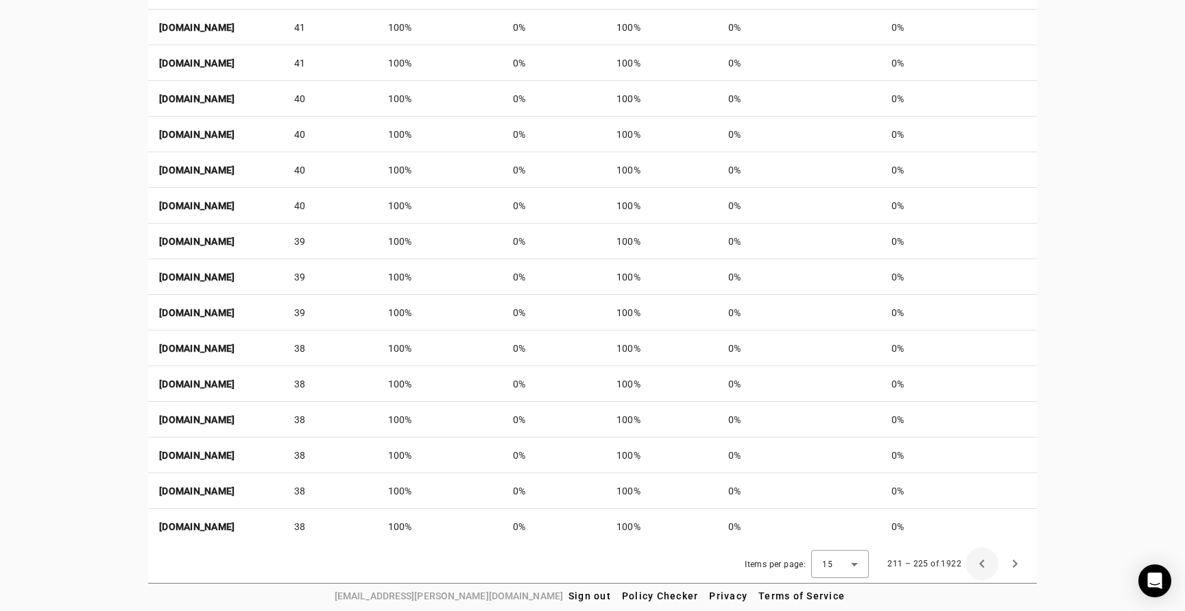
click at [982, 558] on span "Previous page" at bounding box center [982, 563] width 33 height 33
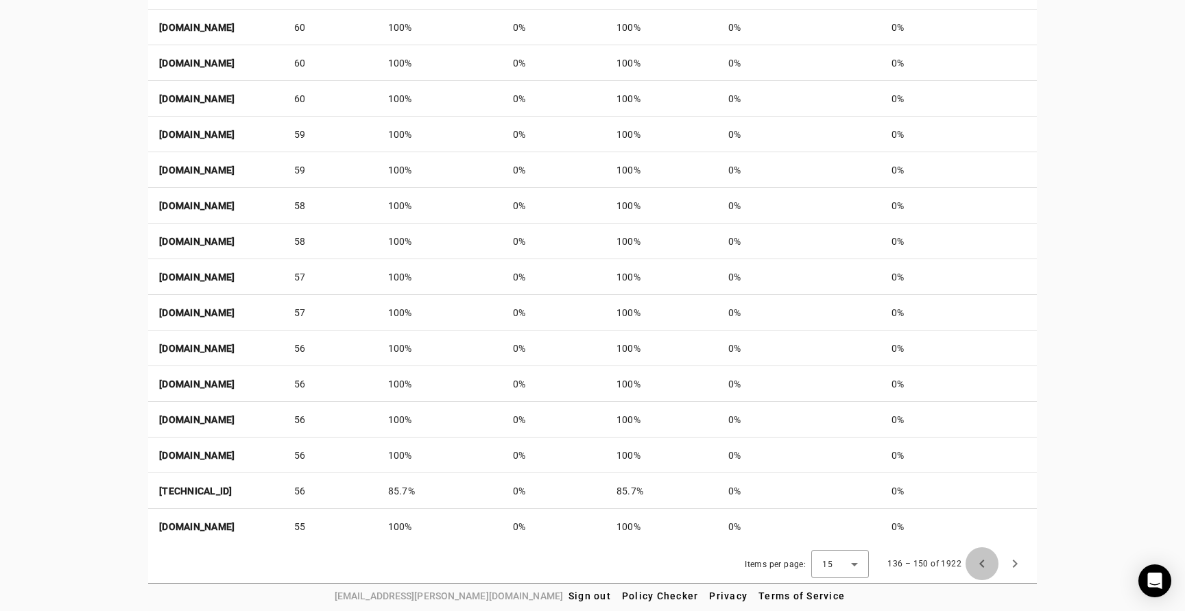
click at [982, 558] on span "Previous page" at bounding box center [982, 563] width 33 height 33
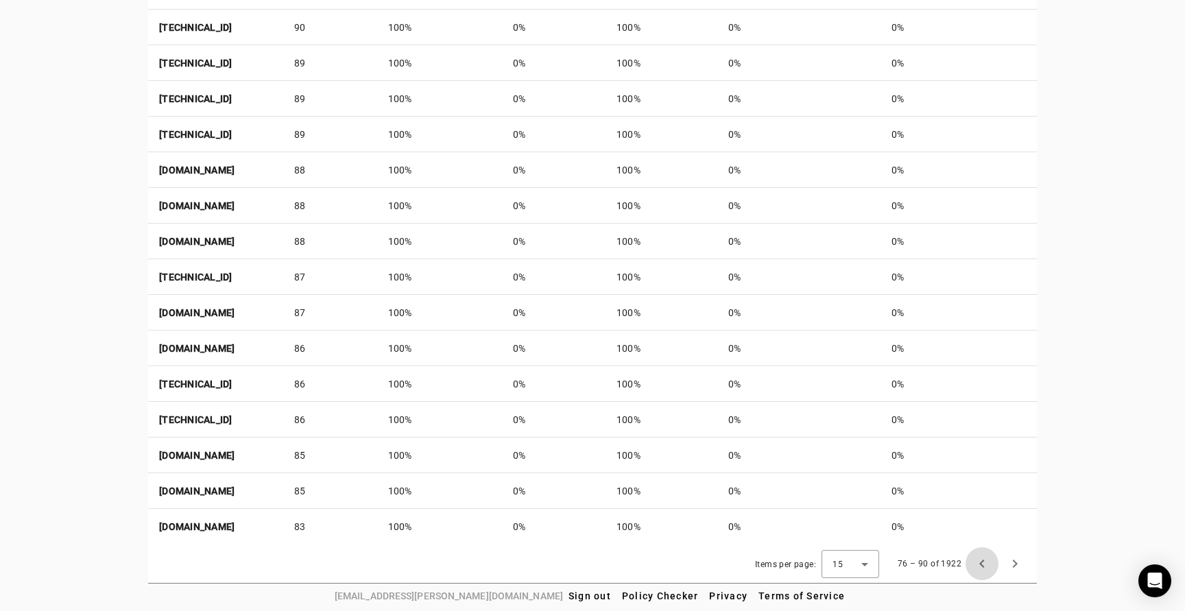
click at [982, 558] on span "Previous page" at bounding box center [982, 563] width 33 height 33
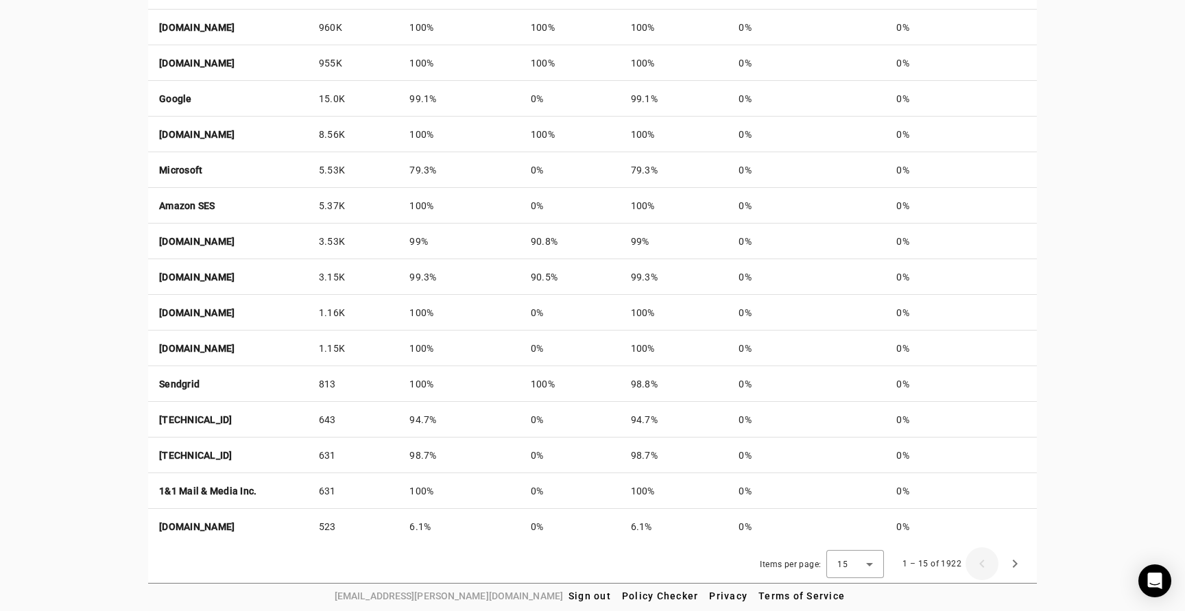
click at [982, 558] on div "1 – 15 of 1922" at bounding box center [961, 563] width 139 height 33
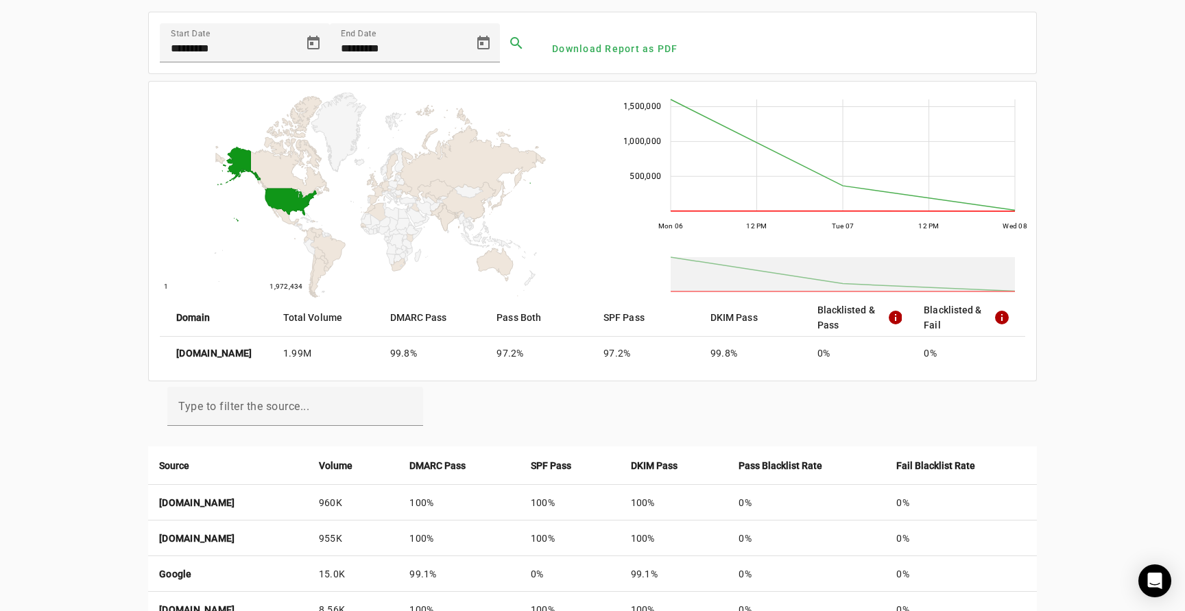
scroll to position [0, 0]
